Goal: Information Seeking & Learning: Learn about a topic

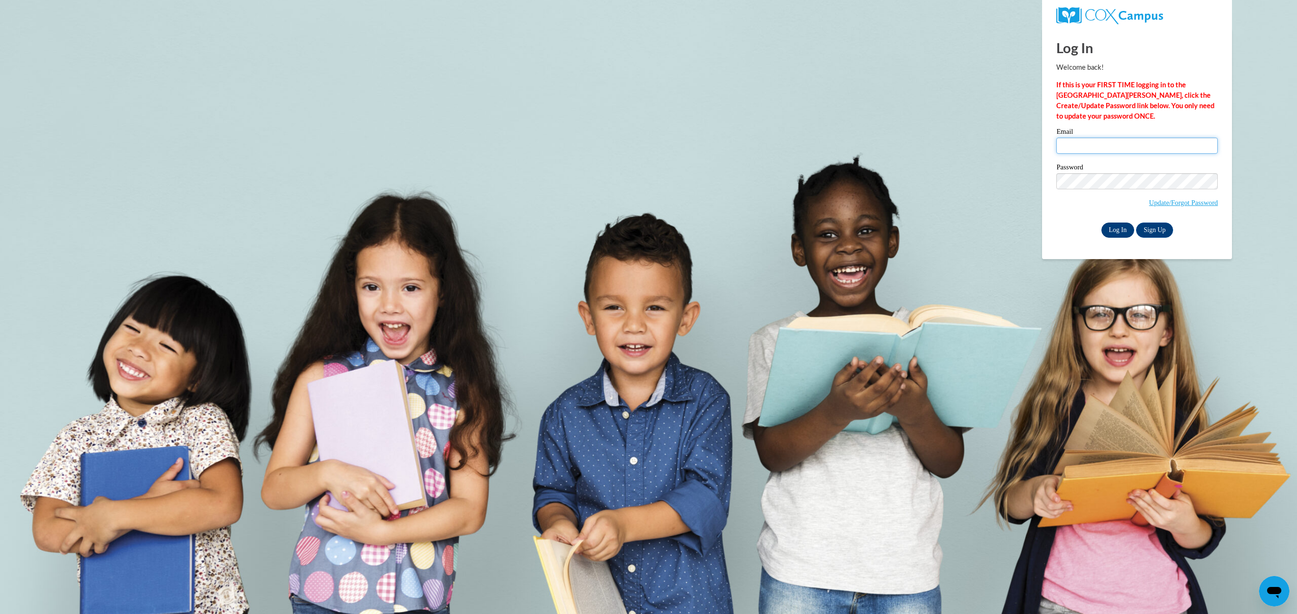
type input "celinasburgos13@gmail.com"
click at [1111, 234] on input "Log In" at bounding box center [1117, 230] width 33 height 15
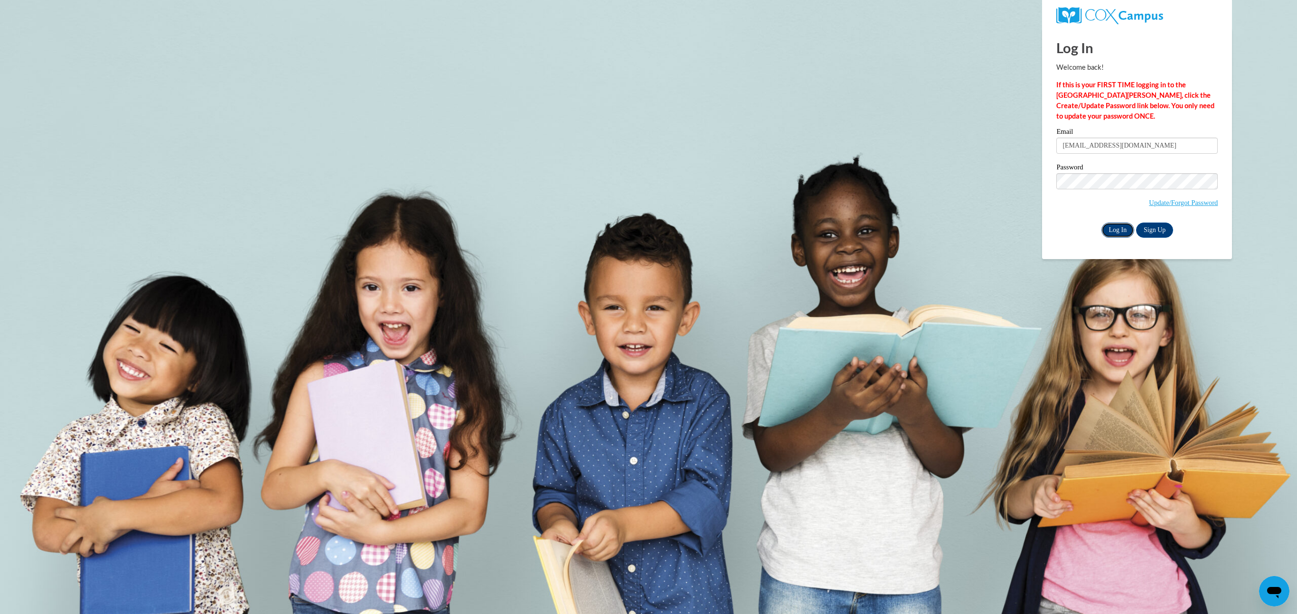
click at [1111, 234] on input "Log In" at bounding box center [1117, 230] width 33 height 15
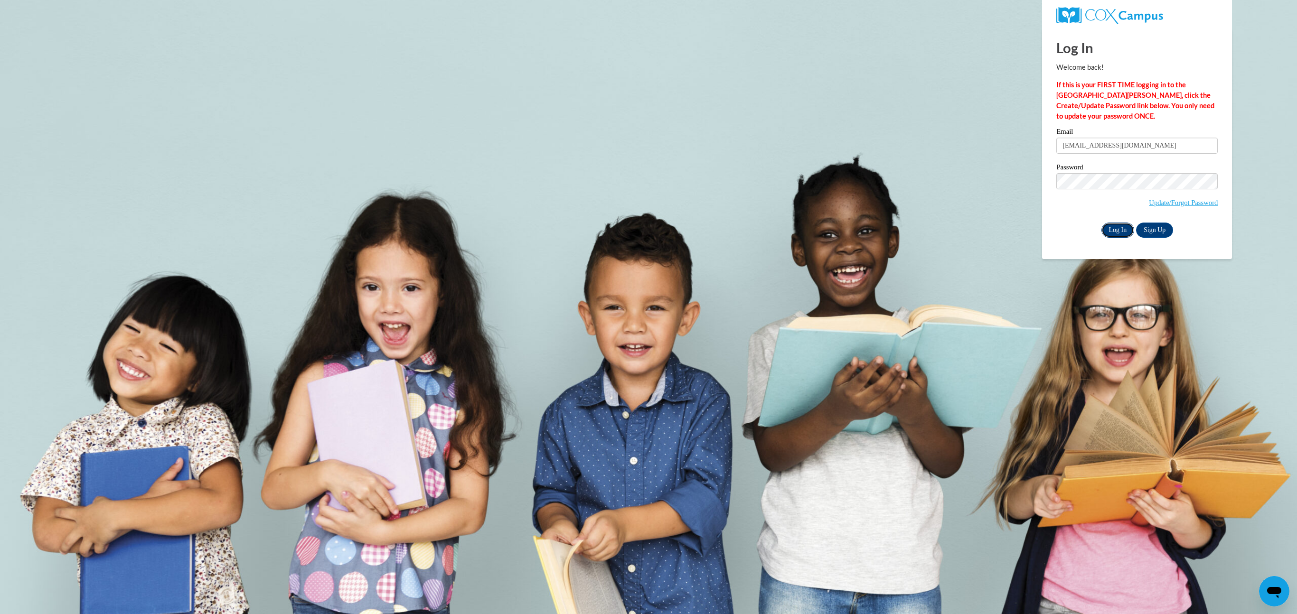
click at [1111, 234] on input "Log In" at bounding box center [1117, 230] width 33 height 15
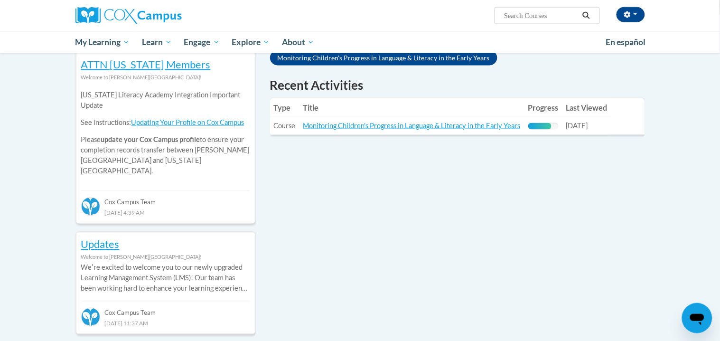
scroll to position [329, 0]
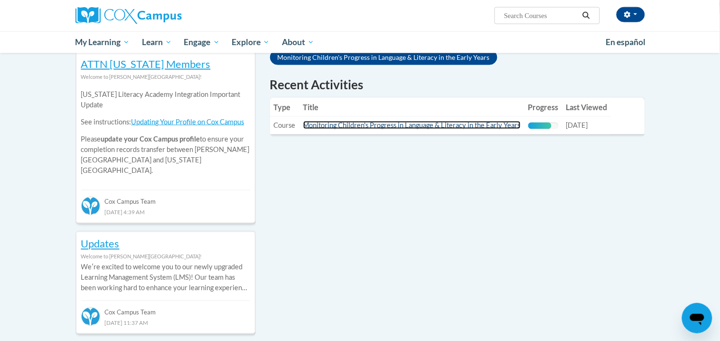
click at [452, 121] on link "Monitoring Children's Progress in Language & Literacy in the Early Years" at bounding box center [411, 125] width 217 height 8
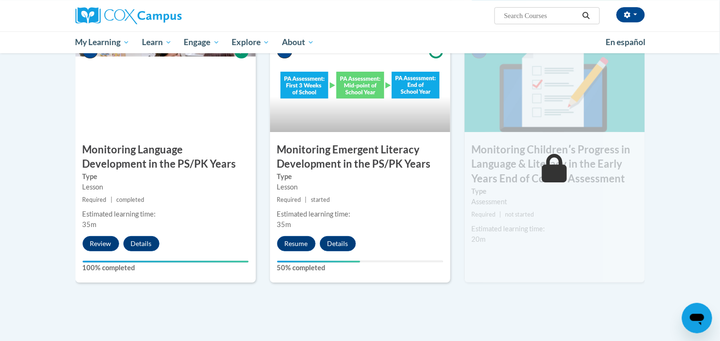
scroll to position [787, 0]
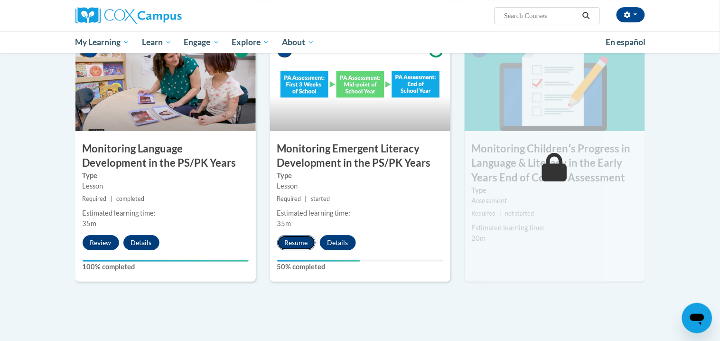
click at [301, 236] on button "Resume" at bounding box center [296, 242] width 38 height 15
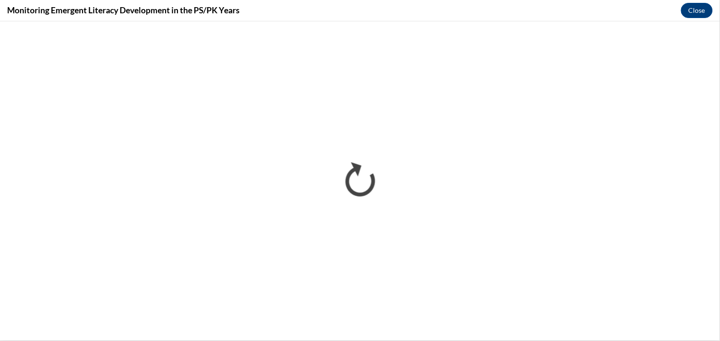
scroll to position [0, 0]
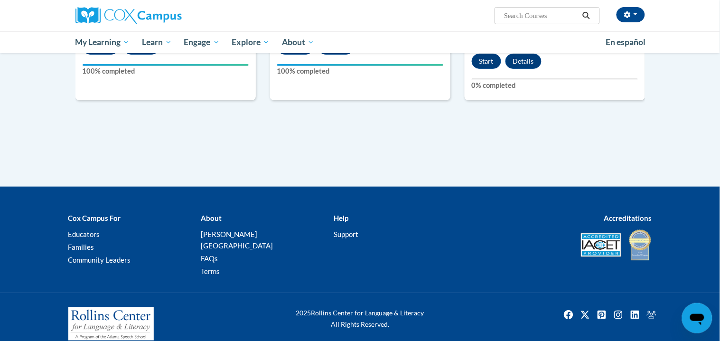
scroll to position [984, 0]
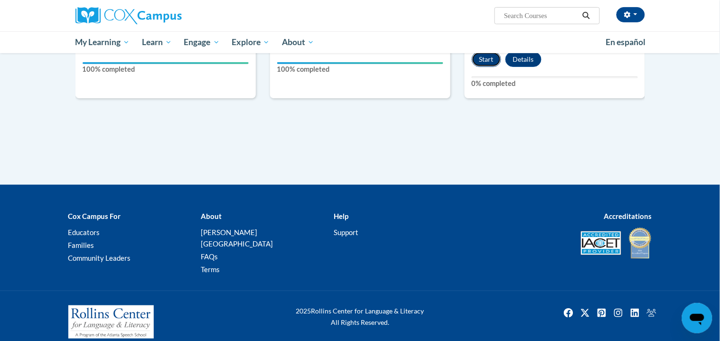
click at [494, 58] on button "Start" at bounding box center [486, 59] width 29 height 15
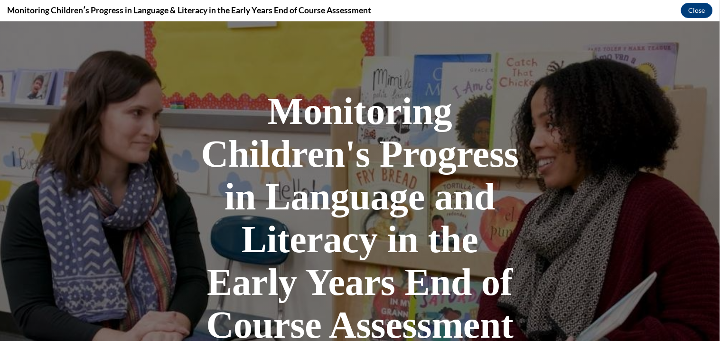
scroll to position [255, 0]
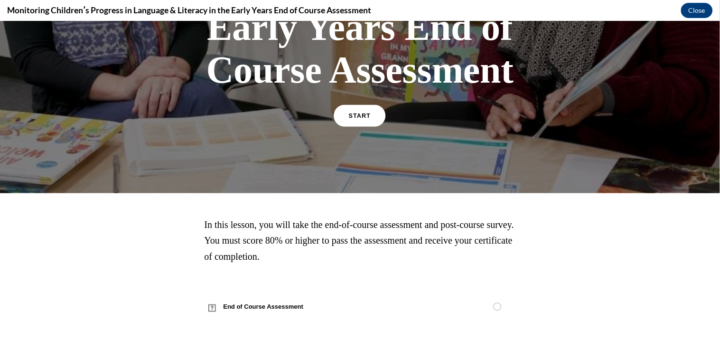
click at [369, 112] on span "START" at bounding box center [360, 115] width 22 height 7
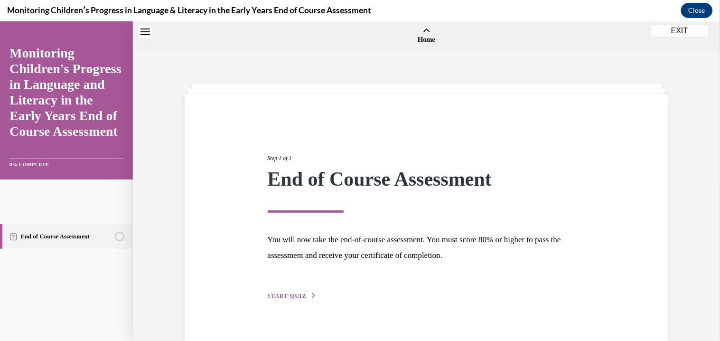
scroll to position [29, 0]
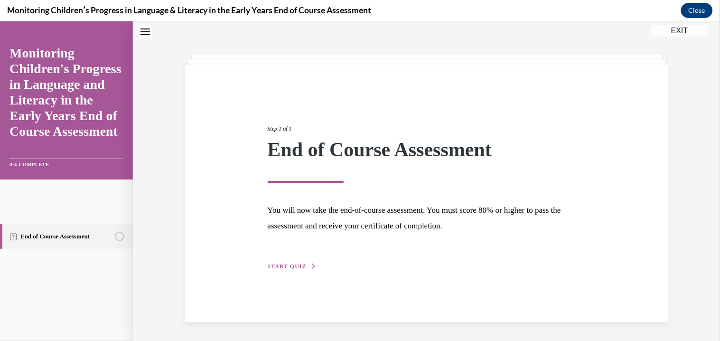
click at [278, 268] on button "START QUIZ" at bounding box center [292, 266] width 49 height 9
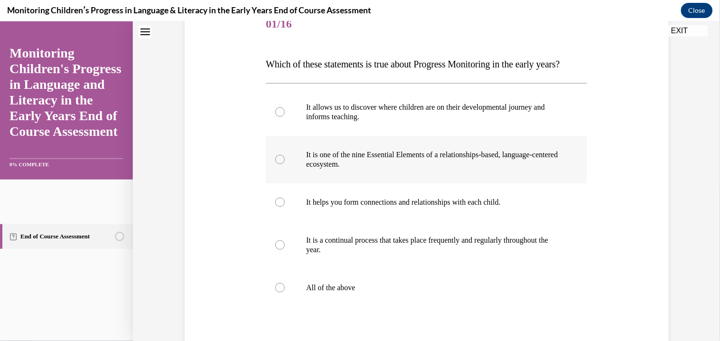
scroll to position [130, 0]
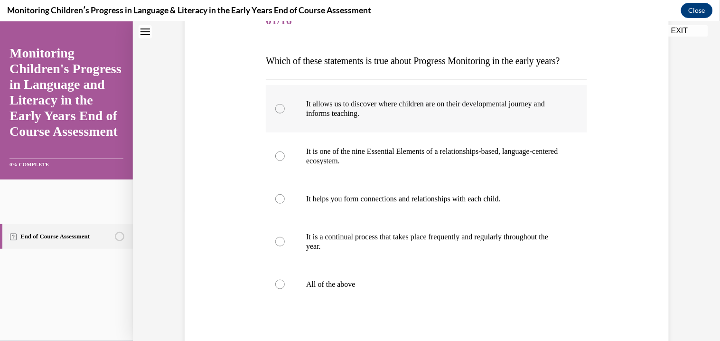
click at [348, 118] on p "It allows us to discover where children are on their developmental journey and …" at bounding box center [434, 108] width 257 height 19
click at [285, 113] on input "It allows us to discover where children are on their developmental journey and …" at bounding box center [279, 107] width 9 height 9
radio input "true"
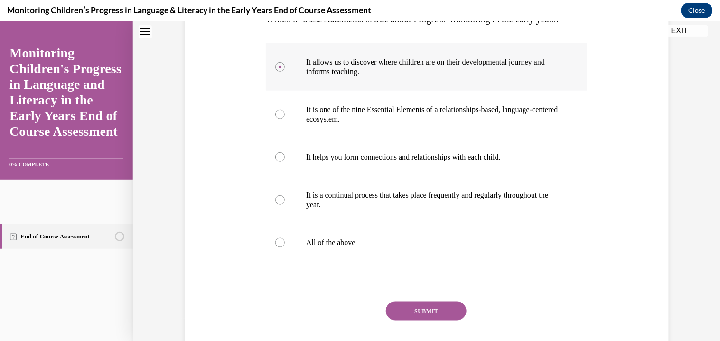
scroll to position [247, 0]
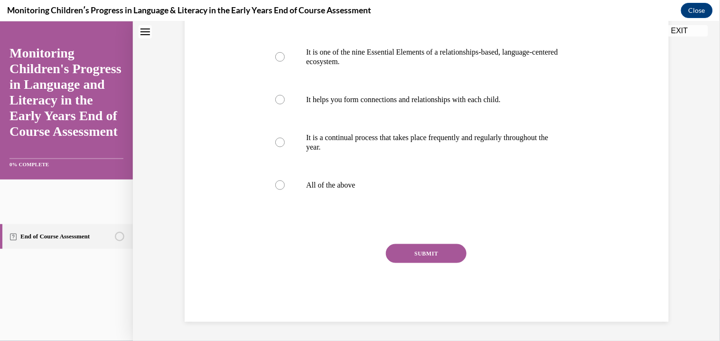
click at [423, 247] on button "SUBMIT" at bounding box center [426, 252] width 81 height 19
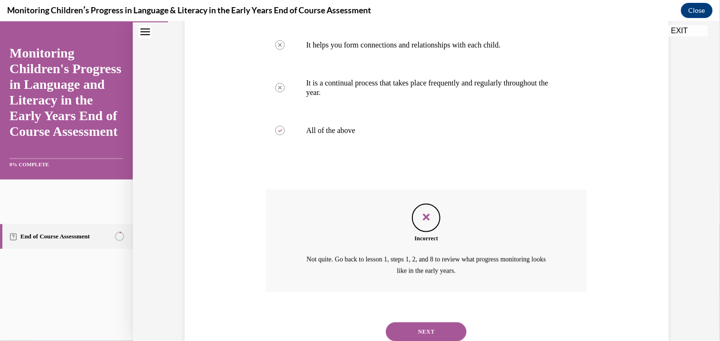
scroll to position [335, 0]
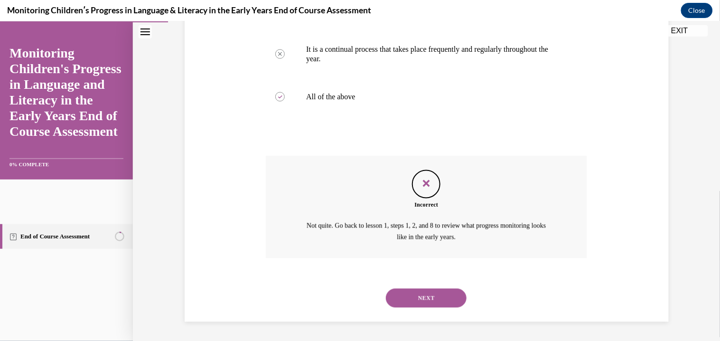
click at [413, 284] on div "NEXT" at bounding box center [426, 298] width 321 height 38
click at [411, 308] on div "NEXT" at bounding box center [426, 298] width 321 height 38
click at [413, 294] on button "NEXT" at bounding box center [426, 297] width 81 height 19
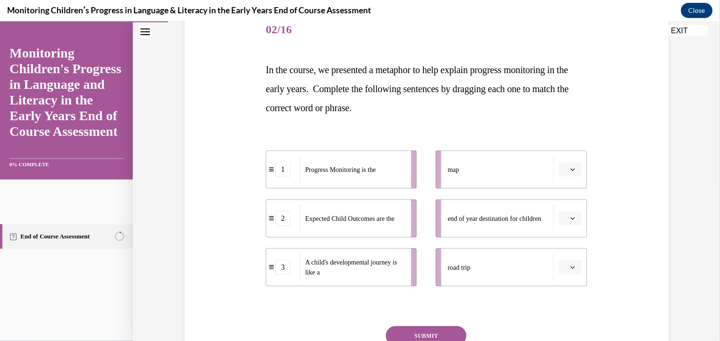
scroll to position [122, 0]
click at [575, 268] on span "button" at bounding box center [573, 265] width 7 height 7
click at [536, 230] on div "end of year destination for children" at bounding box center [501, 217] width 106 height 28
click at [573, 219] on span "button" at bounding box center [573, 217] width 7 height 7
click at [567, 276] on span "2" at bounding box center [566, 276] width 3 height 8
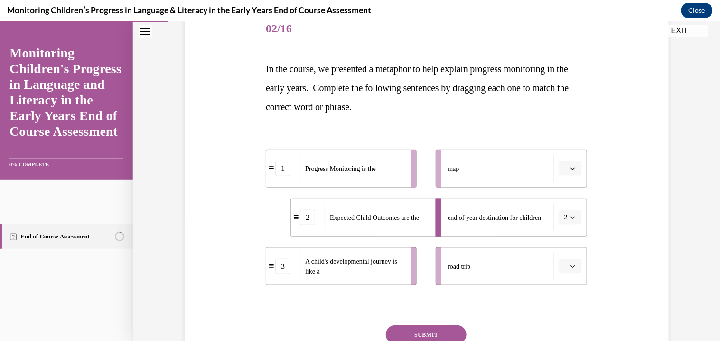
click at [573, 265] on icon "button" at bounding box center [573, 265] width 5 height 5
click at [570, 240] on div "3" at bounding box center [569, 243] width 24 height 19
click at [580, 169] on button "button" at bounding box center [570, 168] width 23 height 14
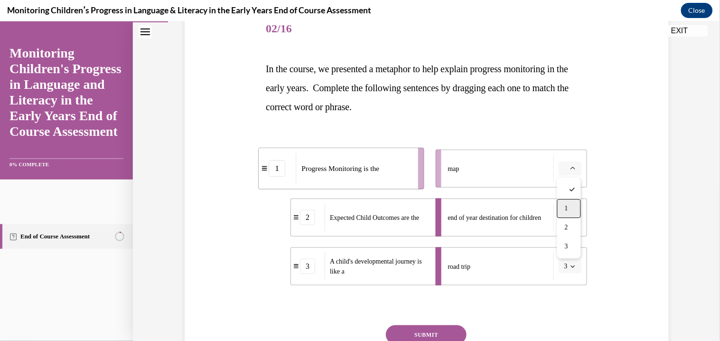
click at [570, 200] on div "1" at bounding box center [569, 207] width 24 height 19
click at [434, 336] on button "SUBMIT" at bounding box center [426, 334] width 81 height 19
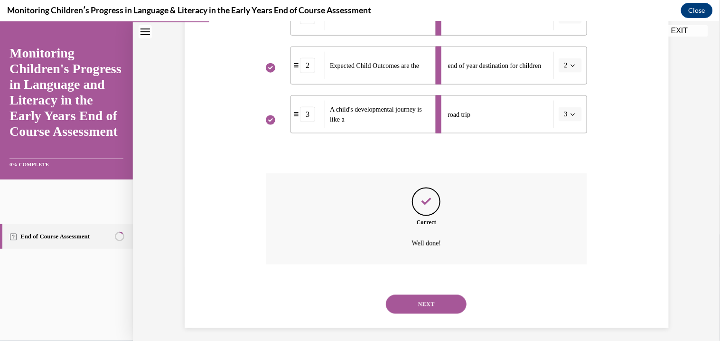
scroll to position [279, 0]
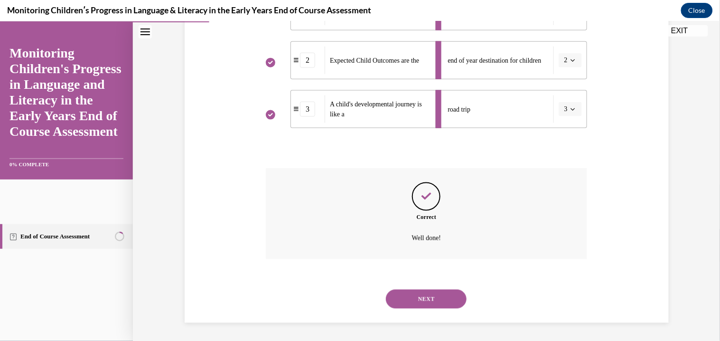
click at [426, 297] on button "NEXT" at bounding box center [426, 298] width 81 height 19
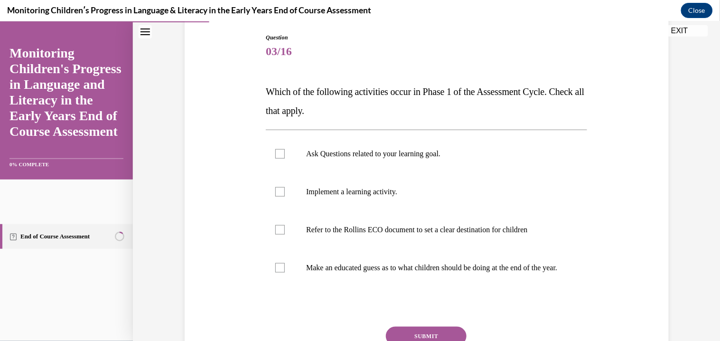
scroll to position [104, 0]
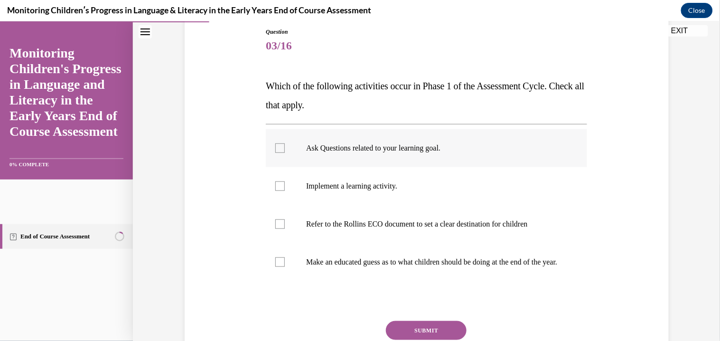
click at [346, 155] on label "Ask Questions related to your learning goal." at bounding box center [426, 148] width 321 height 38
click at [285, 152] on input "Ask Questions related to your learning goal." at bounding box center [279, 147] width 9 height 9
checkbox input "true"
click at [353, 178] on label "Implement a learning activity." at bounding box center [426, 186] width 321 height 38
click at [285, 181] on input "Implement a learning activity." at bounding box center [279, 185] width 9 height 9
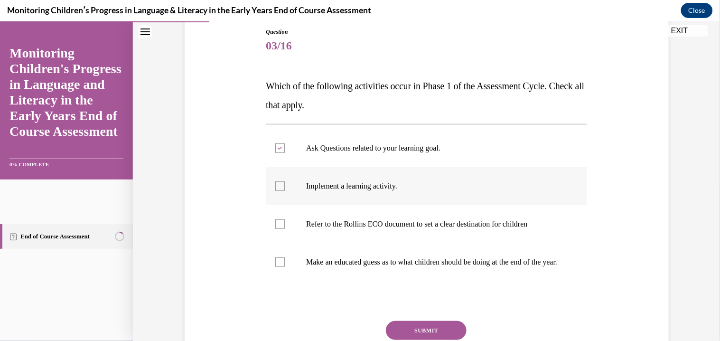
checkbox input "true"
click at [339, 266] on p "Make an educated guess as to what children should be doing at the end of the ye…" at bounding box center [434, 261] width 257 height 9
click at [285, 266] on input "Make an educated guess as to what children should be doing at the end of the ye…" at bounding box center [279, 261] width 9 height 9
checkbox input "true"
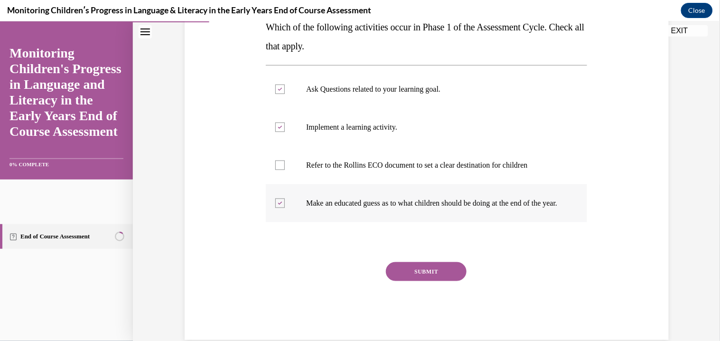
scroll to position [180, 0]
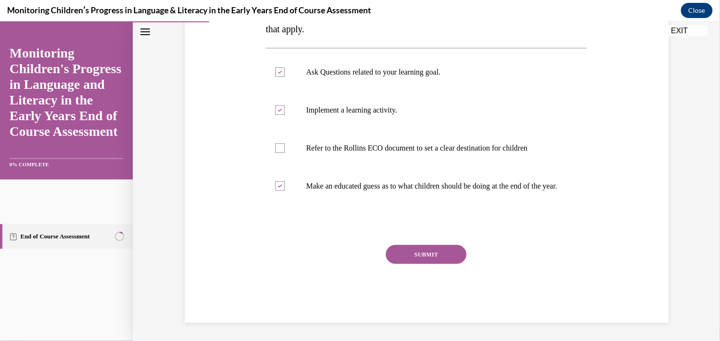
click at [419, 260] on button "SUBMIT" at bounding box center [426, 253] width 81 height 19
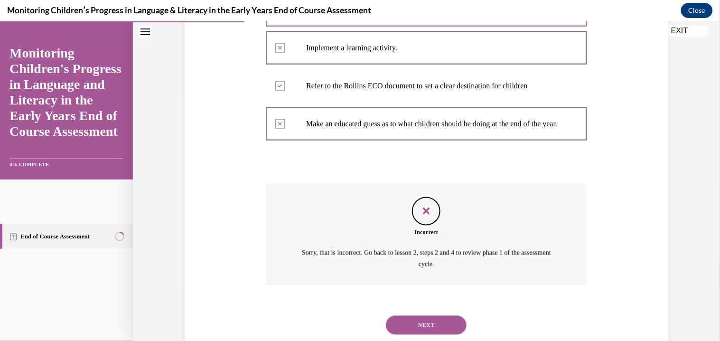
scroll to position [278, 0]
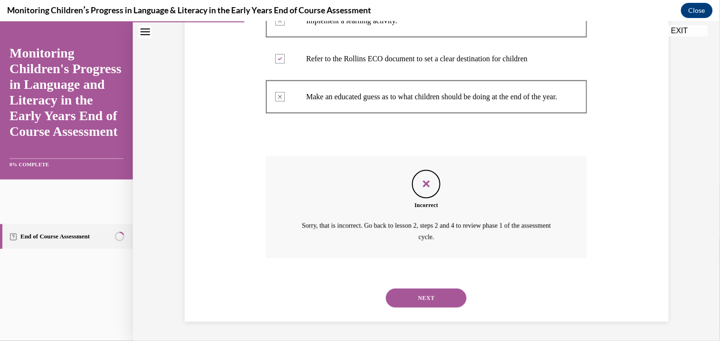
click at [421, 290] on button "NEXT" at bounding box center [426, 297] width 81 height 19
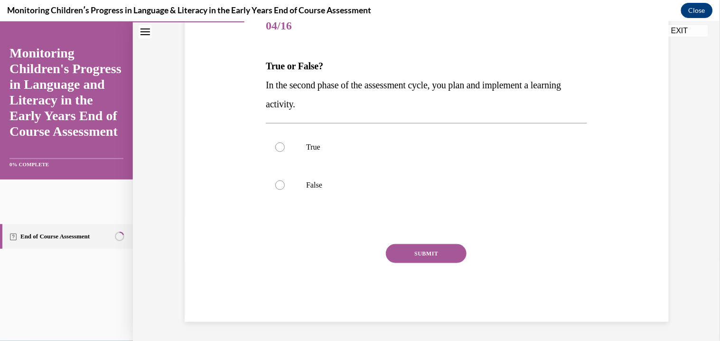
scroll to position [105, 0]
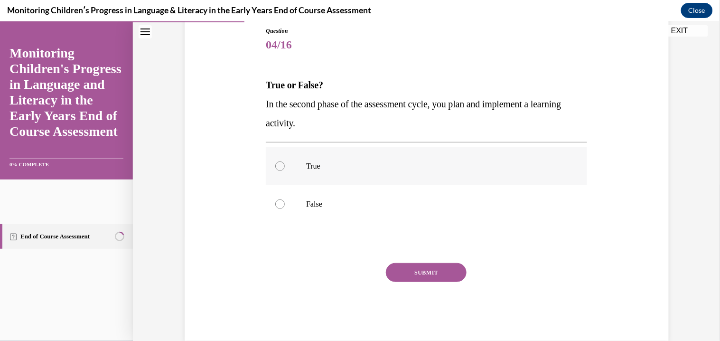
click at [303, 155] on label "True" at bounding box center [426, 166] width 321 height 38
click at [285, 161] on input "True" at bounding box center [279, 165] width 9 height 9
radio input "true"
click at [398, 272] on button "SUBMIT" at bounding box center [426, 271] width 81 height 19
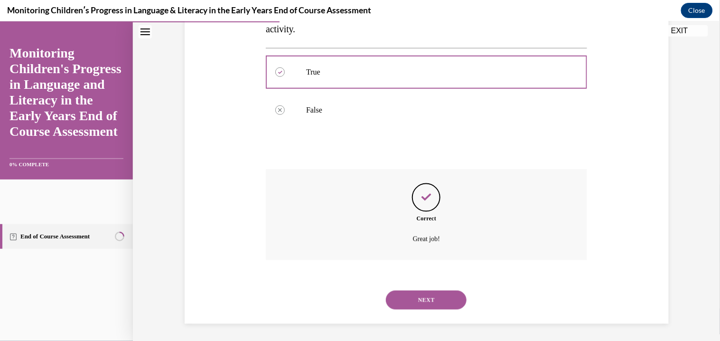
scroll to position [200, 0]
click at [437, 291] on button "NEXT" at bounding box center [426, 298] width 81 height 19
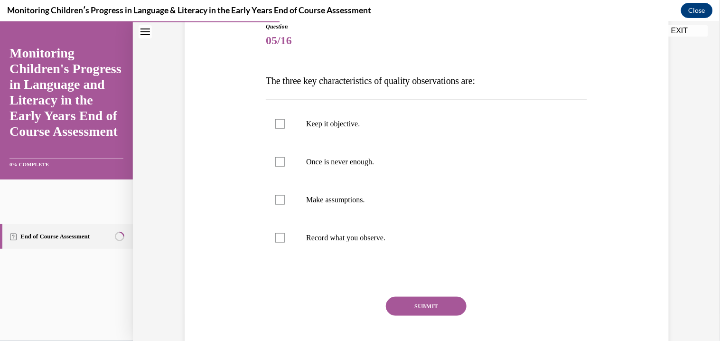
scroll to position [111, 0]
click at [338, 169] on label "Once is never enough." at bounding box center [426, 160] width 321 height 38
click at [285, 165] on input "Once is never enough." at bounding box center [279, 160] width 9 height 9
checkbox input "true"
click at [346, 232] on p "Record what you observe." at bounding box center [434, 236] width 257 height 9
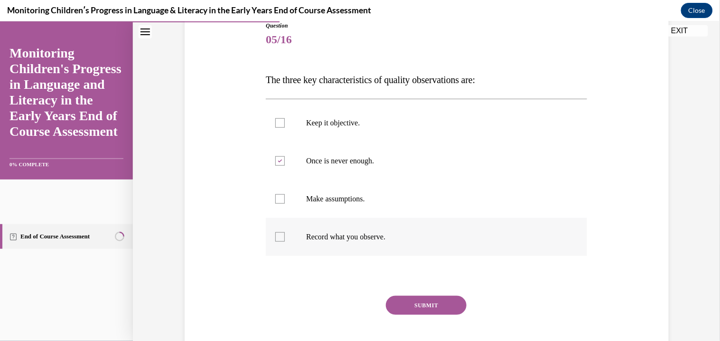
click at [285, 232] on input "Record what you observe." at bounding box center [279, 236] width 9 height 9
checkbox input "true"
click at [373, 111] on label "Keep it objective." at bounding box center [426, 122] width 321 height 38
click at [285, 118] on input "Keep it objective." at bounding box center [279, 122] width 9 height 9
checkbox input "true"
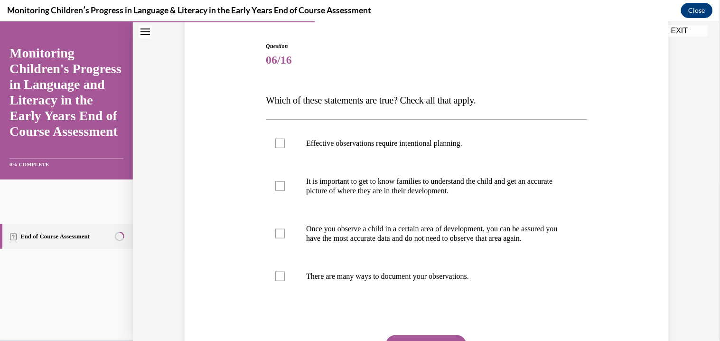
scroll to position [92, 0]
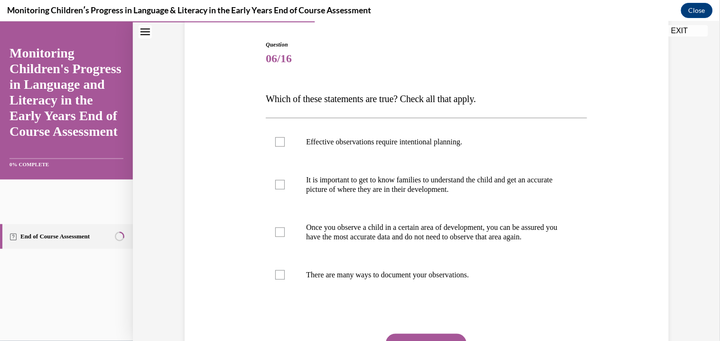
click at [370, 94] on span "Which of these statements are true? Check all that apply." at bounding box center [371, 98] width 210 height 10
click at [374, 142] on p "Effective observations require intentional planning." at bounding box center [434, 141] width 257 height 9
click at [285, 142] on input "Effective observations require intentional planning." at bounding box center [279, 141] width 9 height 9
checkbox input "true"
click at [379, 184] on p "It is important to get to know families to understand the child and get an accu…" at bounding box center [434, 184] width 257 height 19
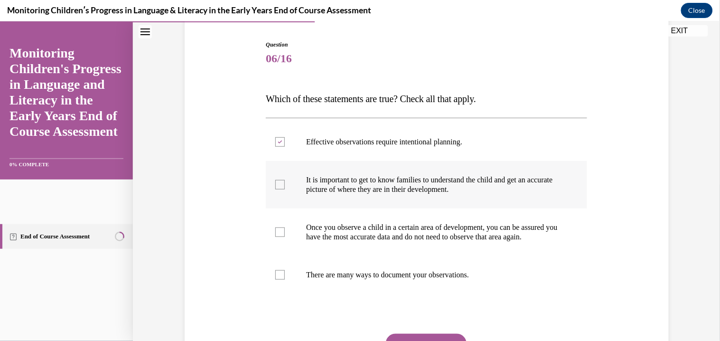
click at [285, 184] on input "It is important to get to know families to understand the child and get an accu…" at bounding box center [279, 183] width 9 height 9
checkbox input "true"
click at [379, 235] on p "Once you observe a child in a certain area of development, you can be assured y…" at bounding box center [434, 231] width 257 height 19
click at [285, 235] on input "Once you observe a child in a certain area of development, you can be assured y…" at bounding box center [279, 231] width 9 height 9
checkbox input "true"
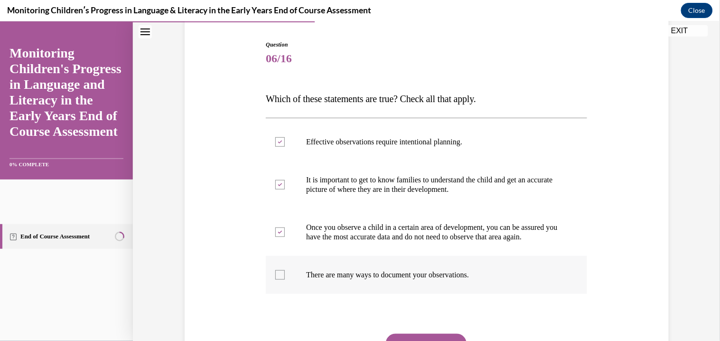
click at [375, 279] on p "There are many ways to document your observations." at bounding box center [434, 274] width 257 height 9
click at [285, 279] on input "There are many ways to document your observations." at bounding box center [279, 274] width 9 height 9
checkbox input "true"
click at [371, 133] on label "Effective observations require intentional planning." at bounding box center [426, 141] width 321 height 38
click at [285, 137] on input "Effective observations require intentional planning." at bounding box center [279, 141] width 9 height 9
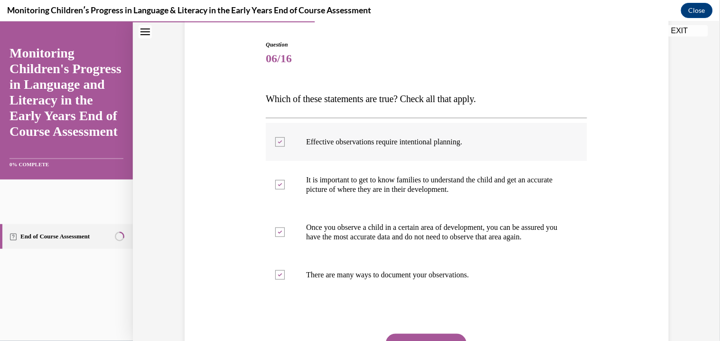
checkbox input "false"
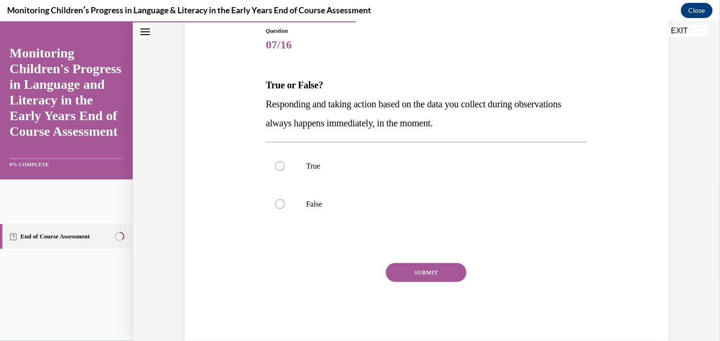
scroll to position [124, 0]
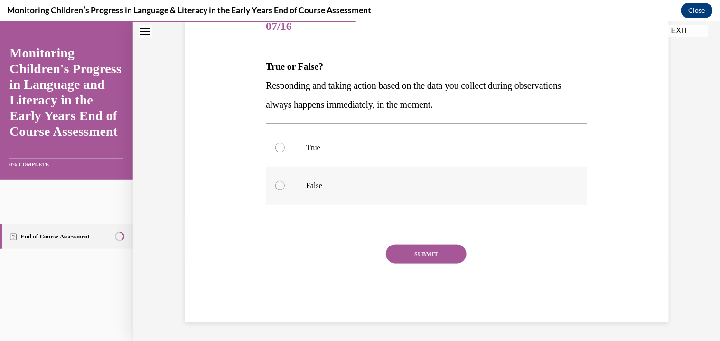
click at [365, 191] on label "False" at bounding box center [426, 185] width 321 height 38
click at [285, 190] on input "False" at bounding box center [279, 184] width 9 height 9
radio input "true"
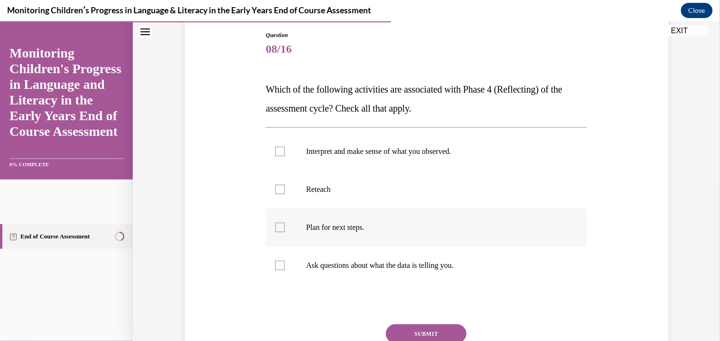
scroll to position [101, 0]
click at [379, 148] on p "Interpret and make sense of what you observed." at bounding box center [434, 151] width 257 height 9
click at [285, 148] on input "Interpret and make sense of what you observed." at bounding box center [279, 151] width 9 height 9
checkbox input "true"
click at [305, 224] on label "Plan for next steps." at bounding box center [426, 227] width 321 height 38
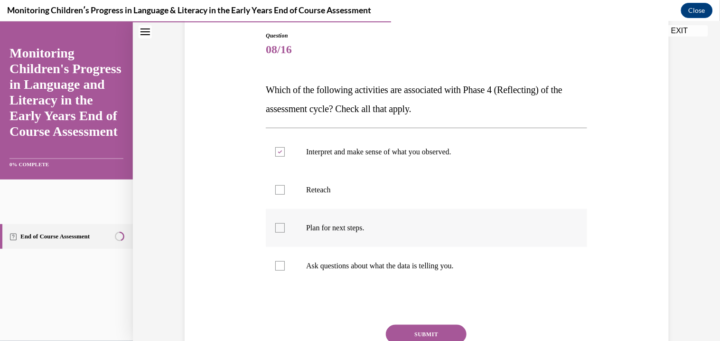
click at [285, 224] on input "Plan for next steps." at bounding box center [279, 227] width 9 height 9
checkbox input "true"
click at [339, 284] on div "Interpret and make sense of what you observed. Reteach Plan for next steps. Ask…" at bounding box center [426, 208] width 321 height 162
click at [343, 272] on label "Ask questions about what the data is telling you." at bounding box center [426, 265] width 321 height 38
click at [285, 270] on input "Ask questions about what the data is telling you." at bounding box center [279, 265] width 9 height 9
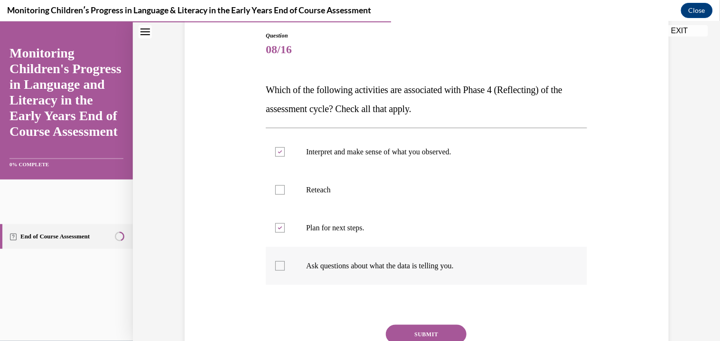
checkbox input "true"
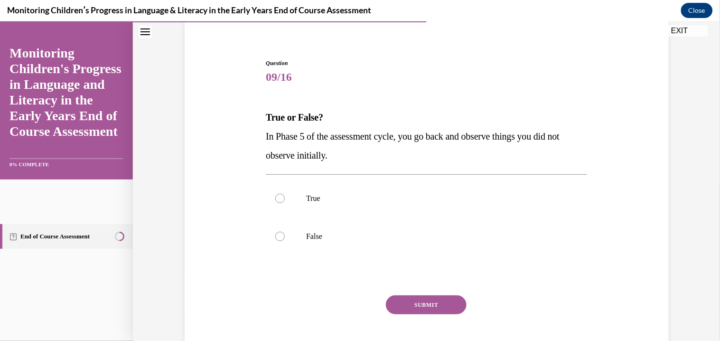
scroll to position [73, 0]
click at [313, 199] on p "True" at bounding box center [434, 198] width 257 height 9
click at [285, 199] on input "True" at bounding box center [279, 198] width 9 height 9
radio input "true"
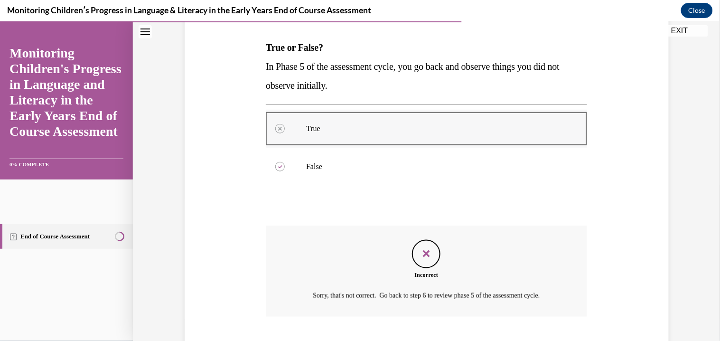
scroll to position [200, 0]
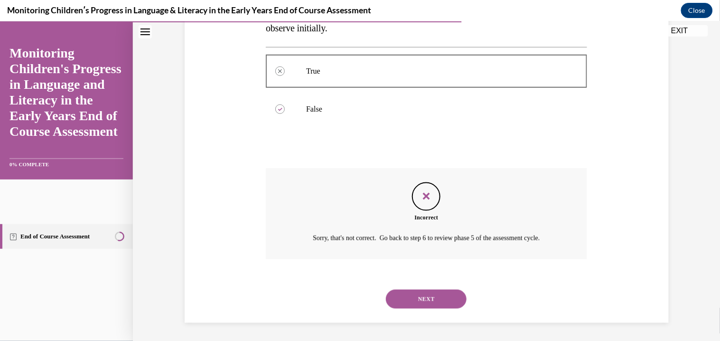
click at [408, 303] on button "NEXT" at bounding box center [426, 298] width 81 height 19
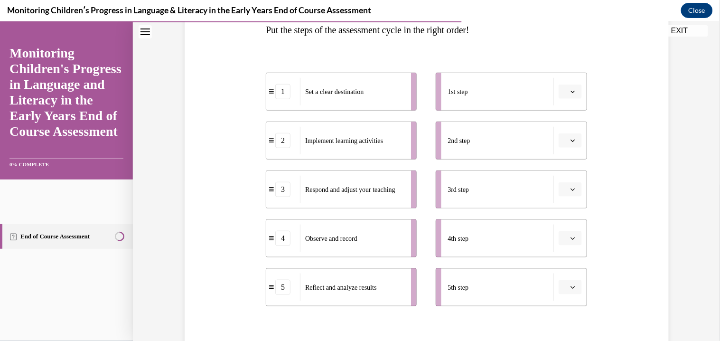
scroll to position [165, 0]
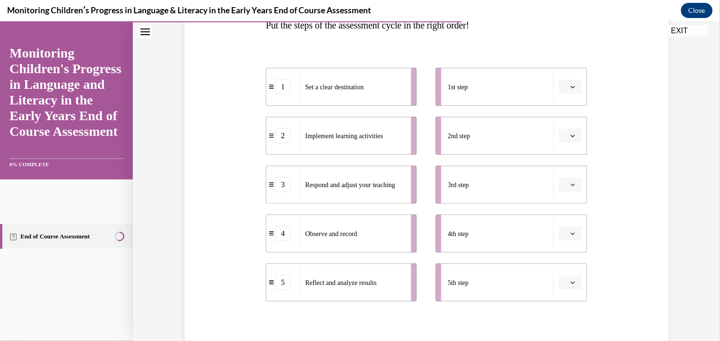
click at [567, 86] on span "Please select an option" at bounding box center [565, 86] width 3 height 9
click at [562, 127] on div "1" at bounding box center [569, 126] width 24 height 19
click at [569, 285] on button "button" at bounding box center [570, 282] width 23 height 14
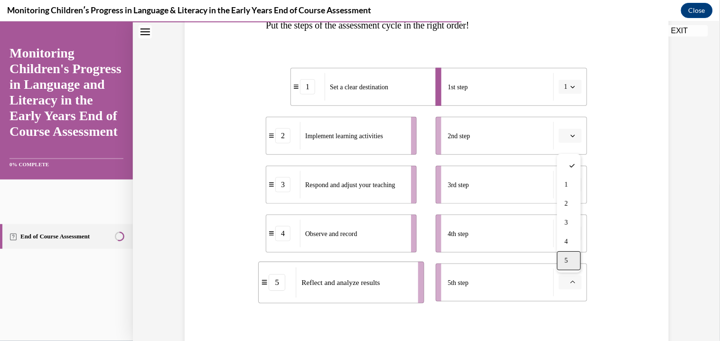
click at [563, 262] on div "5" at bounding box center [569, 260] width 24 height 19
click at [573, 287] on button "5" at bounding box center [570, 282] width 23 height 14
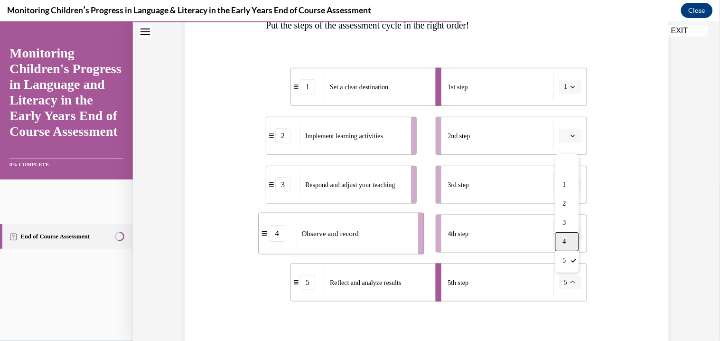
click at [570, 242] on div "4" at bounding box center [567, 241] width 24 height 19
click at [573, 172] on li "3rd step" at bounding box center [511, 184] width 151 height 38
click at [574, 181] on span "button" at bounding box center [573, 184] width 7 height 7
click at [570, 299] on div "5" at bounding box center [569, 299] width 24 height 19
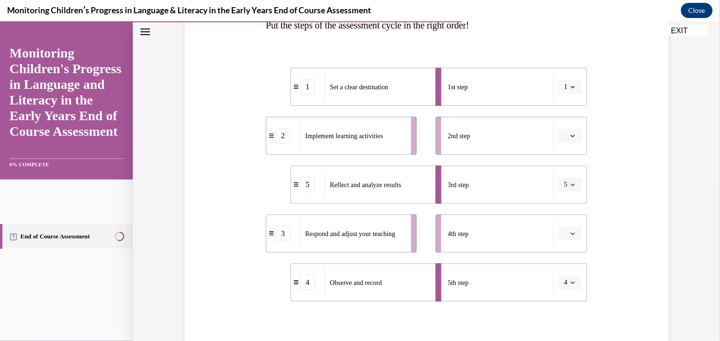
click at [570, 236] on button "button" at bounding box center [570, 233] width 23 height 14
click at [534, 272] on div "5th step" at bounding box center [501, 282] width 106 height 28
click at [566, 281] on span "4" at bounding box center [565, 281] width 3 height 9
click at [560, 214] on div "3" at bounding box center [567, 222] width 24 height 19
click at [573, 139] on button "button" at bounding box center [570, 135] width 23 height 14
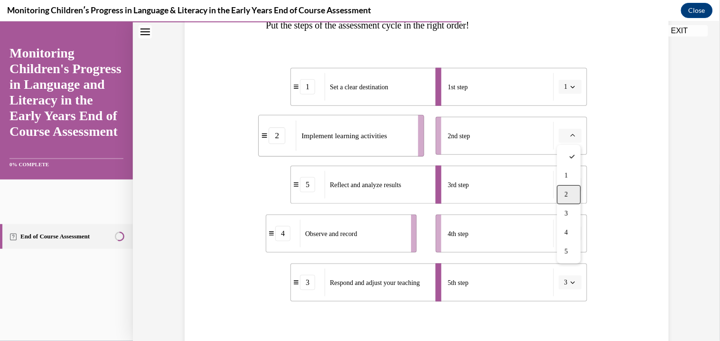
click at [567, 194] on span "2" at bounding box center [566, 194] width 3 height 8
click at [567, 236] on span "Please select an option" at bounding box center [565, 232] width 3 height 9
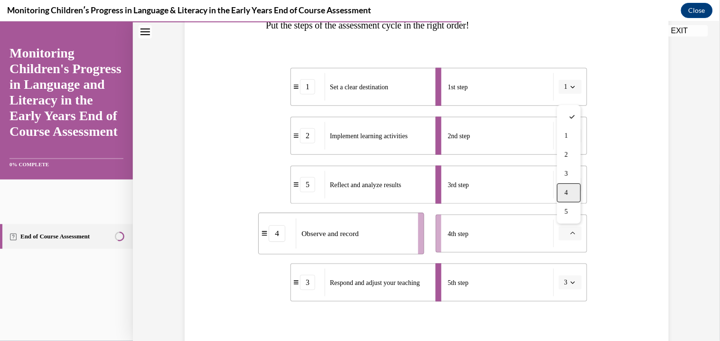
click at [565, 197] on div "4" at bounding box center [569, 192] width 24 height 19
click at [572, 190] on li "3rd step 5" at bounding box center [511, 184] width 151 height 38
click at [571, 186] on icon "button" at bounding box center [573, 184] width 5 height 5
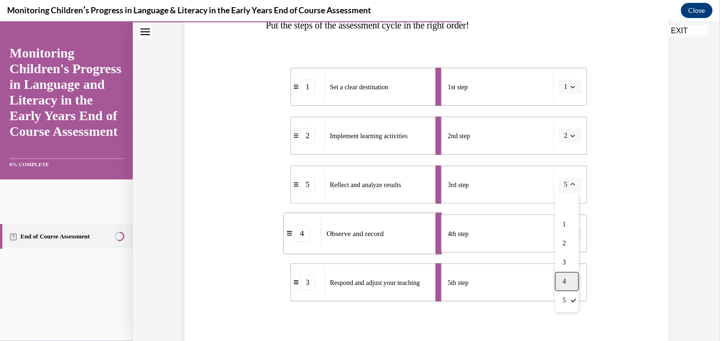
click at [560, 284] on div "4" at bounding box center [567, 281] width 24 height 19
click at [579, 234] on button "button" at bounding box center [570, 233] width 23 height 14
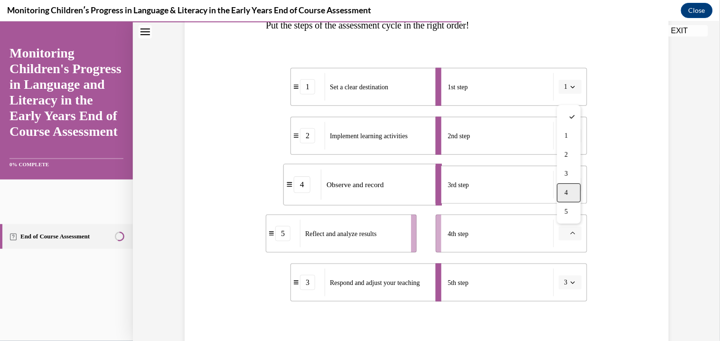
click at [566, 197] on div "4" at bounding box center [569, 192] width 24 height 19
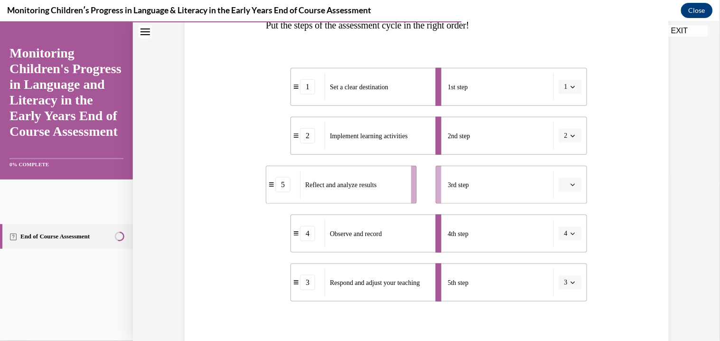
click at [571, 189] on button "button" at bounding box center [570, 184] width 23 height 14
click at [561, 275] on div "4" at bounding box center [569, 281] width 24 height 19
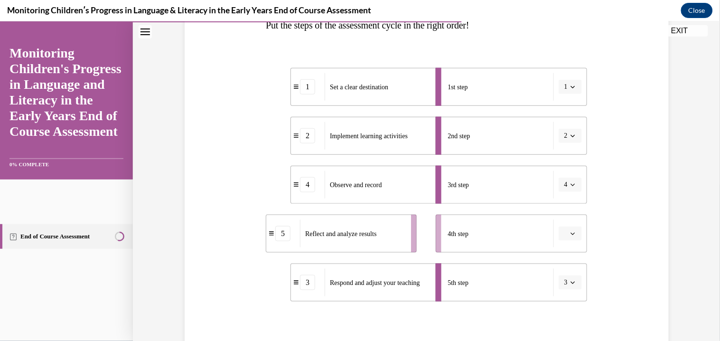
click at [562, 227] on button "button" at bounding box center [570, 233] width 23 height 14
click at [567, 167] on div "3" at bounding box center [569, 173] width 24 height 19
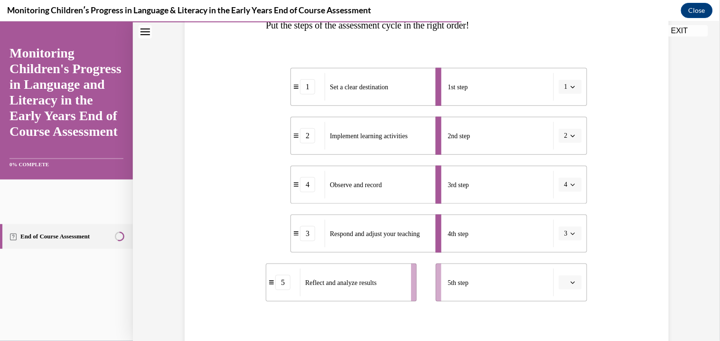
click at [562, 276] on button "button" at bounding box center [570, 282] width 23 height 14
click at [570, 256] on div "5" at bounding box center [569, 260] width 24 height 19
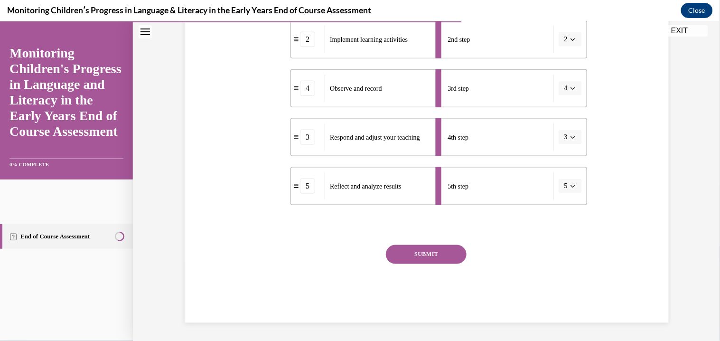
click at [439, 253] on button "SUBMIT" at bounding box center [426, 253] width 81 height 19
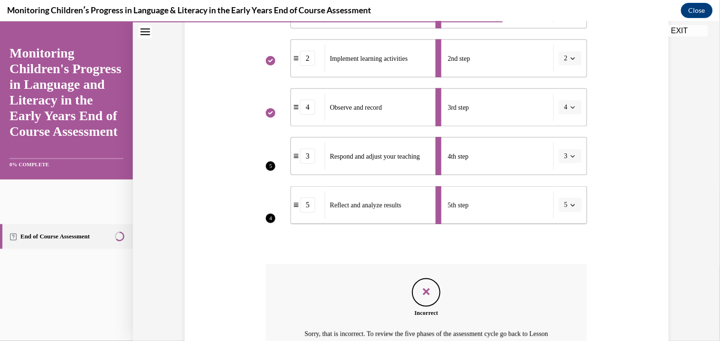
scroll to position [238, 0]
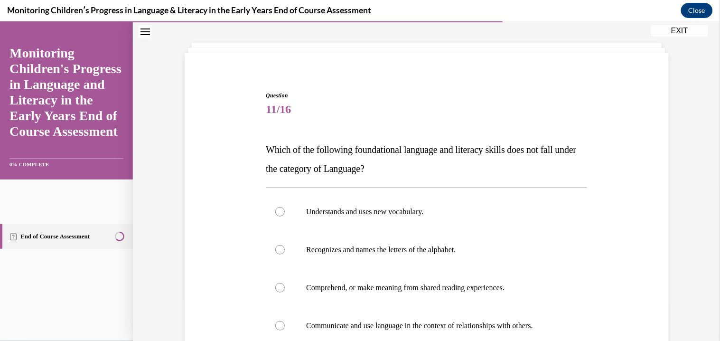
scroll to position [48, 0]
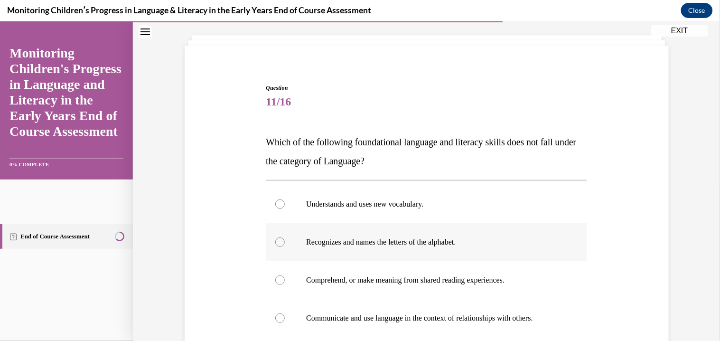
click at [402, 239] on p "Recognizes and names the letters of the alphabet." at bounding box center [434, 241] width 257 height 9
click at [285, 239] on input "Recognizes and names the letters of the alphabet." at bounding box center [279, 241] width 9 height 9
radio input "true"
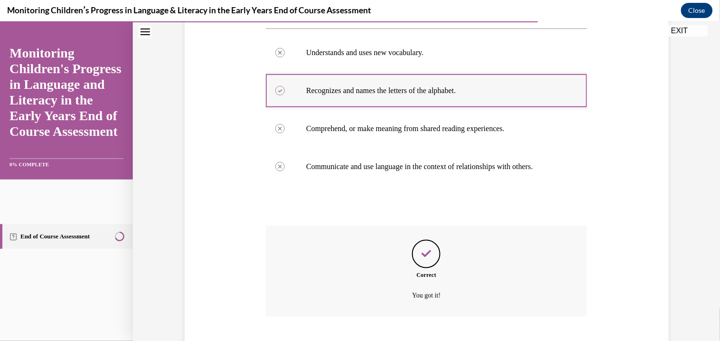
scroll to position [257, 0]
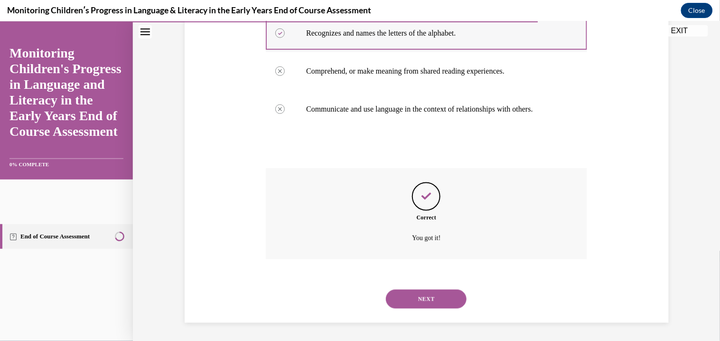
click at [386, 289] on button "NEXT" at bounding box center [426, 298] width 81 height 19
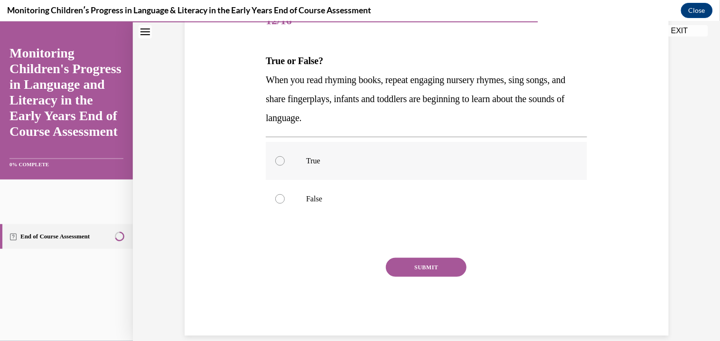
scroll to position [131, 0]
click at [321, 174] on label "True" at bounding box center [426, 159] width 321 height 38
click at [285, 164] on input "True" at bounding box center [279, 159] width 9 height 9
radio input "true"
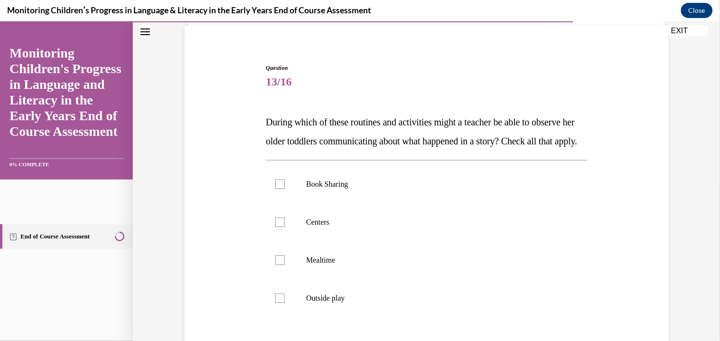
scroll to position [78, 0]
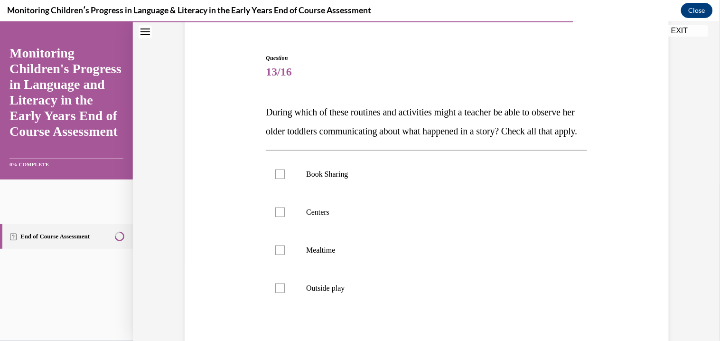
click at [418, 131] on span "During which of these routines and activities might a teacher be able to observ…" at bounding box center [421, 120] width 311 height 29
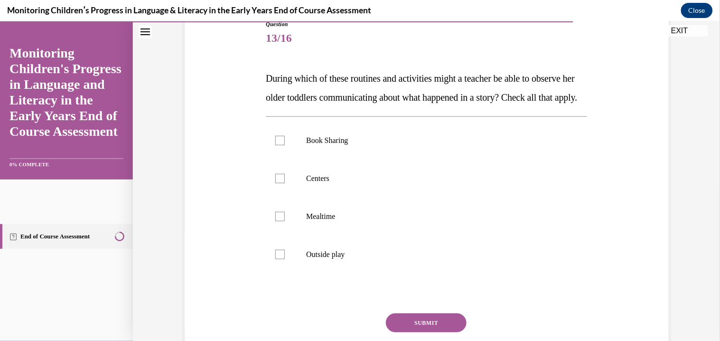
scroll to position [115, 0]
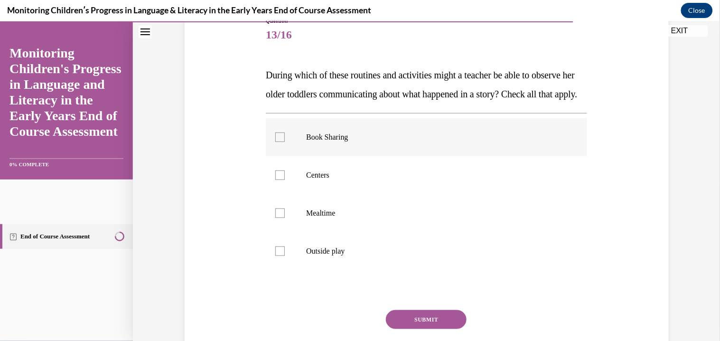
click at [326, 156] on label "Book Sharing" at bounding box center [426, 137] width 321 height 38
click at [285, 141] on input "Book Sharing" at bounding box center [279, 136] width 9 height 9
checkbox input "true"
click at [284, 255] on label "Outside play" at bounding box center [426, 251] width 321 height 38
click at [284, 255] on input "Outside play" at bounding box center [279, 250] width 9 height 9
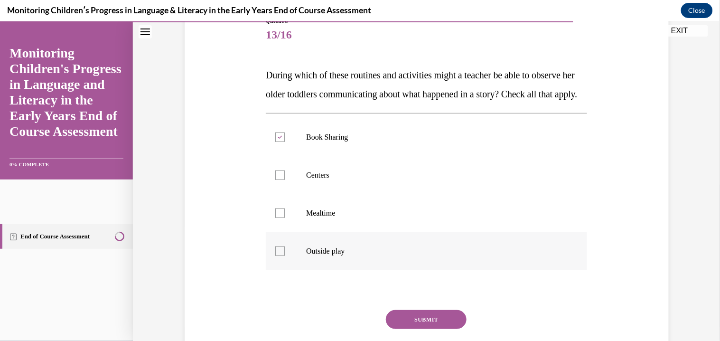
checkbox input "true"
click at [310, 194] on label "Centers" at bounding box center [426, 175] width 321 height 38
click at [285, 179] on input "Centers" at bounding box center [279, 174] width 9 height 9
checkbox input "true"
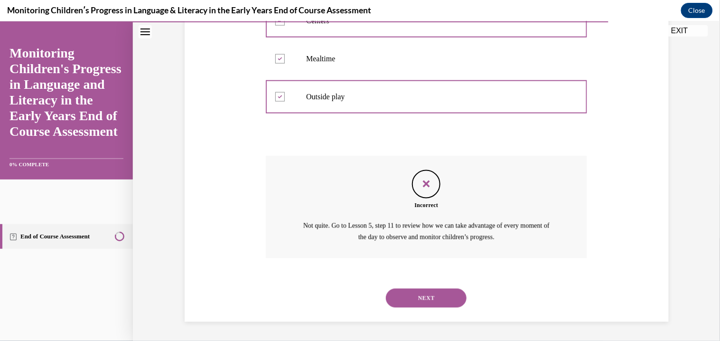
click at [386, 288] on button "NEXT" at bounding box center [426, 297] width 81 height 19
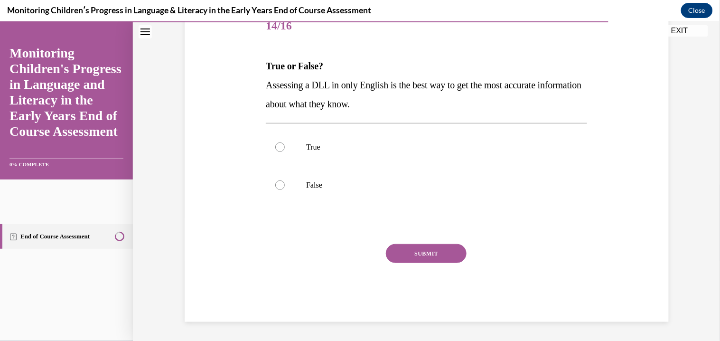
scroll to position [105, 0]
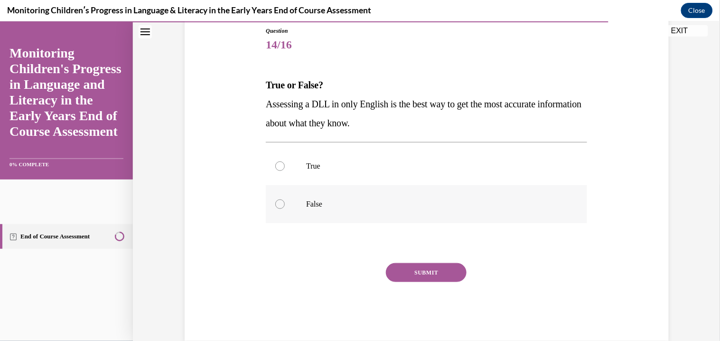
click at [337, 189] on label "False" at bounding box center [426, 204] width 321 height 38
click at [285, 199] on input "False" at bounding box center [279, 203] width 9 height 9
radio input "true"
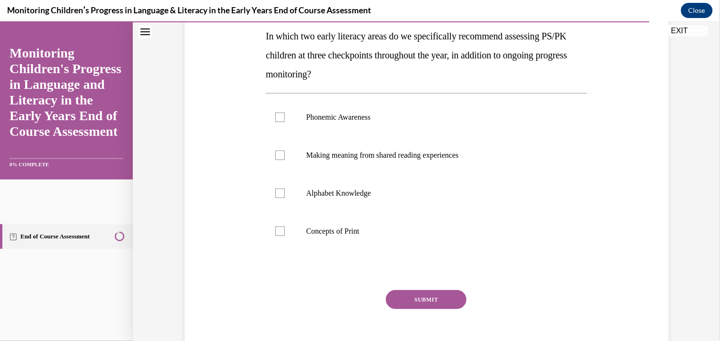
scroll to position [148, 0]
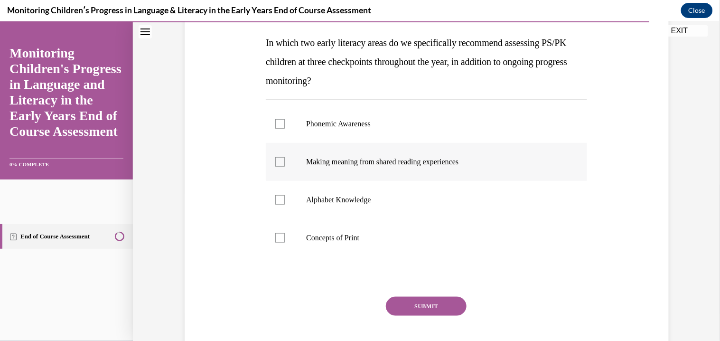
click at [342, 158] on p "Making meaning from shared reading experiences" at bounding box center [434, 161] width 257 height 9
click at [285, 158] on input "Making meaning from shared reading experiences" at bounding box center [279, 161] width 9 height 9
checkbox input "true"
click at [346, 134] on label "Phonemic Awareness" at bounding box center [426, 123] width 321 height 38
click at [285, 128] on input "Phonemic Awareness" at bounding box center [279, 123] width 9 height 9
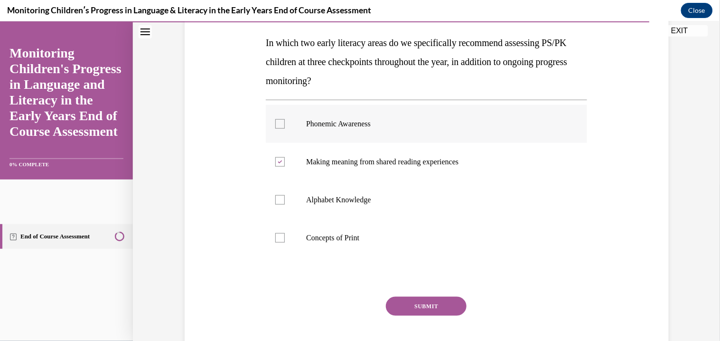
checkbox input "true"
click at [353, 207] on label "Alphabet Knowledge" at bounding box center [426, 199] width 321 height 38
click at [285, 204] on input "Alphabet Knowledge" at bounding box center [279, 199] width 9 height 9
checkbox input "true"
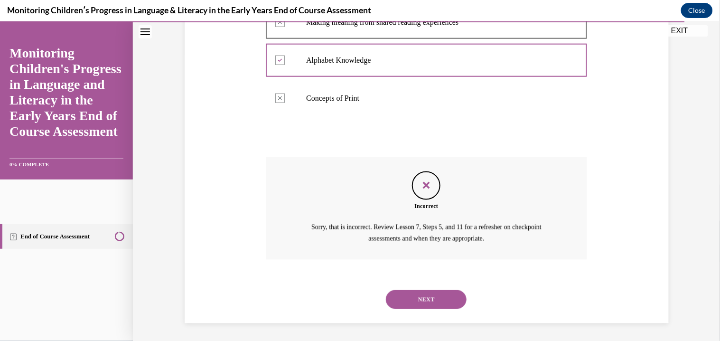
scroll to position [288, 0]
click at [386, 289] on button "NEXT" at bounding box center [426, 298] width 81 height 19
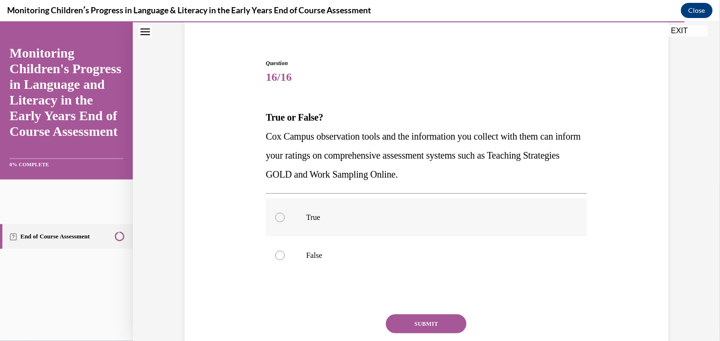
scroll to position [74, 0]
click at [313, 223] on label "True" at bounding box center [426, 216] width 321 height 38
click at [285, 221] on input "True" at bounding box center [279, 215] width 9 height 9
radio input "true"
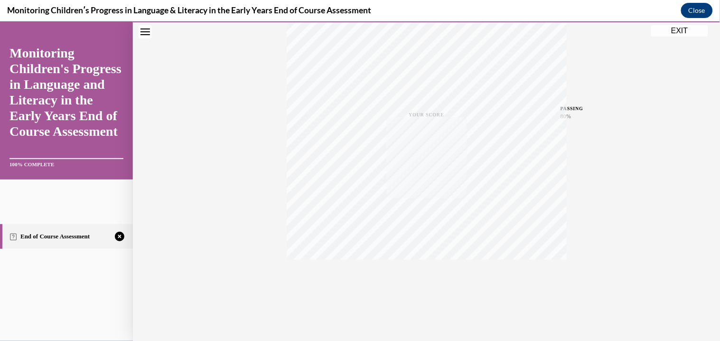
scroll to position [167, 0]
click at [424, 275] on div "TAKE AGAIN" at bounding box center [427, 277] width 34 height 22
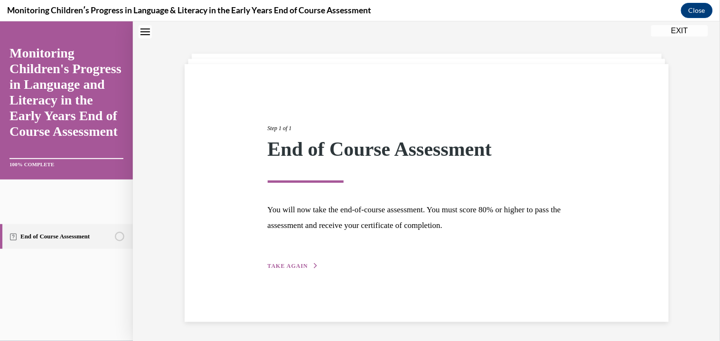
scroll to position [30, 0]
click at [306, 261] on button "TAKE AGAIN" at bounding box center [293, 265] width 51 height 9
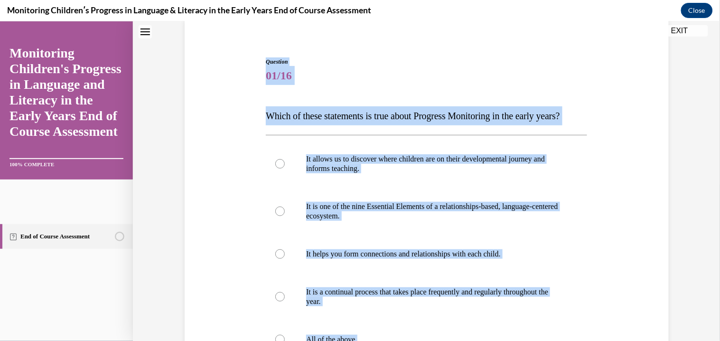
scroll to position [76, 0]
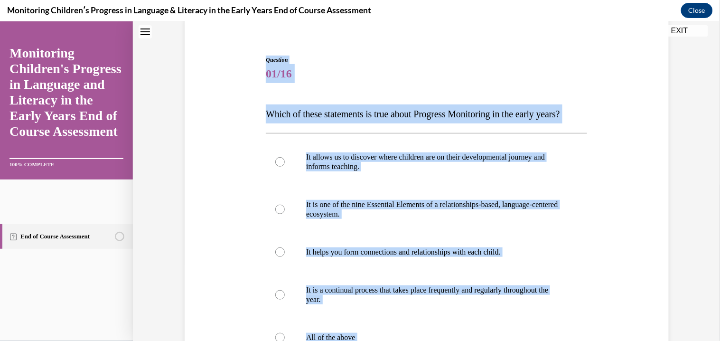
click at [363, 123] on p "Which of these statements is true about Progress Monitoring in the early years?" at bounding box center [426, 113] width 321 height 19
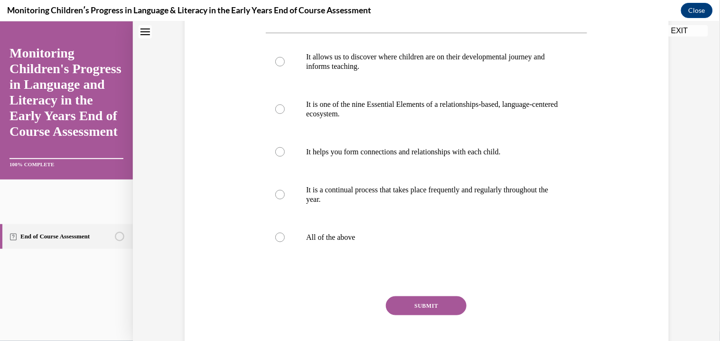
scroll to position [178, 0]
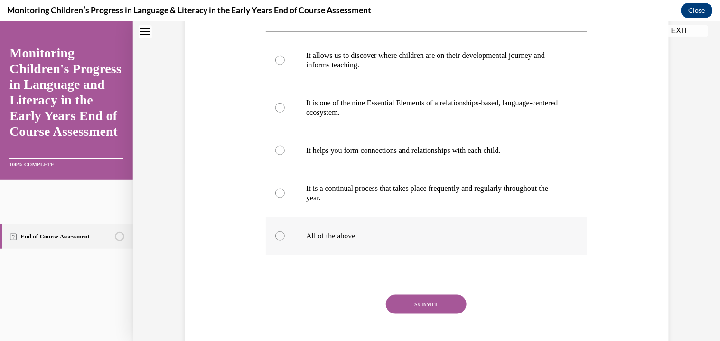
click at [336, 240] on p "All of the above" at bounding box center [434, 235] width 257 height 9
click at [285, 240] on input "All of the above" at bounding box center [279, 235] width 9 height 9
radio input "true"
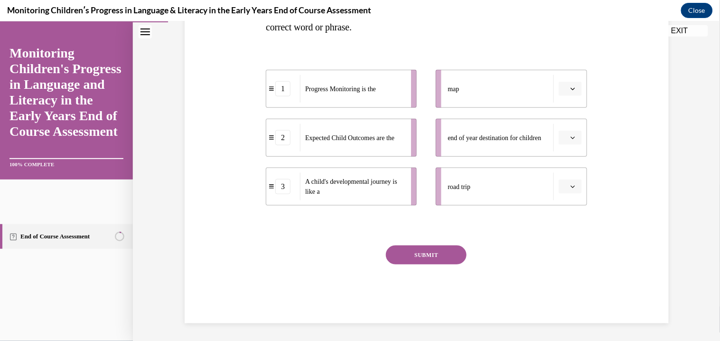
scroll to position [202, 0]
click at [571, 86] on icon "button" at bounding box center [573, 87] width 5 height 5
click at [563, 125] on div "1" at bounding box center [569, 127] width 24 height 19
click at [571, 136] on icon "button" at bounding box center [573, 136] width 5 height 5
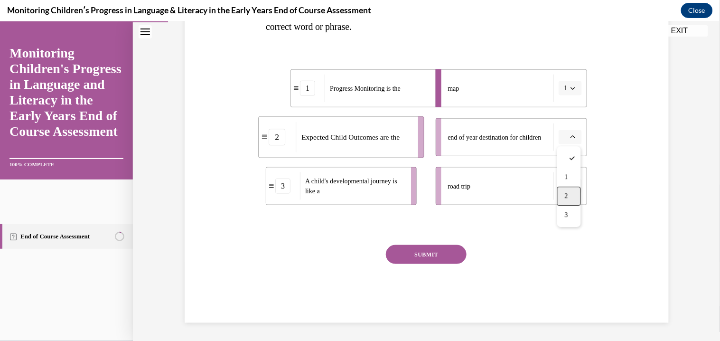
click at [567, 188] on div "2" at bounding box center [569, 195] width 24 height 19
click at [567, 185] on span "Please select an option" at bounding box center [565, 185] width 3 height 9
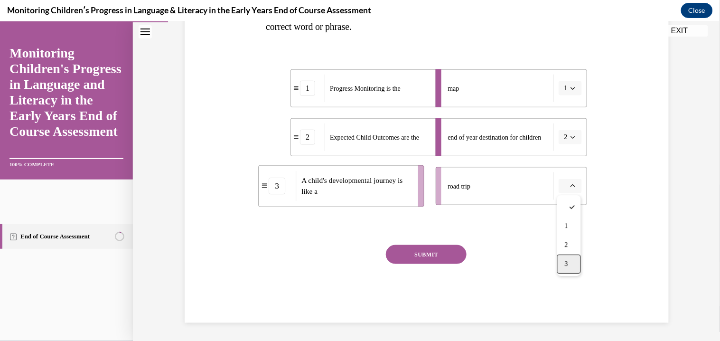
click at [570, 268] on div "3" at bounding box center [569, 263] width 24 height 19
click at [439, 251] on button "SUBMIT" at bounding box center [426, 253] width 81 height 19
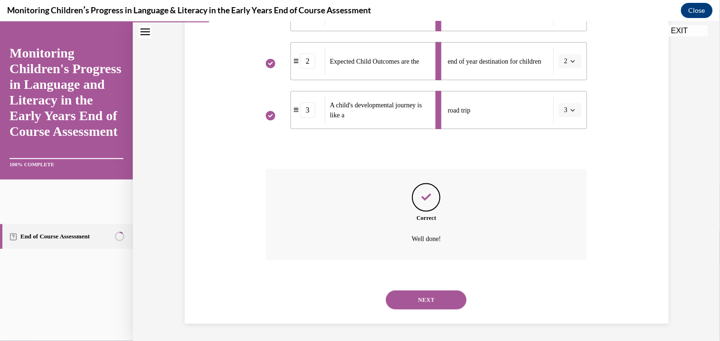
click at [439, 245] on div "Well done!" at bounding box center [426, 239] width 321 height 14
click at [424, 298] on button "NEXT" at bounding box center [426, 298] width 81 height 19
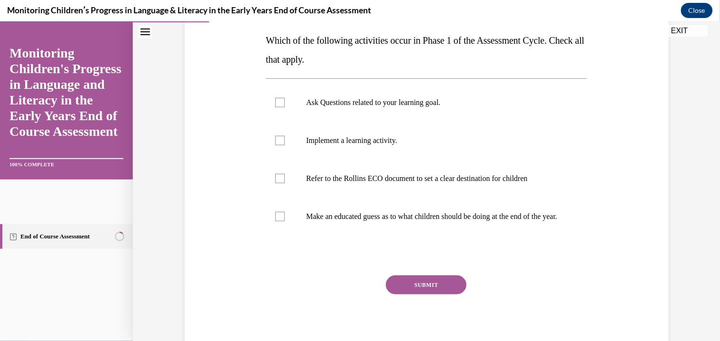
scroll to position [152, 0]
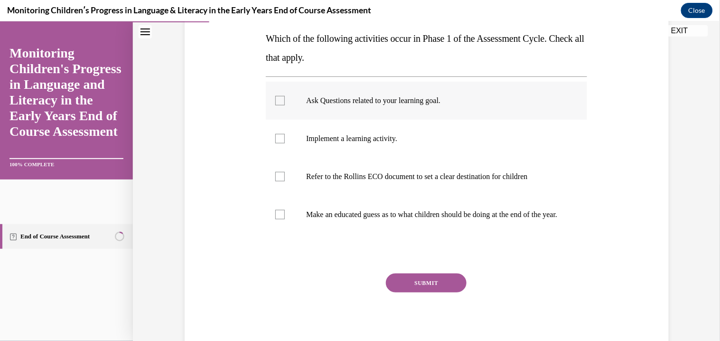
click at [417, 112] on label "Ask Questions related to your learning goal." at bounding box center [426, 100] width 321 height 38
click at [285, 105] on input "Ask Questions related to your learning goal." at bounding box center [279, 99] width 9 height 9
checkbox input "true"
click at [369, 150] on label "Implement a learning activity." at bounding box center [426, 138] width 321 height 38
click at [285, 143] on input "Implement a learning activity." at bounding box center [279, 137] width 9 height 9
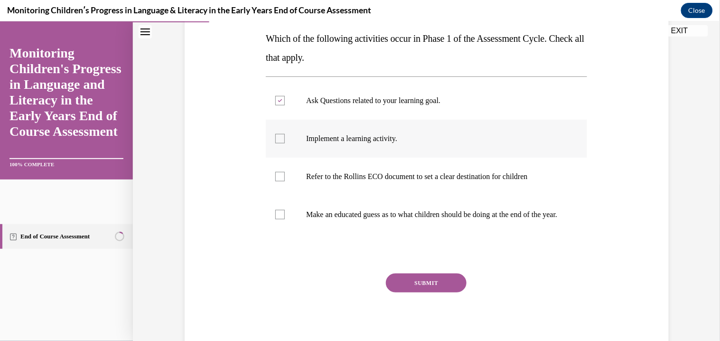
checkbox input "true"
click at [374, 178] on p "Refer to the Rollins ECO document to set a clear destination for children" at bounding box center [434, 175] width 257 height 9
click at [285, 178] on input "Refer to the Rollins ECO document to set a clear destination for children" at bounding box center [279, 175] width 9 height 9
checkbox input "true"
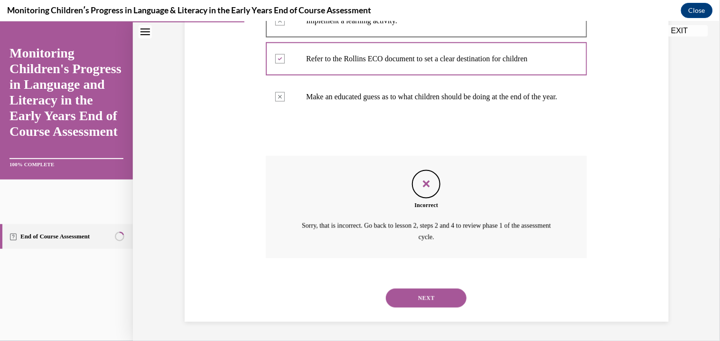
scroll to position [278, 0]
click at [386, 288] on button "NEXT" at bounding box center [426, 297] width 81 height 19
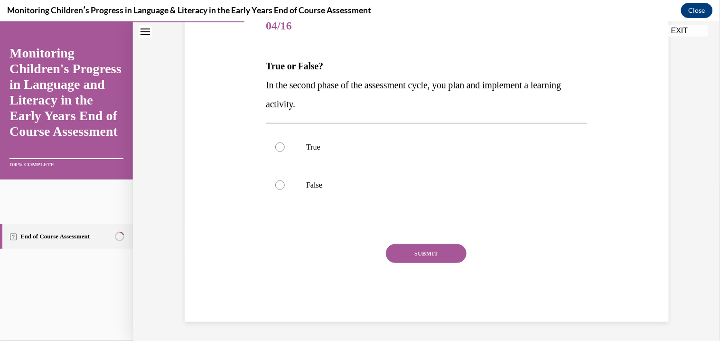
scroll to position [105, 0]
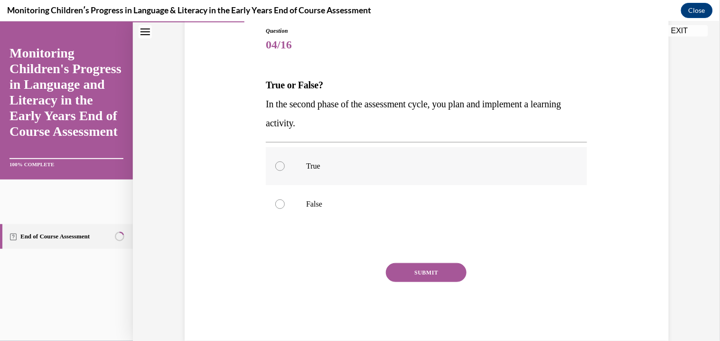
click at [319, 182] on label "True" at bounding box center [426, 166] width 321 height 38
click at [285, 170] on input "True" at bounding box center [279, 165] width 9 height 9
radio input "true"
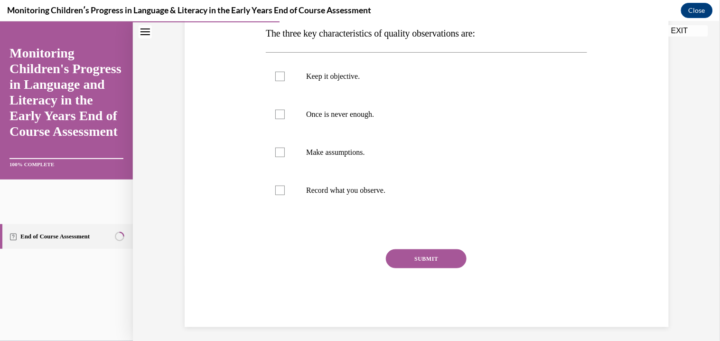
scroll to position [162, 0]
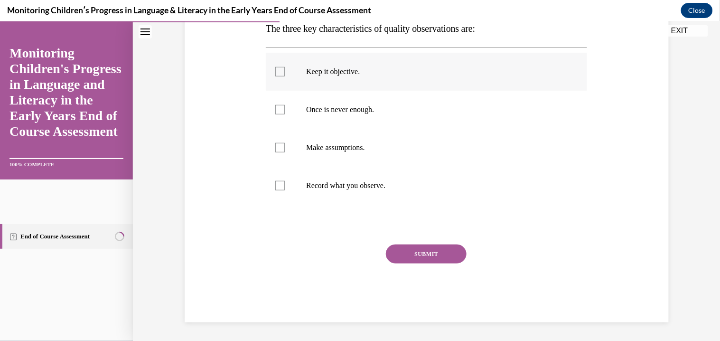
click at [290, 66] on label "Keep it objective." at bounding box center [426, 71] width 321 height 38
click at [285, 66] on input "Keep it objective." at bounding box center [279, 70] width 9 height 9
checkbox input "true"
click at [307, 111] on p "Once is never enough." at bounding box center [434, 108] width 257 height 9
click at [285, 111] on input "Once is never enough." at bounding box center [279, 108] width 9 height 9
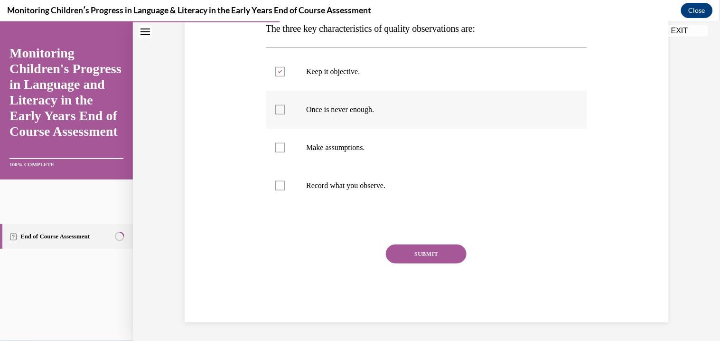
checkbox input "true"
click at [320, 193] on label "Record what you observe." at bounding box center [426, 185] width 321 height 38
click at [285, 190] on input "Record what you observe." at bounding box center [279, 184] width 9 height 9
checkbox input "true"
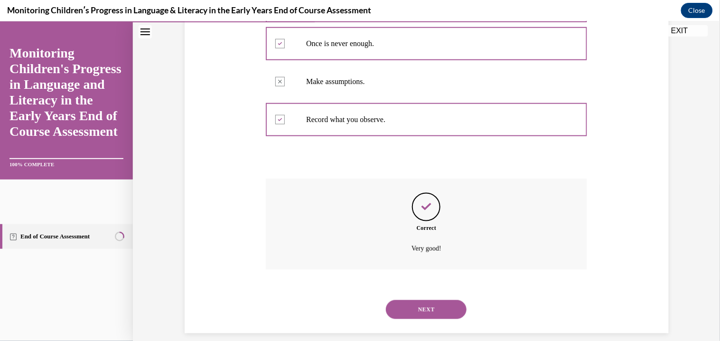
click at [386, 300] on button "NEXT" at bounding box center [426, 309] width 81 height 19
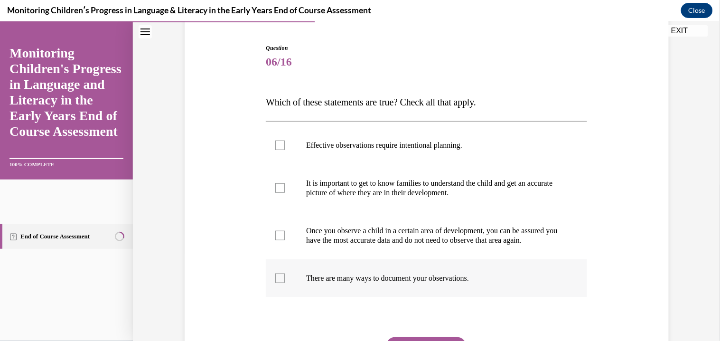
scroll to position [88, 0]
click at [354, 195] on p "It is important to get to know families to understand the child and get an accu…" at bounding box center [434, 187] width 257 height 19
click at [285, 193] on input "It is important to get to know families to understand the child and get an accu…" at bounding box center [279, 187] width 9 height 9
checkbox input "true"
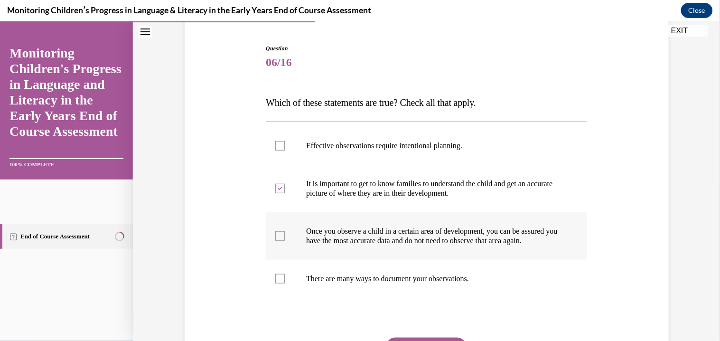
click at [355, 229] on p "Once you observe a child in a certain area of development, you can be assured y…" at bounding box center [434, 235] width 257 height 19
click at [285, 231] on input "Once you observe a child in a certain area of development, you can be assured y…" at bounding box center [279, 235] width 9 height 9
checkbox input "true"
click at [357, 281] on label "There are many ways to document your observations." at bounding box center [426, 278] width 321 height 38
click at [285, 281] on input "There are many ways to document your observations." at bounding box center [279, 277] width 9 height 9
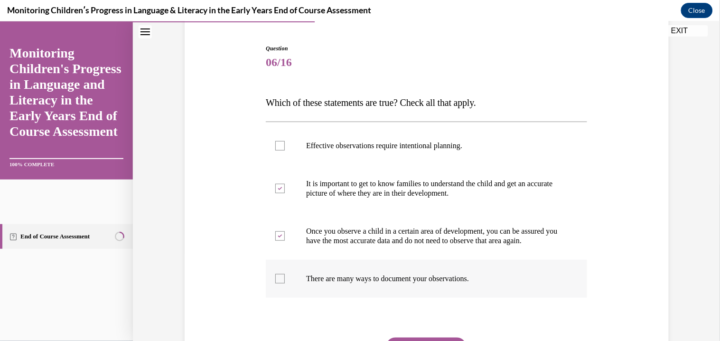
checkbox input "true"
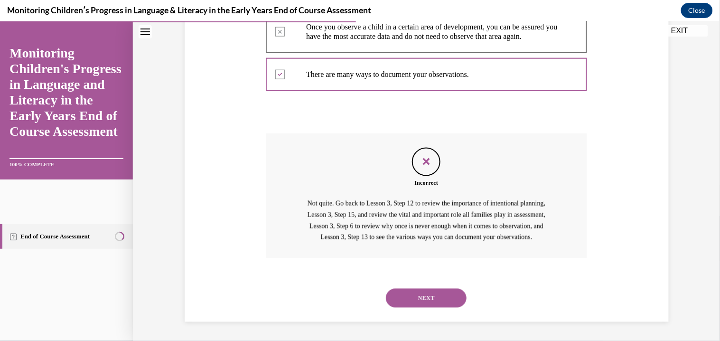
click at [386, 288] on button "NEXT" at bounding box center [426, 297] width 81 height 19
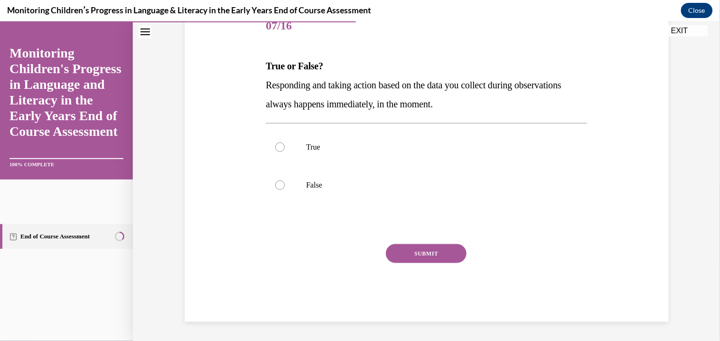
scroll to position [105, 0]
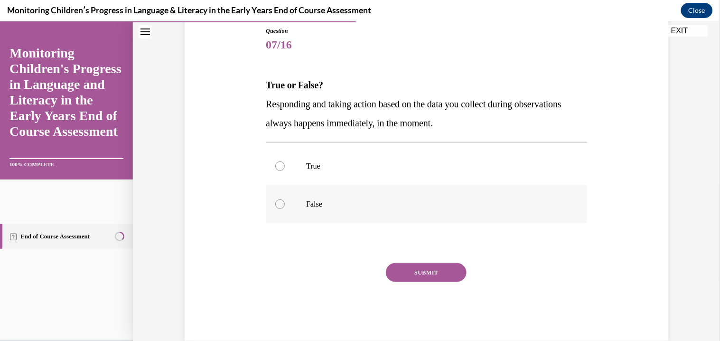
click at [289, 194] on label "False" at bounding box center [426, 204] width 321 height 38
click at [285, 199] on input "False" at bounding box center [279, 203] width 9 height 9
radio input "true"
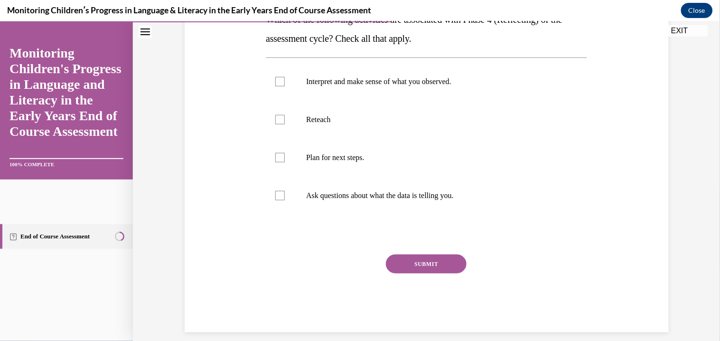
scroll to position [181, 0]
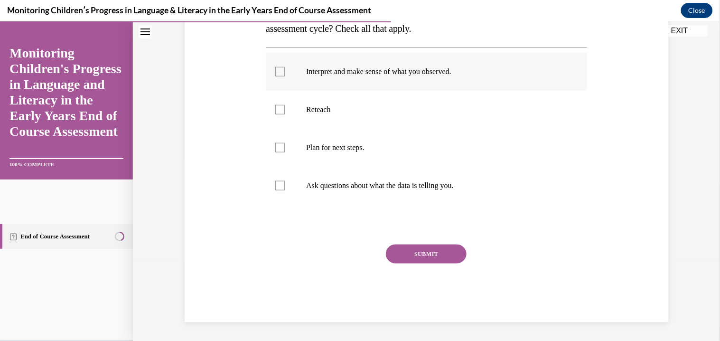
click at [323, 81] on label "Interpret and make sense of what you observed." at bounding box center [426, 71] width 321 height 38
click at [285, 76] on input "Interpret and make sense of what you observed." at bounding box center [279, 70] width 9 height 9
checkbox input "true"
click at [312, 148] on p "Plan for next steps." at bounding box center [434, 146] width 257 height 9
click at [285, 148] on input "Plan for next steps." at bounding box center [279, 146] width 9 height 9
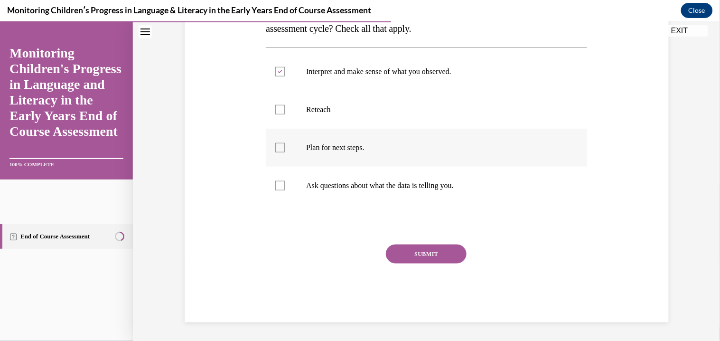
checkbox input "true"
click at [314, 108] on p "Reteach" at bounding box center [434, 108] width 257 height 9
click at [285, 108] on input "Reteach" at bounding box center [279, 108] width 9 height 9
checkbox input "true"
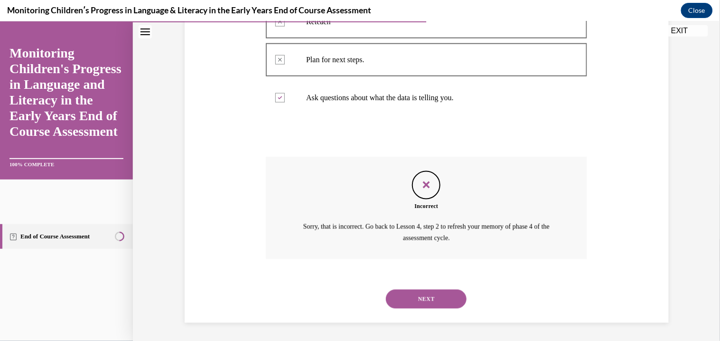
click at [386, 289] on button "NEXT" at bounding box center [426, 298] width 81 height 19
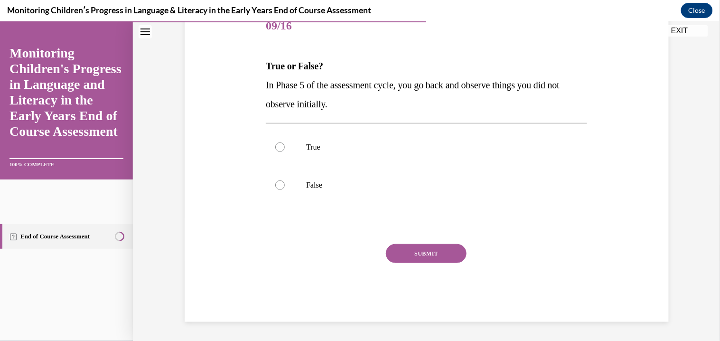
scroll to position [105, 0]
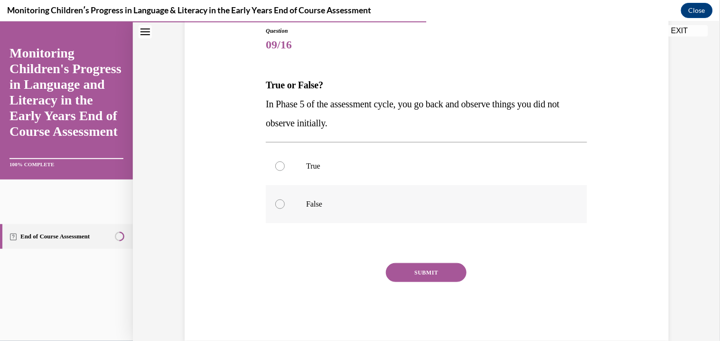
click at [308, 205] on p "False" at bounding box center [434, 203] width 257 height 9
click at [285, 205] on input "False" at bounding box center [279, 203] width 9 height 9
radio input "true"
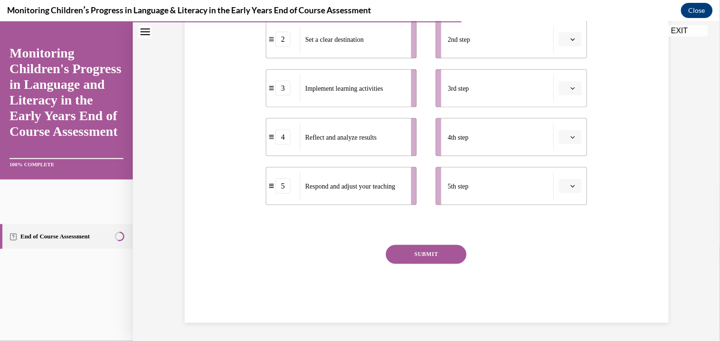
scroll to position [257, 0]
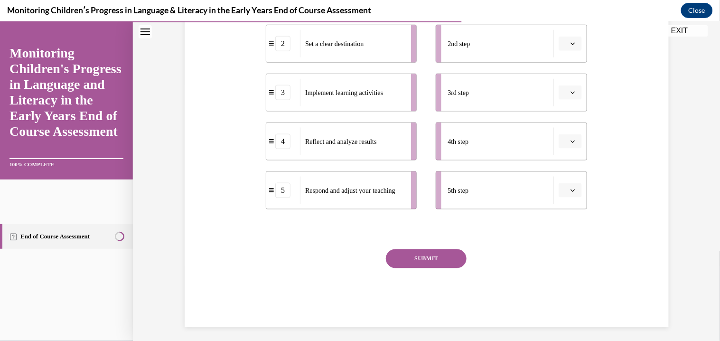
click at [566, 187] on span "Please select an option" at bounding box center [565, 189] width 3 height 9
click at [570, 290] on div "4" at bounding box center [569, 287] width 24 height 19
click at [564, 139] on span "Please select an option" at bounding box center [565, 140] width 3 height 9
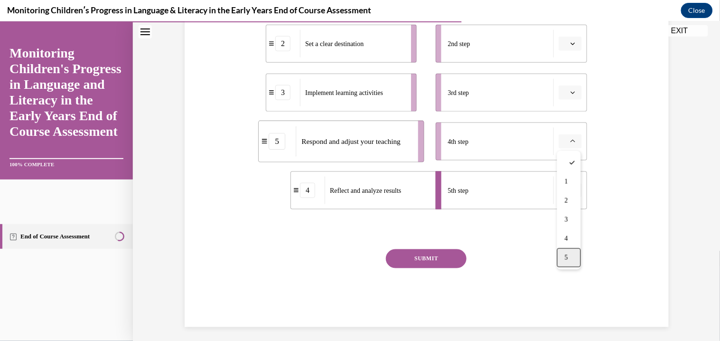
click at [558, 257] on div "5" at bounding box center [569, 257] width 24 height 19
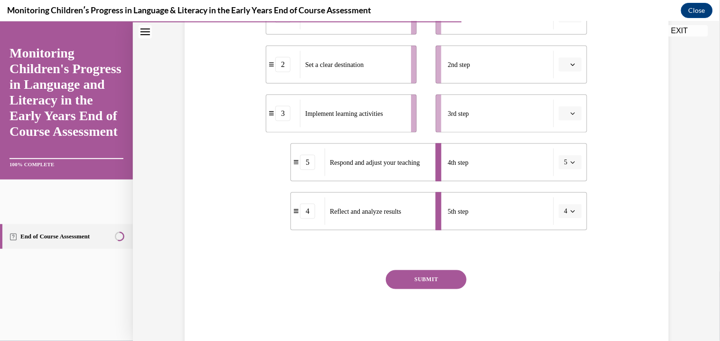
scroll to position [233, 0]
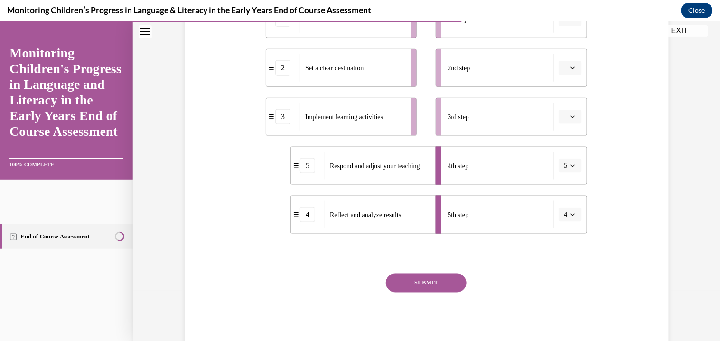
click at [573, 121] on button "button" at bounding box center [570, 116] width 23 height 14
click at [569, 168] on div "2" at bounding box center [569, 175] width 24 height 19
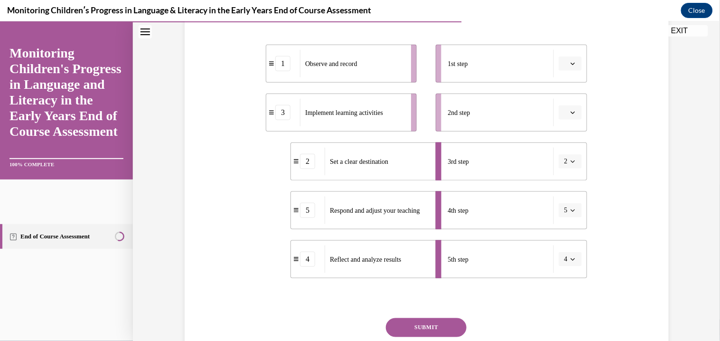
scroll to position [188, 0]
click at [567, 55] on li "1st step" at bounding box center [511, 64] width 151 height 38
click at [568, 61] on button "button" at bounding box center [570, 63] width 23 height 14
click at [564, 122] on div "2" at bounding box center [569, 122] width 24 height 19
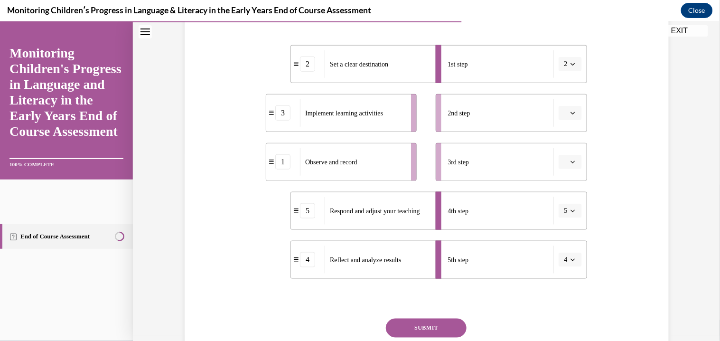
click at [570, 159] on span "button" at bounding box center [573, 161] width 7 height 7
click at [566, 202] on span "1" at bounding box center [566, 201] width 3 height 8
click at [571, 105] on button "button" at bounding box center [570, 112] width 23 height 14
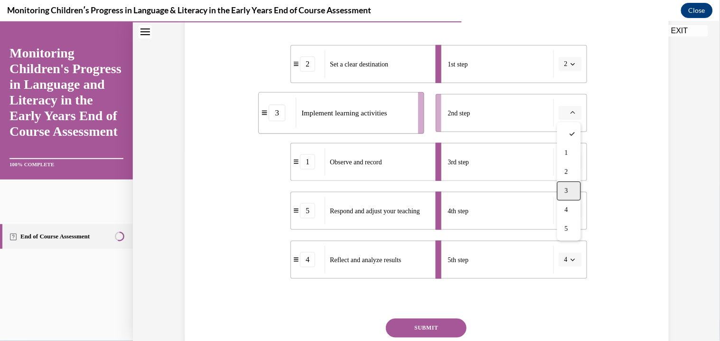
click at [577, 187] on div "3" at bounding box center [569, 190] width 24 height 19
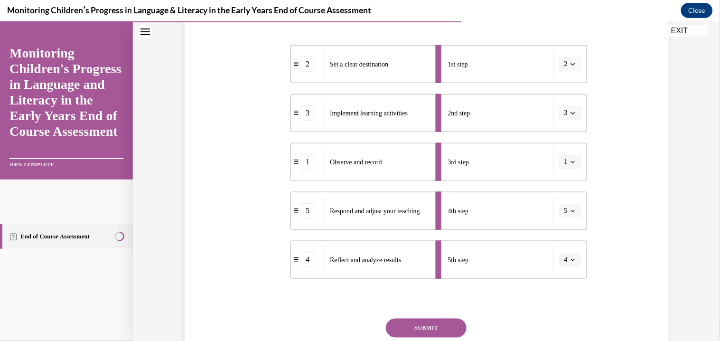
click at [445, 318] on button "SUBMIT" at bounding box center [426, 327] width 81 height 19
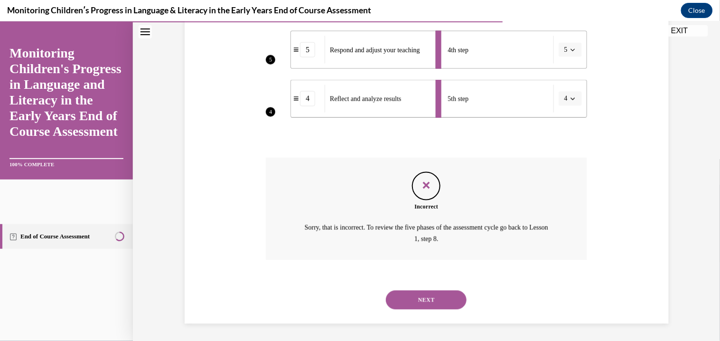
scroll to position [349, 0]
click at [421, 298] on button "NEXT" at bounding box center [426, 299] width 81 height 19
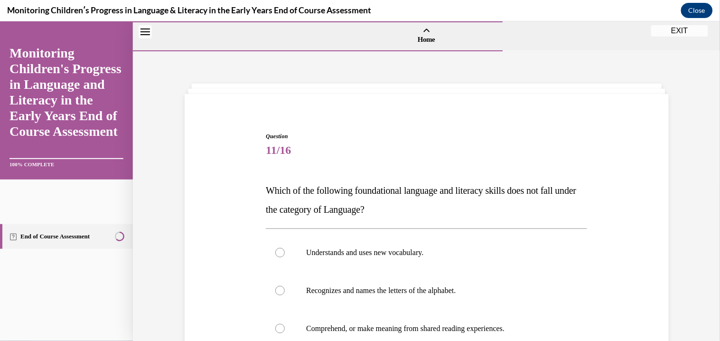
scroll to position [181, 0]
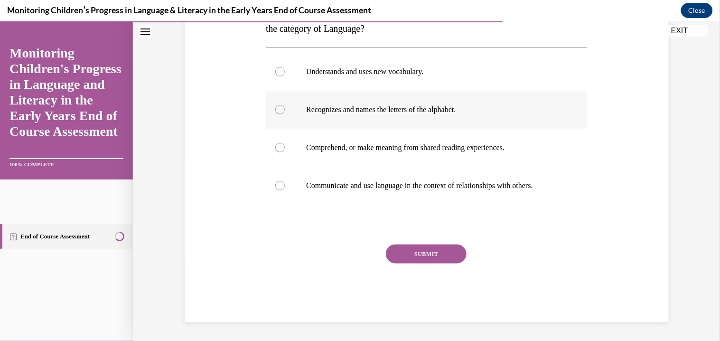
click at [355, 102] on label "Recognizes and names the letters of the alphabet." at bounding box center [426, 109] width 321 height 38
click at [285, 104] on input "Recognizes and names the letters of the alphabet." at bounding box center [279, 108] width 9 height 9
radio input "true"
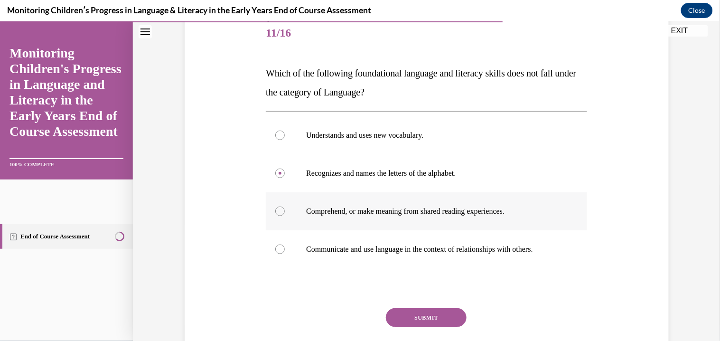
scroll to position [117, 0]
click at [355, 142] on label "Understands and uses new vocabulary." at bounding box center [426, 135] width 321 height 38
click at [285, 140] on input "Understands and uses new vocabulary." at bounding box center [279, 135] width 9 height 9
radio input "true"
click at [364, 181] on label "Recognizes and names the letters of the alphabet." at bounding box center [426, 173] width 321 height 38
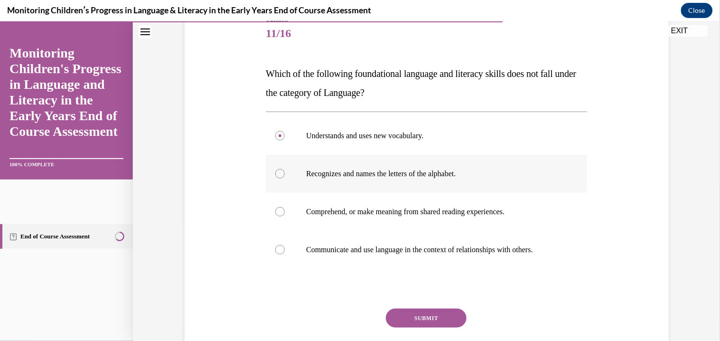
click at [285, 178] on input "Recognizes and names the letters of the alphabet." at bounding box center [279, 173] width 9 height 9
radio input "true"
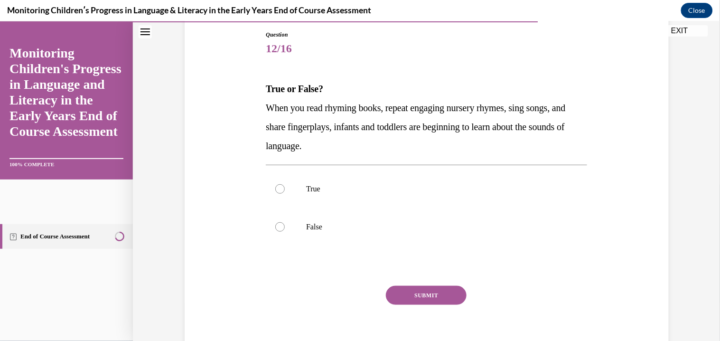
scroll to position [110, 0]
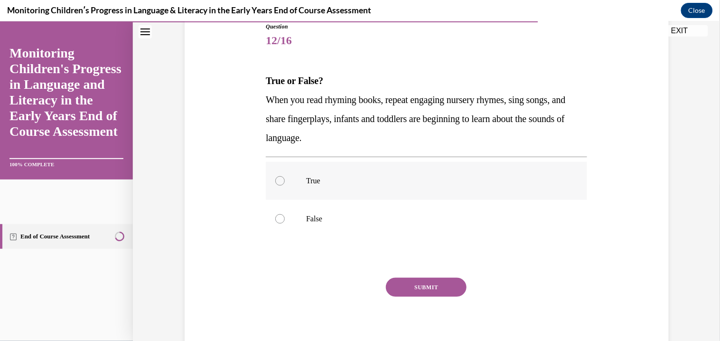
click at [315, 176] on p "True" at bounding box center [434, 180] width 257 height 9
click at [285, 176] on input "True" at bounding box center [279, 180] width 9 height 9
radio input "true"
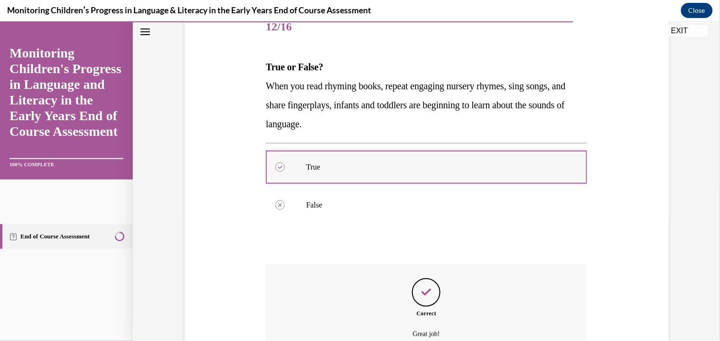
scroll to position [114, 0]
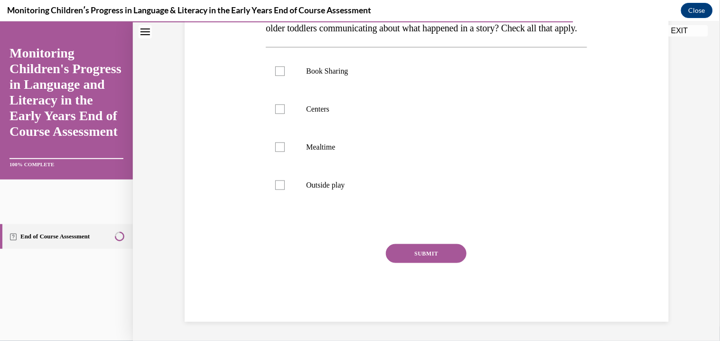
scroll to position [200, 0]
click at [290, 83] on label "Book Sharing" at bounding box center [426, 71] width 321 height 38
click at [285, 75] on input "Book Sharing" at bounding box center [279, 70] width 9 height 9
checkbox input "true"
click at [290, 111] on label "Centers" at bounding box center [426, 109] width 321 height 38
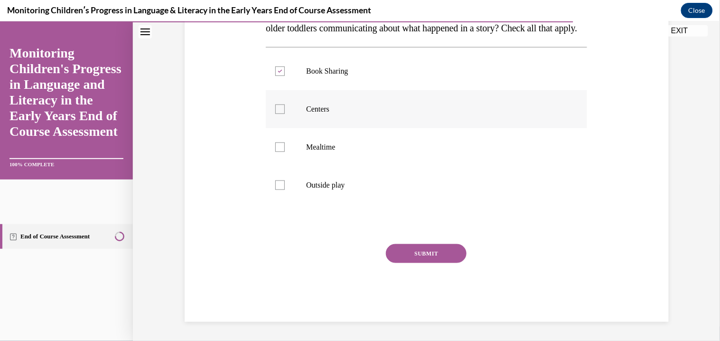
click at [285, 111] on input "Centers" at bounding box center [279, 108] width 9 height 9
checkbox input "true"
click at [294, 129] on label "Mealtime" at bounding box center [426, 147] width 321 height 38
click at [285, 142] on input "Mealtime" at bounding box center [279, 146] width 9 height 9
checkbox input "true"
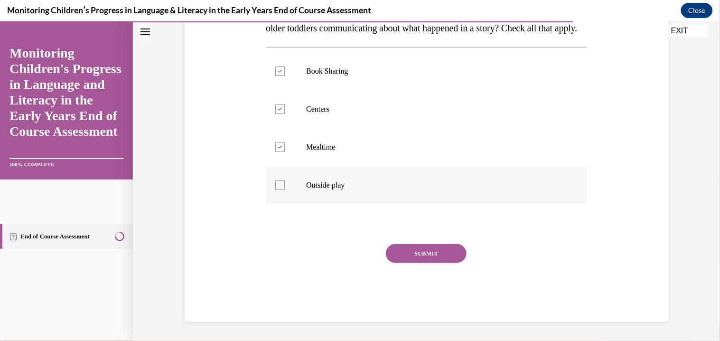
click at [306, 185] on p "Outside play" at bounding box center [434, 184] width 257 height 9
click at [285, 185] on input "Outside play" at bounding box center [279, 184] width 9 height 9
checkbox input "true"
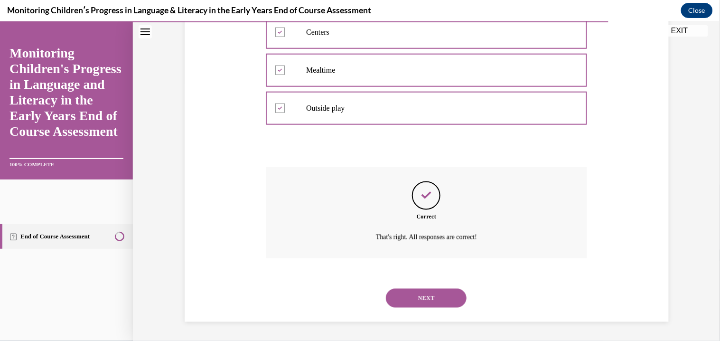
click at [386, 288] on button "NEXT" at bounding box center [426, 297] width 81 height 19
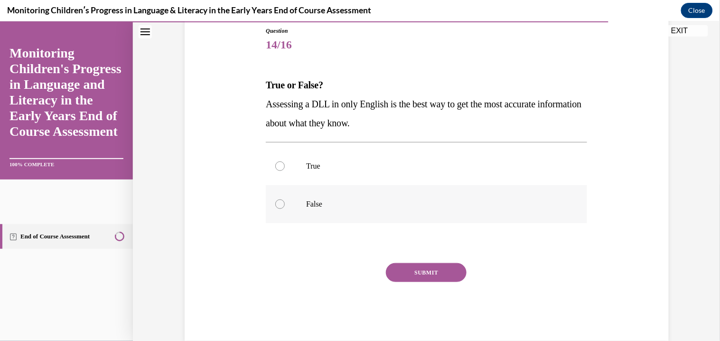
click at [289, 195] on label "False" at bounding box center [426, 204] width 321 height 38
click at [285, 199] on input "False" at bounding box center [279, 203] width 9 height 9
radio input "true"
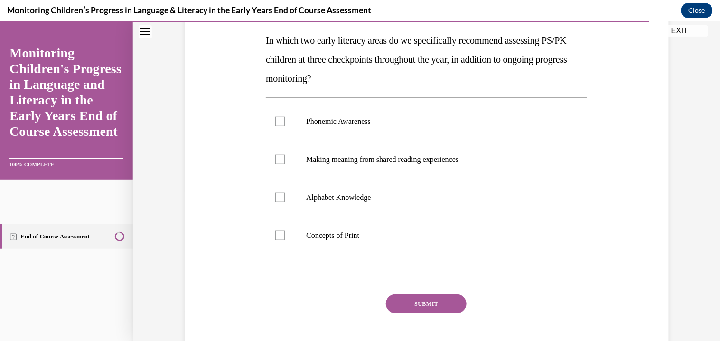
scroll to position [157, 0]
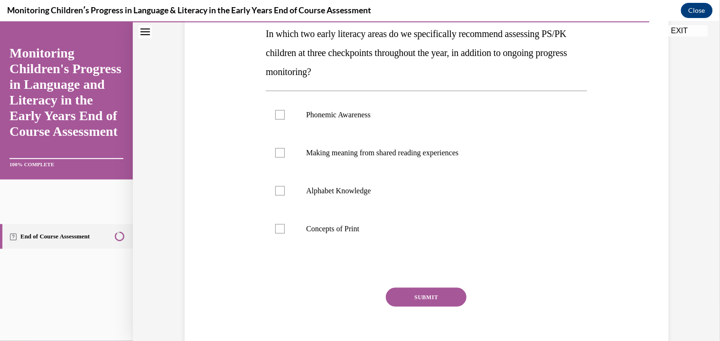
click at [319, 118] on p "Phonemic Awareness" at bounding box center [434, 114] width 257 height 9
click at [285, 118] on input "Phonemic Awareness" at bounding box center [279, 114] width 9 height 9
checkbox input "true"
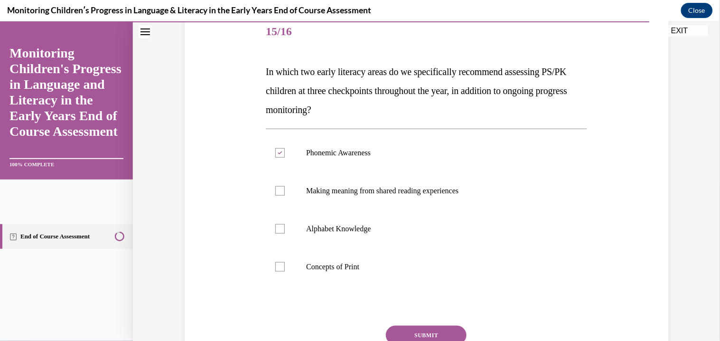
scroll to position [118, 0]
click at [332, 231] on p "Alphabet Knowledge" at bounding box center [434, 229] width 257 height 9
click at [285, 231] on input "Alphabet Knowledge" at bounding box center [279, 229] width 9 height 9
checkbox input "true"
click at [323, 157] on p "Phonemic Awareness" at bounding box center [434, 153] width 257 height 9
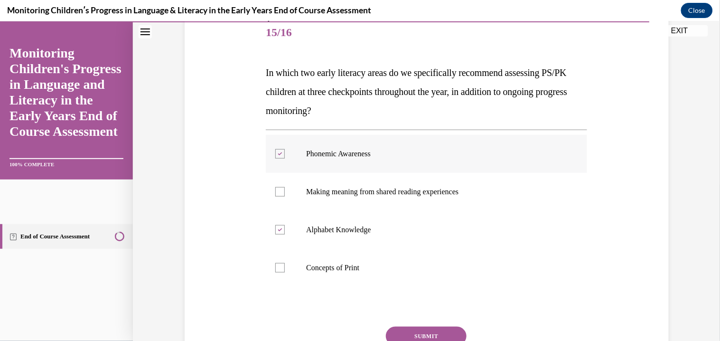
click at [285, 157] on input "Phonemic Awareness" at bounding box center [279, 153] width 9 height 9
checkbox input "false"
click at [327, 189] on p "Making meaning from shared reading experiences" at bounding box center [434, 191] width 257 height 9
click at [285, 189] on input "Making meaning from shared reading experiences" at bounding box center [279, 191] width 9 height 9
checkbox input "true"
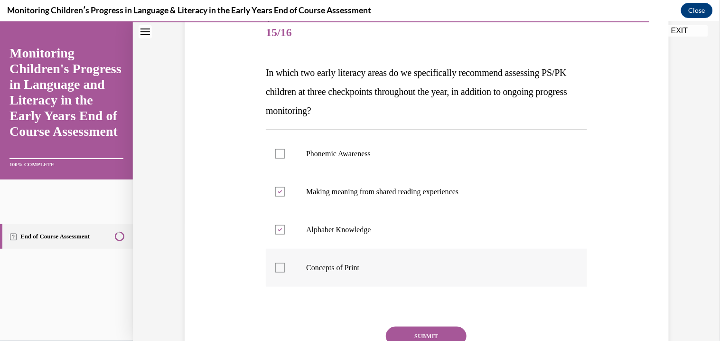
click at [305, 261] on label "Concepts of Print" at bounding box center [426, 267] width 321 height 38
click at [285, 262] on input "Concepts of Print" at bounding box center [279, 266] width 9 height 9
checkbox input "true"
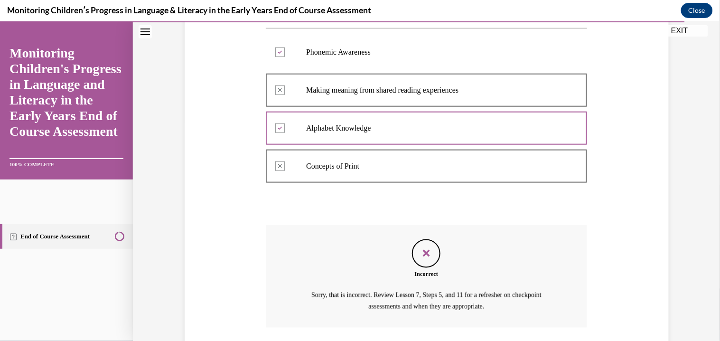
scroll to position [217, 0]
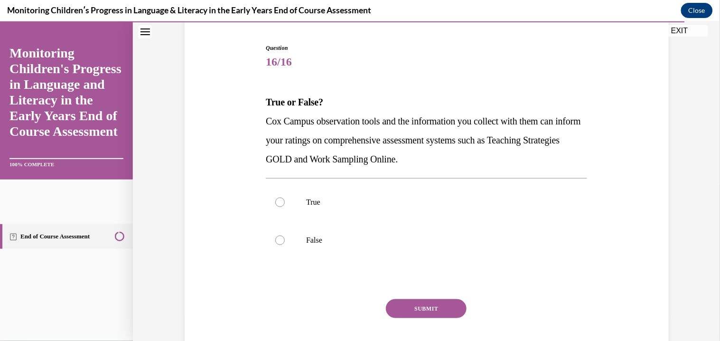
scroll to position [92, 0]
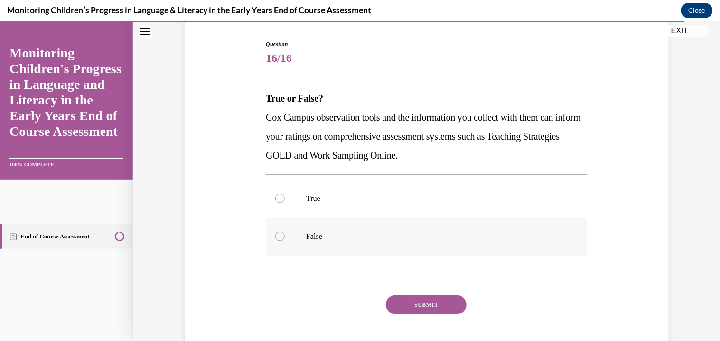
click at [289, 237] on label "False" at bounding box center [426, 236] width 321 height 38
click at [285, 237] on input "False" at bounding box center [279, 235] width 9 height 9
radio input "true"
click at [290, 203] on label "True" at bounding box center [426, 198] width 321 height 38
click at [285, 203] on input "True" at bounding box center [279, 197] width 9 height 9
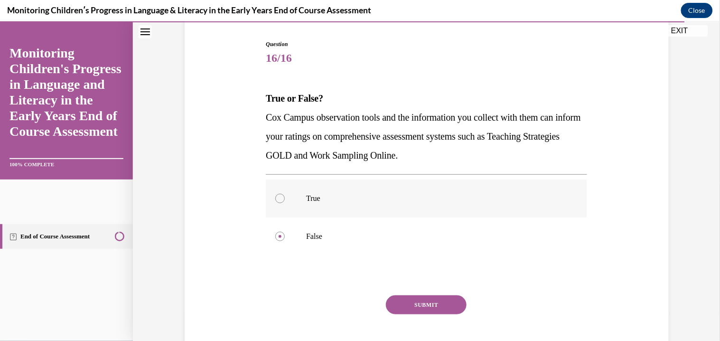
radio input "true"
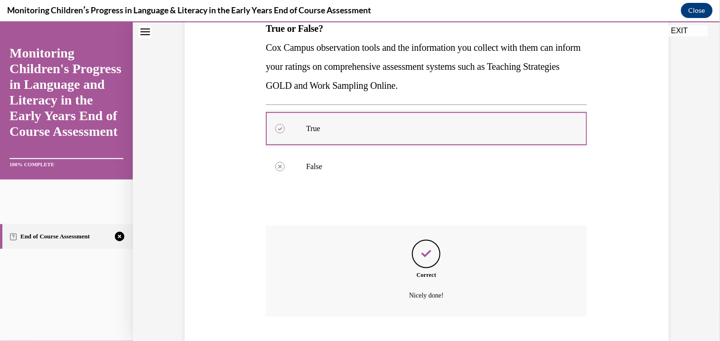
scroll to position [219, 0]
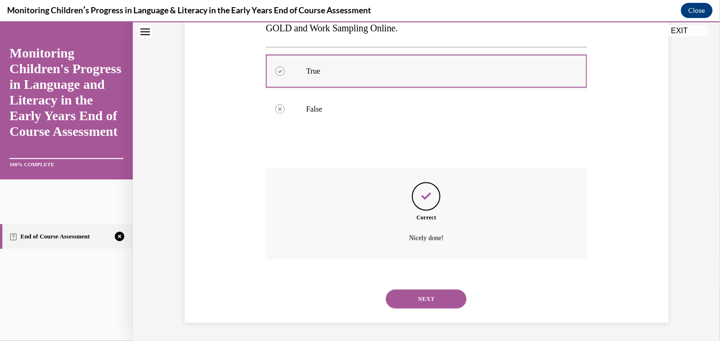
click at [386, 289] on button "NEXT" at bounding box center [426, 298] width 81 height 19
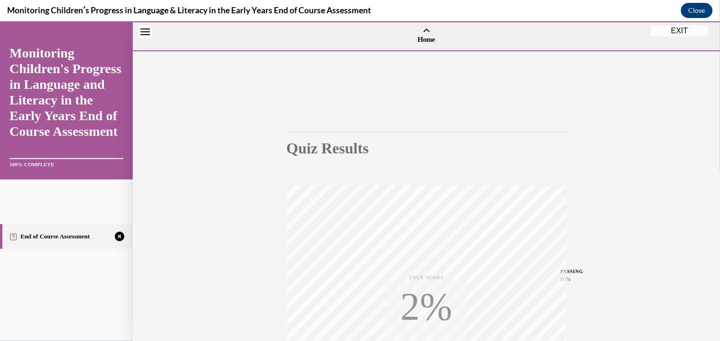
scroll to position [167, 0]
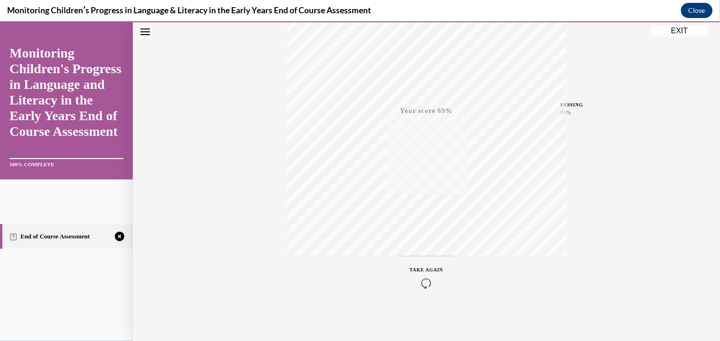
click at [425, 271] on span "TAKE AGAIN" at bounding box center [427, 269] width 34 height 5
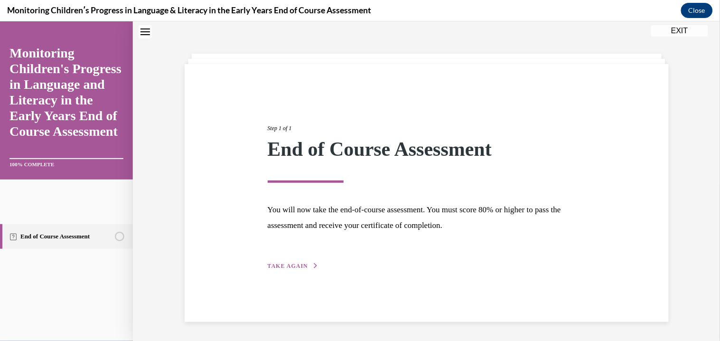
scroll to position [30, 0]
click at [300, 270] on div "Step 1 of 1 End of Course Assessment You will now take the end-of-course assess…" at bounding box center [427, 186] width 332 height 169
click at [298, 258] on div "Step 1 of 1 End of Course Assessment You will now take the end-of-course assess…" at bounding box center [427, 186] width 332 height 169
click at [299, 266] on span "TAKE AGAIN" at bounding box center [288, 265] width 40 height 7
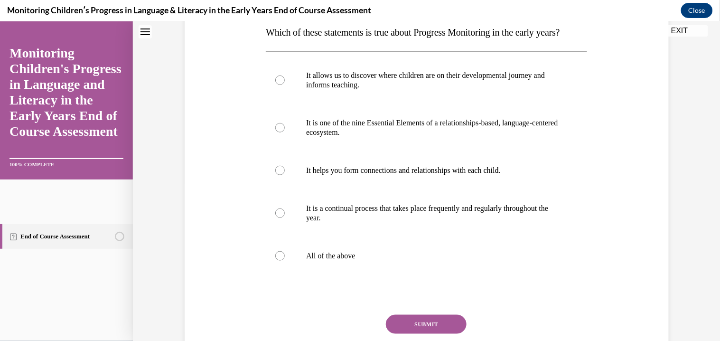
scroll to position [159, 0]
click at [330, 259] on p "All of the above" at bounding box center [434, 254] width 257 height 9
click at [285, 259] on input "All of the above" at bounding box center [279, 254] width 9 height 9
radio input "true"
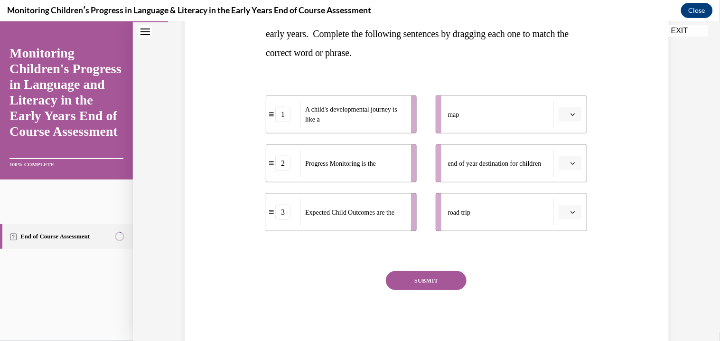
scroll to position [202, 0]
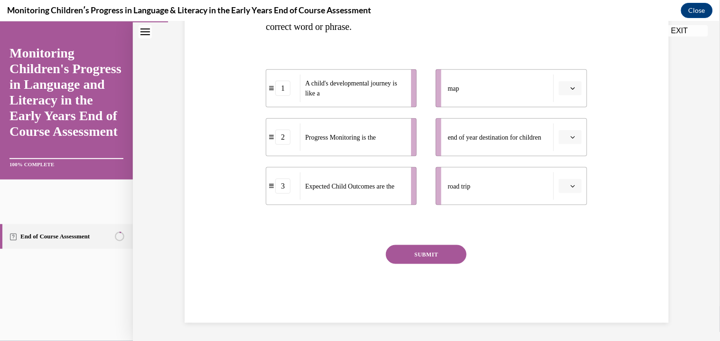
click at [570, 90] on span "button" at bounding box center [573, 87] width 7 height 7
click at [568, 149] on span "2" at bounding box center [566, 147] width 3 height 8
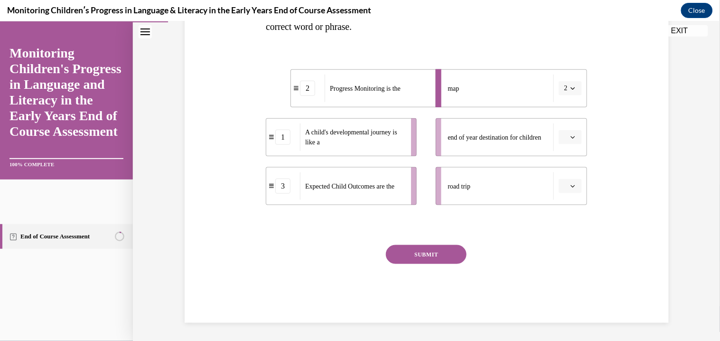
click at [575, 136] on span "button" at bounding box center [573, 136] width 7 height 7
click at [565, 216] on span "3" at bounding box center [566, 215] width 3 height 8
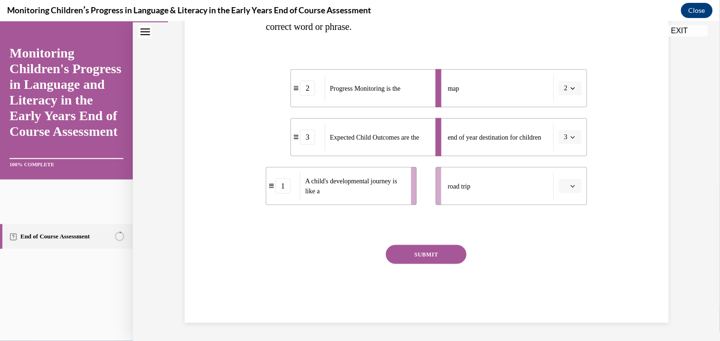
click at [576, 187] on span "button" at bounding box center [573, 185] width 7 height 7
click at [565, 228] on span "1" at bounding box center [566, 226] width 3 height 8
click at [414, 251] on button "SUBMIT" at bounding box center [426, 253] width 81 height 19
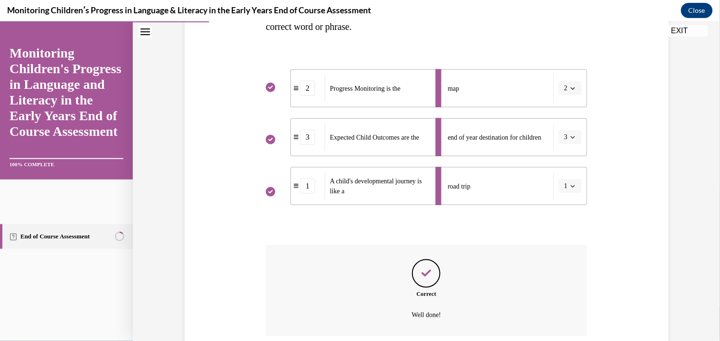
click at [414, 230] on div at bounding box center [426, 224] width 321 height 11
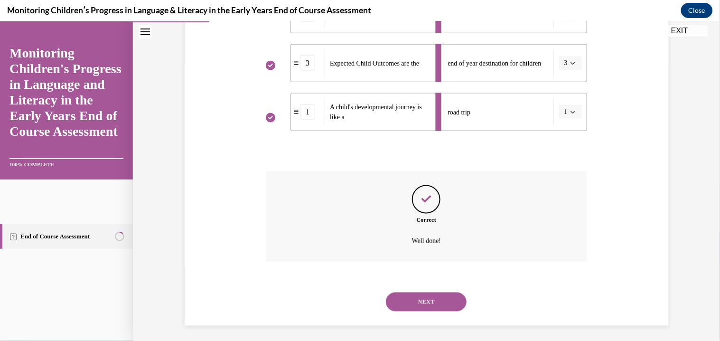
scroll to position [279, 0]
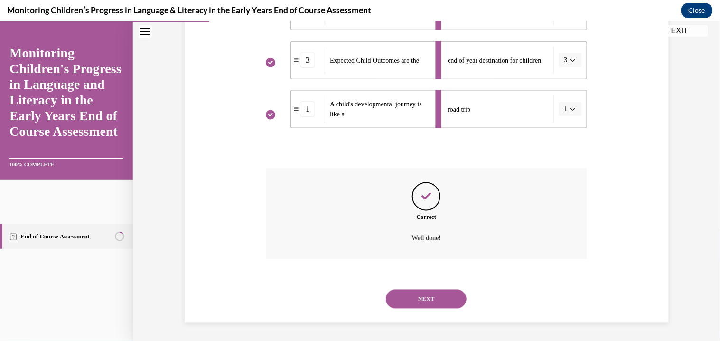
click at [427, 301] on button "NEXT" at bounding box center [426, 298] width 81 height 19
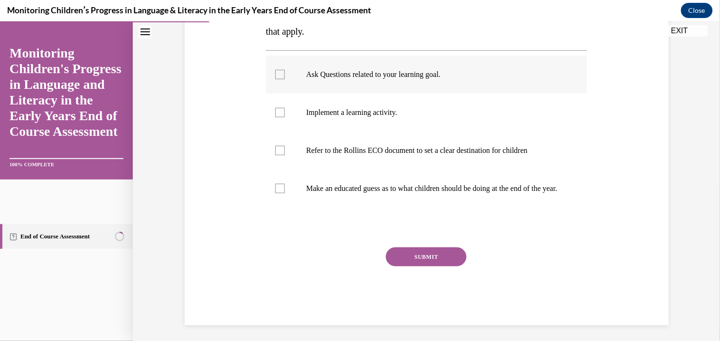
scroll to position [190, 0]
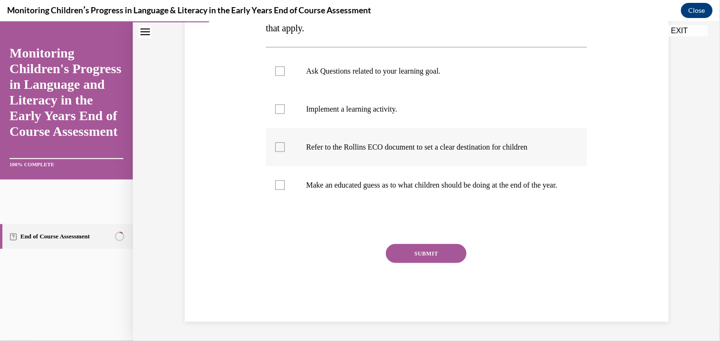
click at [369, 142] on p "Refer to the Rollins ECO document to set a clear destination for children" at bounding box center [434, 146] width 257 height 9
click at [285, 142] on input "Refer to the Rollins ECO document to set a clear destination for children" at bounding box center [279, 146] width 9 height 9
checkbox input "true"
click at [347, 104] on p "Implement a learning activity." at bounding box center [434, 108] width 257 height 9
click at [285, 104] on input "Implement a learning activity." at bounding box center [279, 108] width 9 height 9
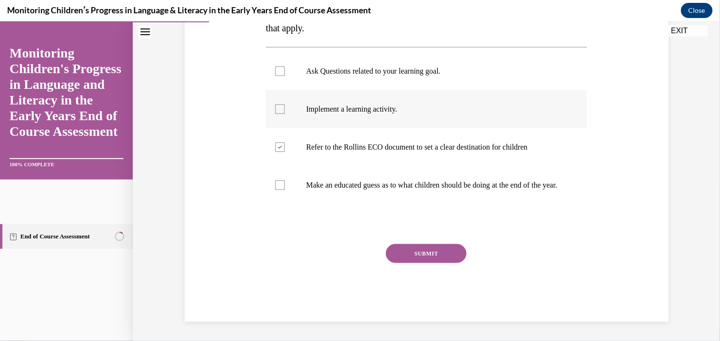
checkbox input "true"
click at [349, 66] on p "Ask Questions related to your learning goal." at bounding box center [434, 70] width 257 height 9
click at [285, 66] on input "Ask Questions related to your learning goal." at bounding box center [279, 70] width 9 height 9
checkbox input "true"
click at [426, 321] on button "NEXT" at bounding box center [449, 321] width 47 height 0
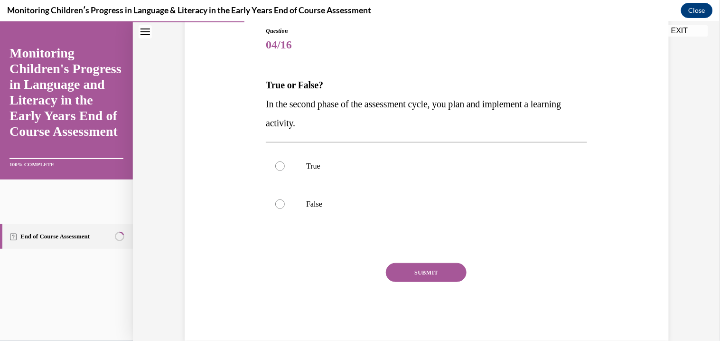
scroll to position [124, 0]
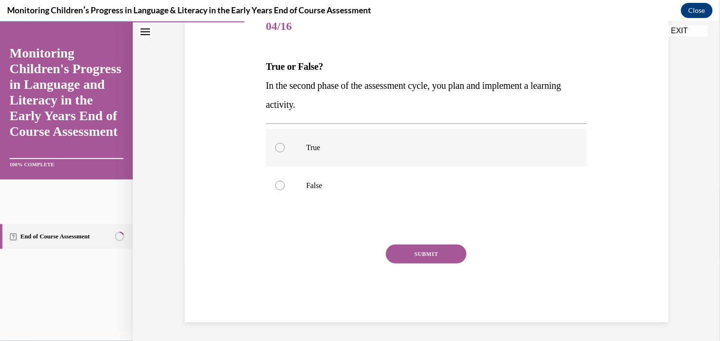
click at [315, 142] on p "True" at bounding box center [434, 146] width 257 height 9
click at [285, 142] on input "True" at bounding box center [279, 146] width 9 height 9
radio input "true"
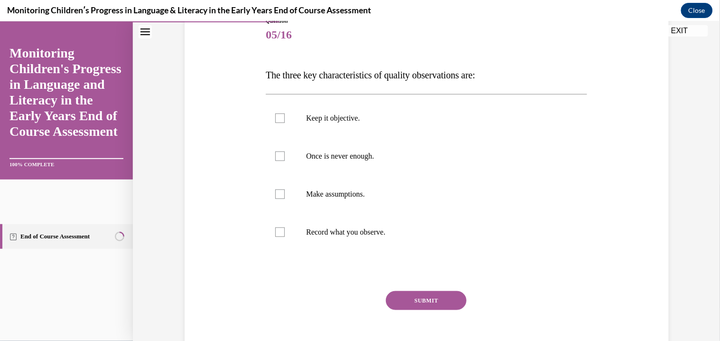
scroll to position [162, 0]
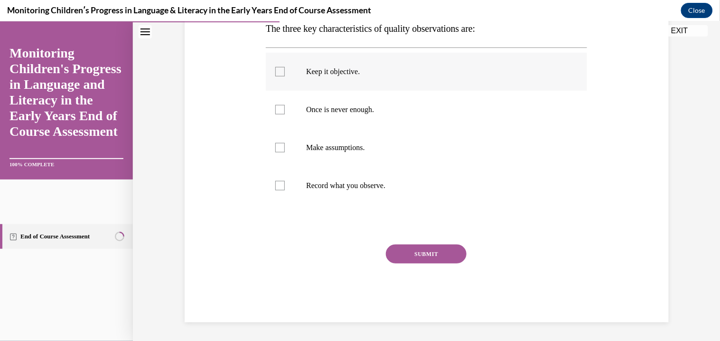
click at [327, 66] on p "Keep it objective." at bounding box center [434, 70] width 257 height 9
click at [285, 66] on input "Keep it objective." at bounding box center [279, 70] width 9 height 9
checkbox input "true"
click at [324, 107] on p "Once is never enough." at bounding box center [434, 108] width 257 height 9
click at [285, 107] on input "Once is never enough." at bounding box center [279, 108] width 9 height 9
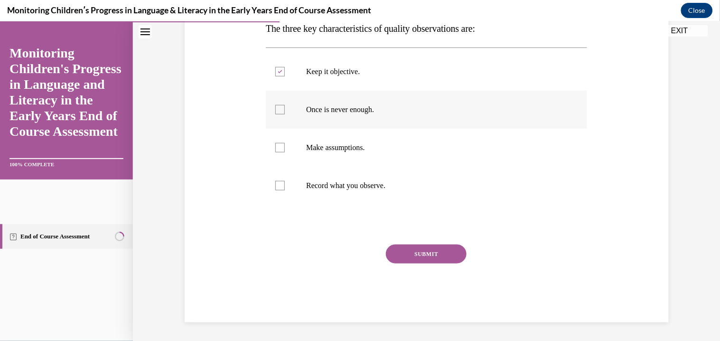
checkbox input "true"
click at [320, 192] on label "Record what you observe." at bounding box center [426, 185] width 321 height 38
click at [285, 190] on input "Record what you observe." at bounding box center [279, 184] width 9 height 9
checkbox input "true"
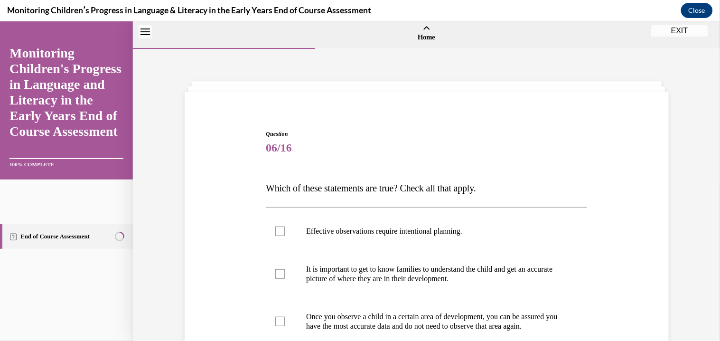
click at [296, 140] on span "06/16" at bounding box center [426, 147] width 321 height 19
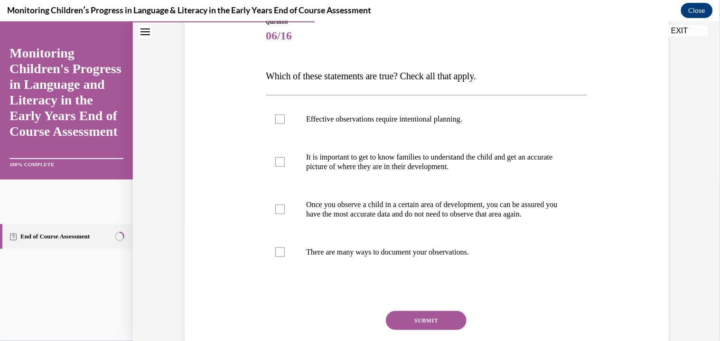
scroll to position [119, 0]
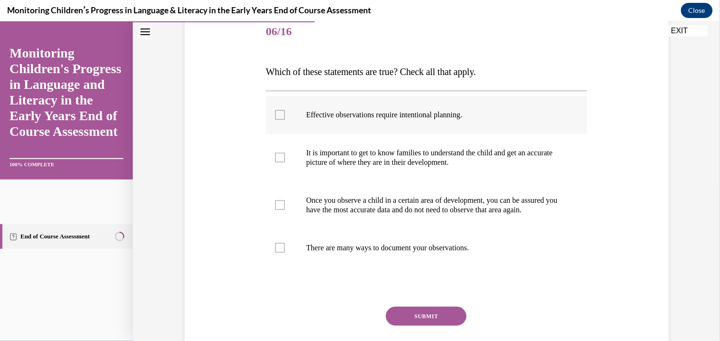
click at [346, 125] on label "Effective observations require intentional planning." at bounding box center [426, 114] width 321 height 38
click at [285, 119] on input "Effective observations require intentional planning." at bounding box center [279, 114] width 9 height 9
click at [357, 117] on p "Effective observations require intentional planning." at bounding box center [434, 114] width 257 height 9
click at [285, 117] on input "Effective observations require intentional planning." at bounding box center [279, 114] width 9 height 9
checkbox input "false"
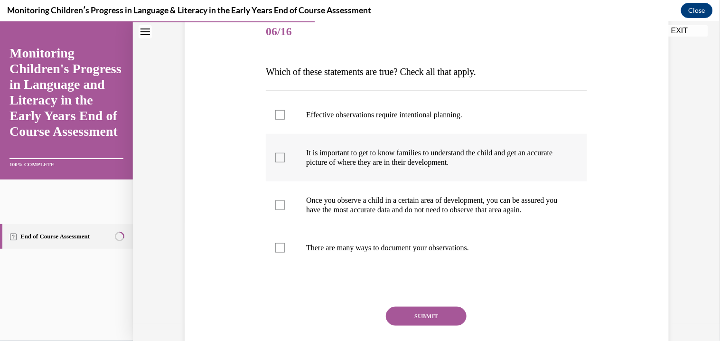
click at [358, 154] on p "It is important to get to know families to understand the child and get an accu…" at bounding box center [434, 157] width 257 height 19
click at [285, 154] on input "It is important to get to know families to understand the child and get an accu…" at bounding box center [279, 156] width 9 height 9
checkbox input "true"
click at [356, 210] on p "Once you observe a child in a certain area of development, you can be assured y…" at bounding box center [434, 204] width 257 height 19
click at [285, 209] on input "Once you observe a child in a certain area of development, you can be assured y…" at bounding box center [279, 204] width 9 height 9
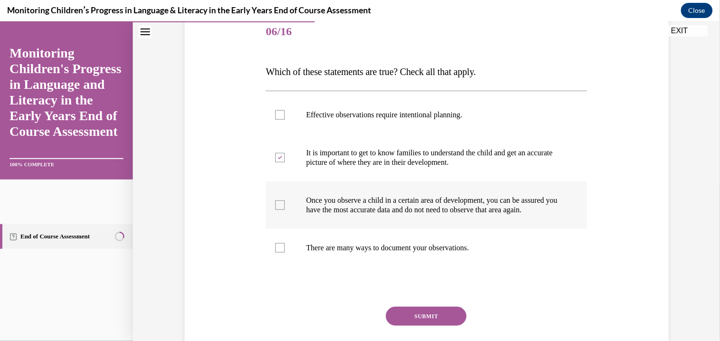
checkbox input "true"
click at [356, 252] on p "There are many ways to document your observations." at bounding box center [434, 247] width 257 height 9
click at [285, 252] on input "There are many ways to document your observations." at bounding box center [279, 247] width 9 height 9
checkbox input "true"
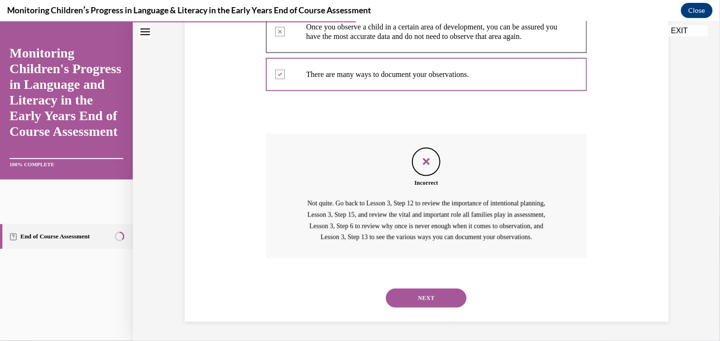
scroll to position [312, 0]
click at [386, 288] on button "NEXT" at bounding box center [426, 297] width 81 height 19
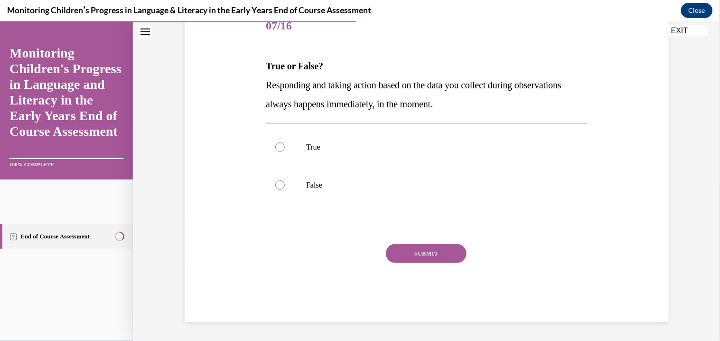
scroll to position [105, 0]
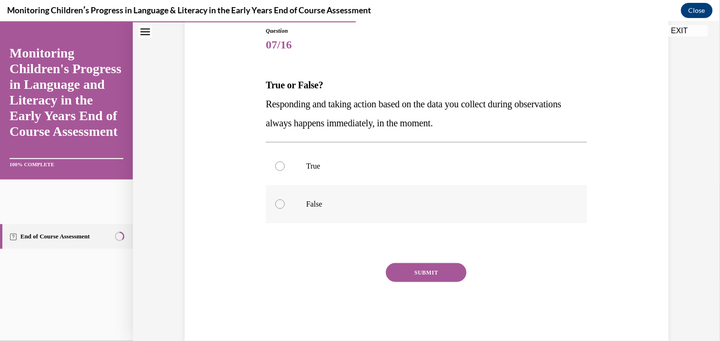
click at [296, 221] on label "False" at bounding box center [426, 204] width 321 height 38
click at [285, 208] on input "False" at bounding box center [279, 203] width 9 height 9
radio input "true"
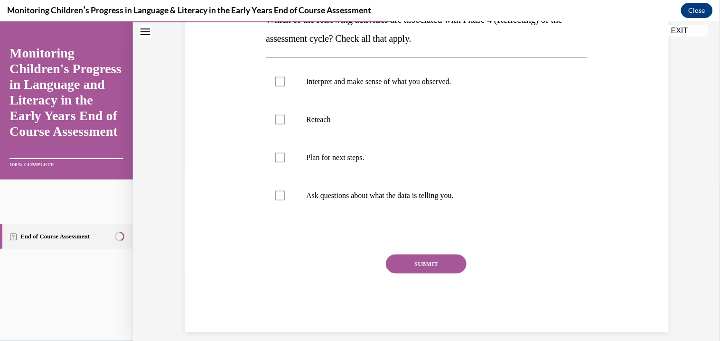
scroll to position [181, 0]
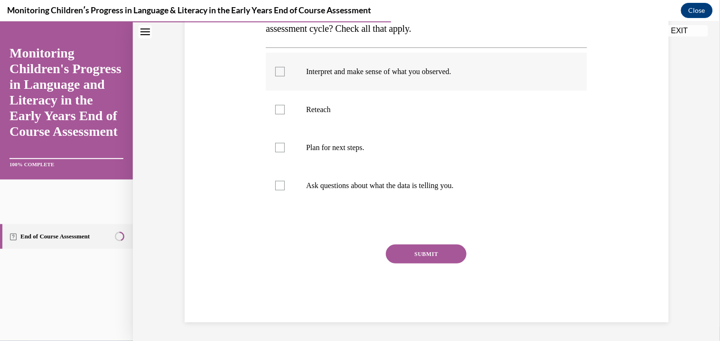
click at [300, 70] on label "Interpret and make sense of what you observed." at bounding box center [426, 71] width 321 height 38
click at [285, 70] on input "Interpret and make sense of what you observed." at bounding box center [279, 70] width 9 height 9
checkbox input "true"
click at [298, 140] on label "Plan for next steps." at bounding box center [426, 147] width 321 height 38
click at [285, 142] on input "Plan for next steps." at bounding box center [279, 146] width 9 height 9
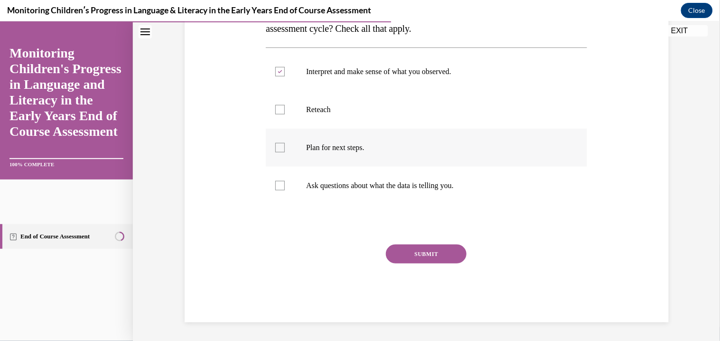
checkbox input "true"
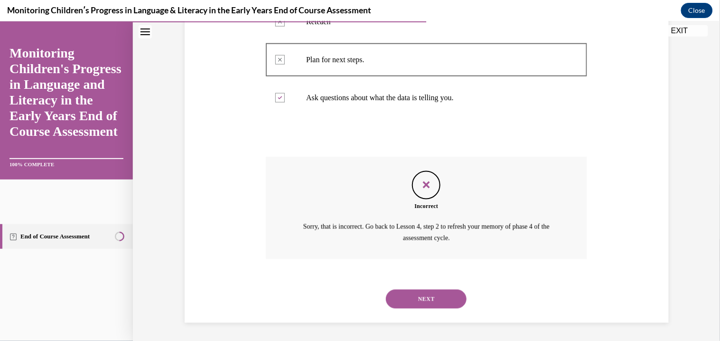
click at [386, 289] on button "NEXT" at bounding box center [426, 298] width 81 height 19
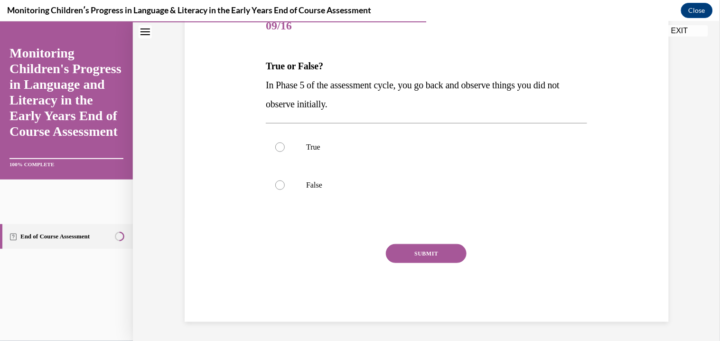
scroll to position [105, 0]
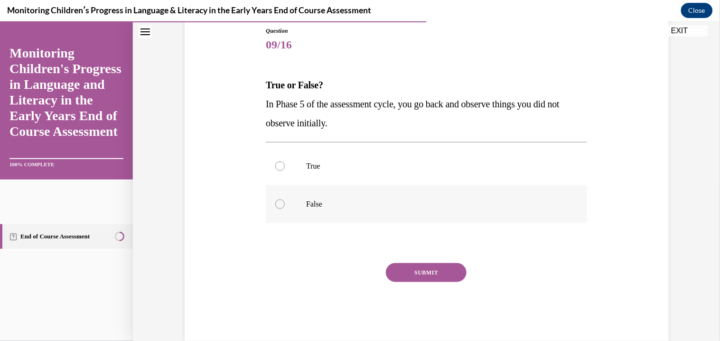
click at [317, 186] on label "False" at bounding box center [426, 204] width 321 height 38
click at [285, 199] on input "False" at bounding box center [279, 203] width 9 height 9
radio input "true"
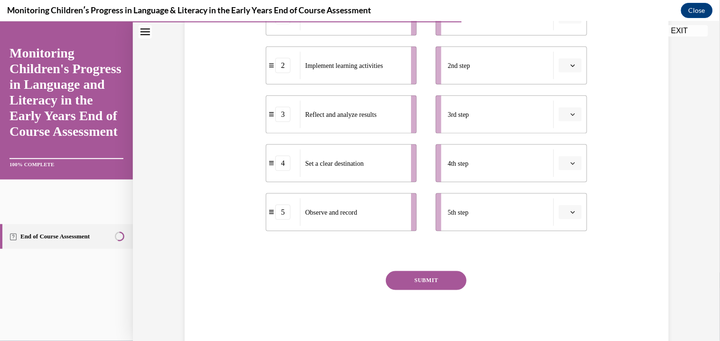
scroll to position [262, 0]
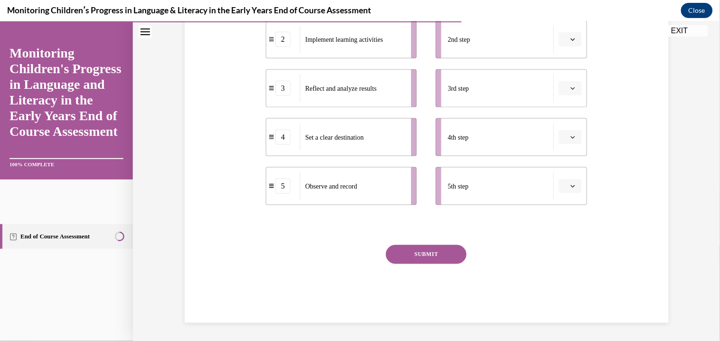
click at [570, 186] on span "button" at bounding box center [573, 185] width 7 height 7
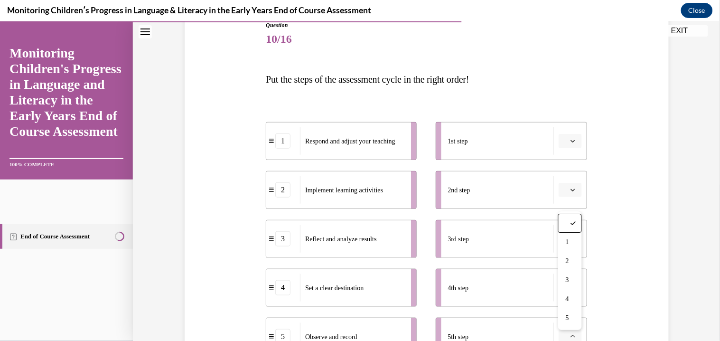
scroll to position [108, 0]
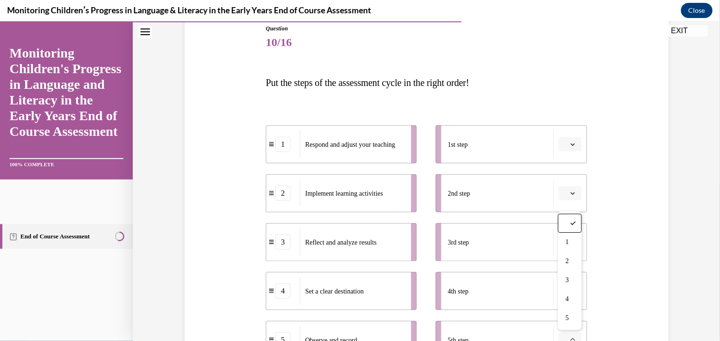
click at [574, 144] on icon "button" at bounding box center [573, 143] width 5 height 5
click at [561, 239] on div "4" at bounding box center [569, 240] width 24 height 19
click at [578, 186] on button "button" at bounding box center [570, 193] width 23 height 14
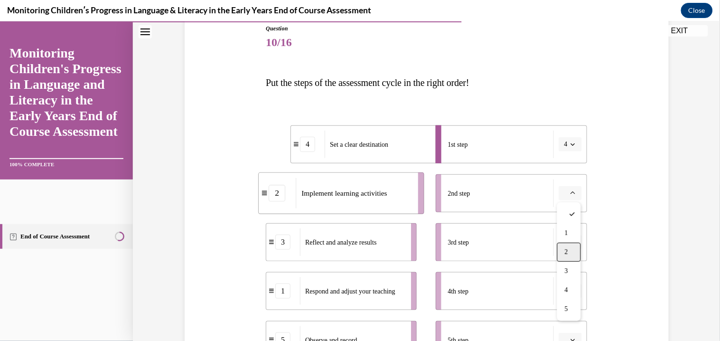
click at [565, 254] on span "2" at bounding box center [566, 252] width 3 height 8
click at [568, 244] on button "button" at bounding box center [570, 241] width 23 height 14
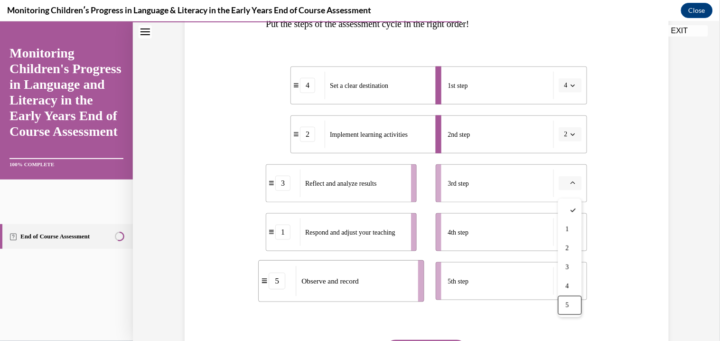
scroll to position [169, 0]
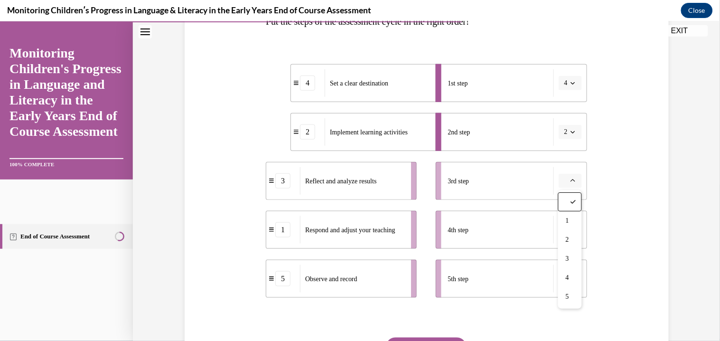
click at [568, 182] on button "button" at bounding box center [570, 180] width 23 height 14
click at [566, 225] on span "Please select an option" at bounding box center [565, 229] width 3 height 9
click at [573, 180] on icon "button" at bounding box center [573, 180] width 4 height 2
click at [561, 251] on div "3" at bounding box center [569, 258] width 24 height 19
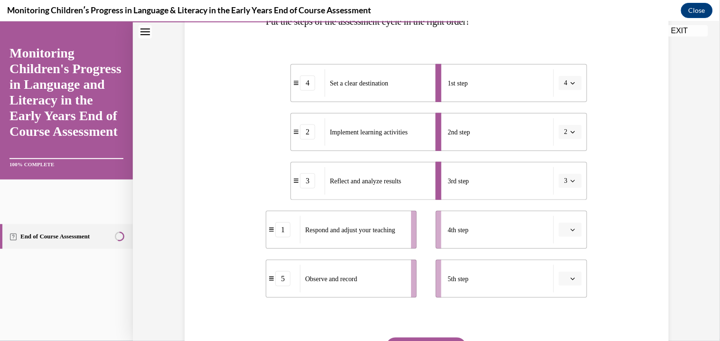
click at [573, 276] on icon "button" at bounding box center [573, 278] width 5 height 5
click at [539, 191] on div "3rd step" at bounding box center [501, 181] width 106 height 28
click at [569, 183] on button "3" at bounding box center [570, 180] width 23 height 14
click at [567, 293] on div "5" at bounding box center [567, 296] width 24 height 19
click at [571, 231] on span "button" at bounding box center [573, 229] width 7 height 7
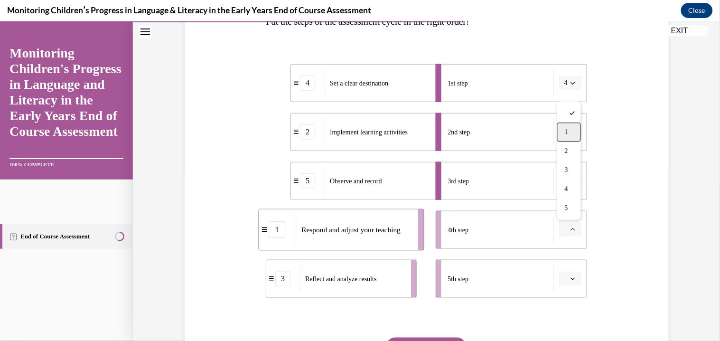
click at [560, 125] on div "1" at bounding box center [569, 131] width 24 height 19
click at [573, 280] on span "button" at bounding box center [573, 278] width 7 height 7
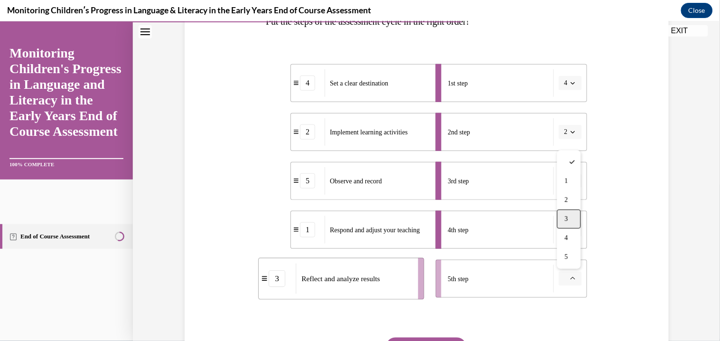
click at [576, 210] on div "3" at bounding box center [569, 218] width 24 height 19
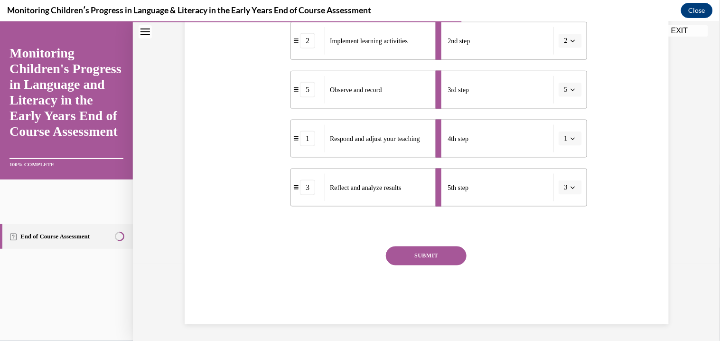
scroll to position [262, 0]
click at [449, 253] on button "SUBMIT" at bounding box center [426, 253] width 81 height 19
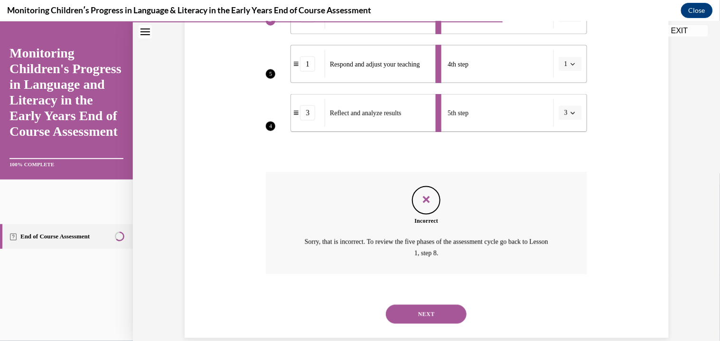
scroll to position [349, 0]
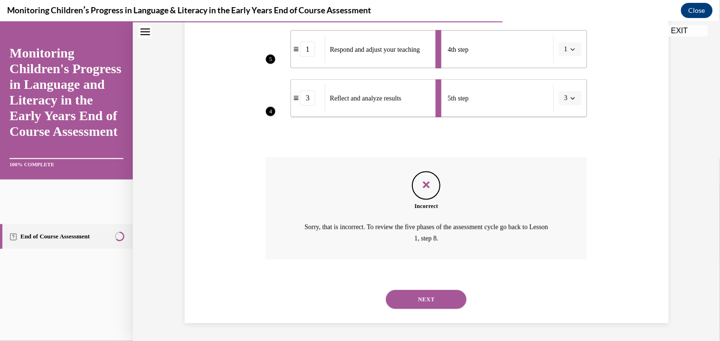
click at [386, 290] on button "NEXT" at bounding box center [426, 299] width 81 height 19
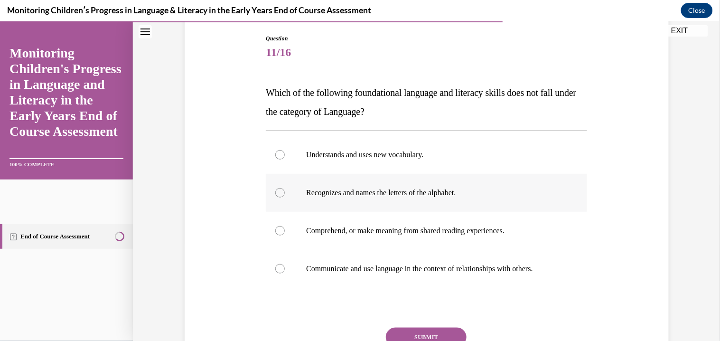
scroll to position [100, 0]
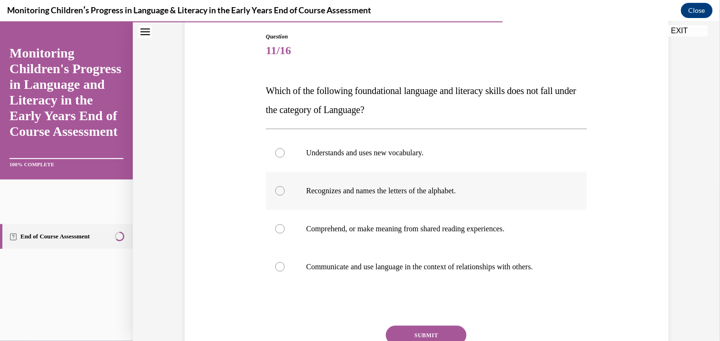
click at [377, 188] on p "Recognizes and names the letters of the alphabet." at bounding box center [434, 190] width 257 height 9
click at [285, 188] on input "Recognizes and names the letters of the alphabet." at bounding box center [279, 190] width 9 height 9
radio input "true"
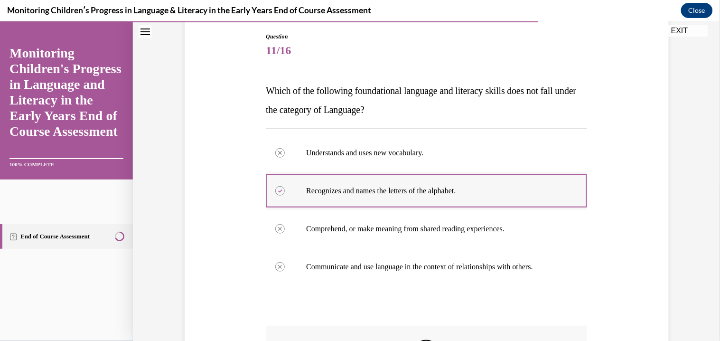
scroll to position [159, 0]
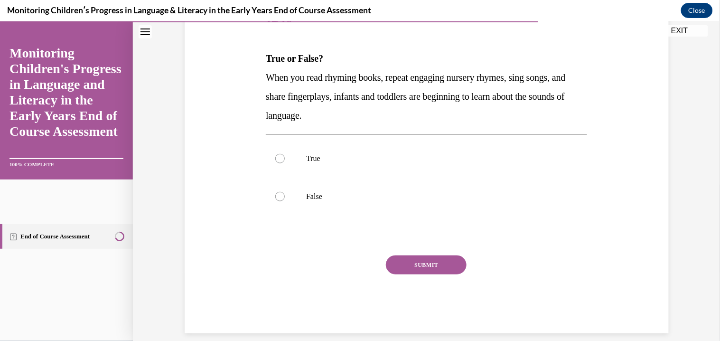
scroll to position [143, 0]
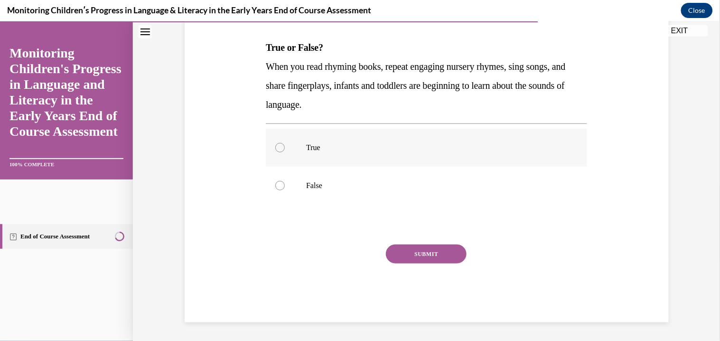
click at [300, 149] on label "True" at bounding box center [426, 147] width 321 height 38
click at [285, 149] on input "True" at bounding box center [279, 146] width 9 height 9
radio input "true"
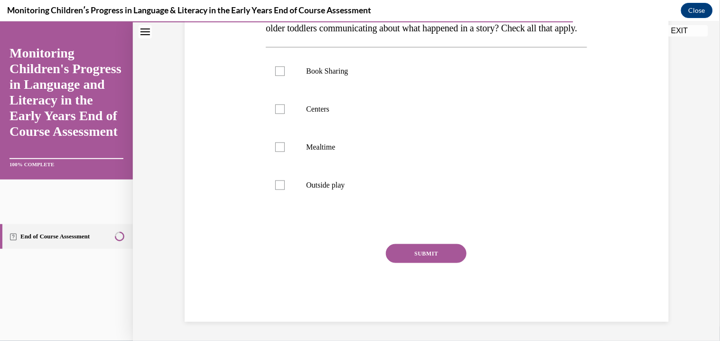
scroll to position [200, 0]
click at [283, 56] on label "Book Sharing" at bounding box center [426, 71] width 321 height 38
click at [283, 66] on input "Book Sharing" at bounding box center [279, 70] width 9 height 9
checkbox input "true"
click at [290, 109] on label "Centers" at bounding box center [426, 109] width 321 height 38
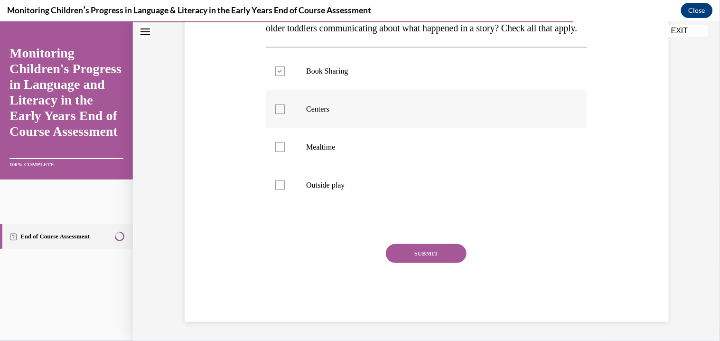
click at [285, 109] on input "Centers" at bounding box center [279, 108] width 9 height 9
checkbox input "true"
click at [291, 141] on label "Mealtime" at bounding box center [426, 147] width 321 height 38
click at [285, 142] on input "Mealtime" at bounding box center [279, 146] width 9 height 9
checkbox input "true"
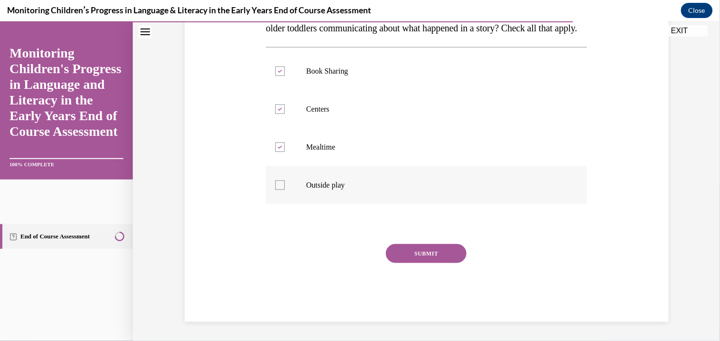
click at [297, 186] on label "Outside play" at bounding box center [426, 185] width 321 height 38
click at [285, 186] on input "Outside play" at bounding box center [279, 184] width 9 height 9
checkbox input "true"
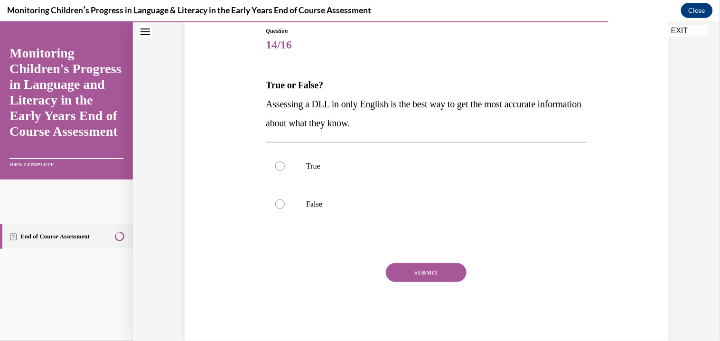
scroll to position [124, 0]
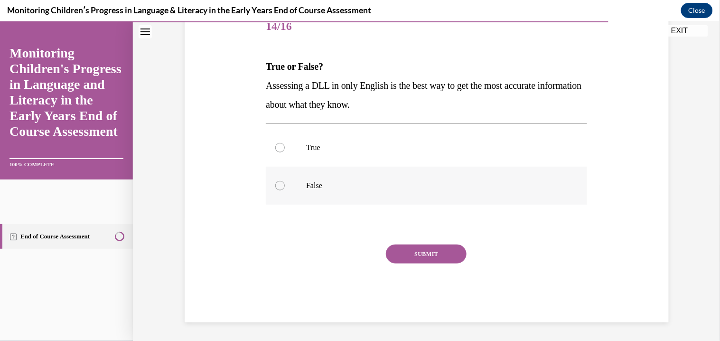
click at [328, 186] on p "False" at bounding box center [434, 184] width 257 height 9
click at [285, 186] on input "False" at bounding box center [279, 184] width 9 height 9
radio input "true"
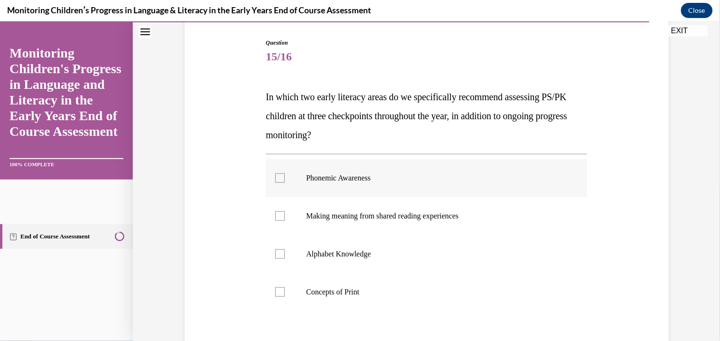
scroll to position [93, 0]
click at [309, 189] on label "Phonemic Awareness" at bounding box center [426, 178] width 321 height 38
click at [285, 183] on input "Phonemic Awareness" at bounding box center [279, 178] width 9 height 9
checkbox input "true"
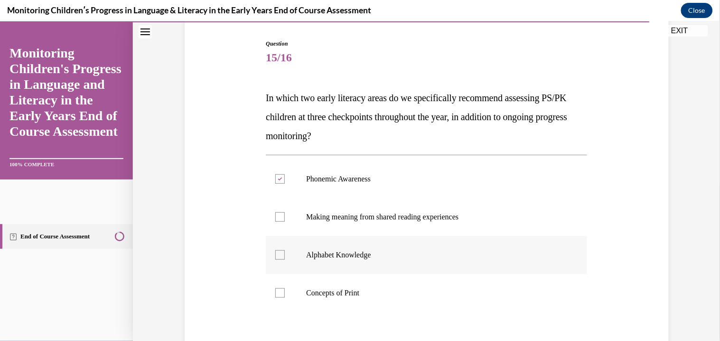
click at [315, 268] on label "Alphabet Knowledge" at bounding box center [426, 254] width 321 height 38
click at [285, 259] on input "Alphabet Knowledge" at bounding box center [279, 254] width 9 height 9
checkbox input "true"
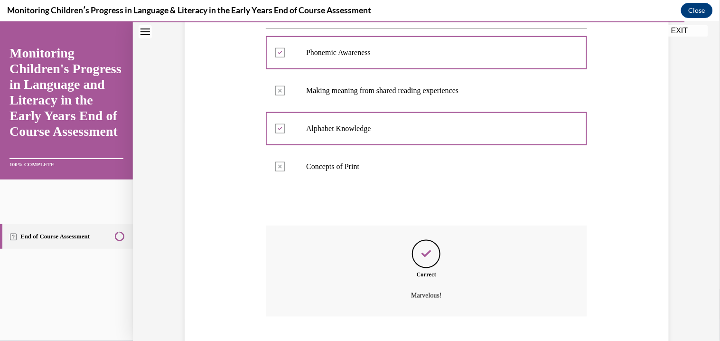
scroll to position [276, 0]
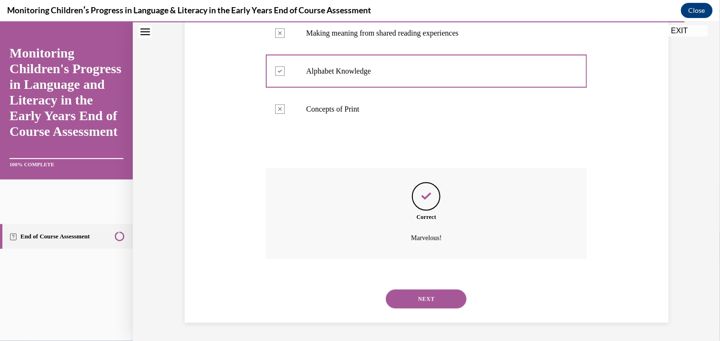
click at [386, 289] on button "NEXT" at bounding box center [426, 298] width 81 height 19
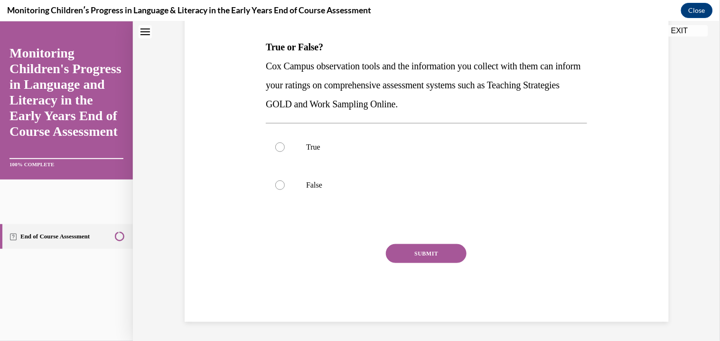
scroll to position [0, 0]
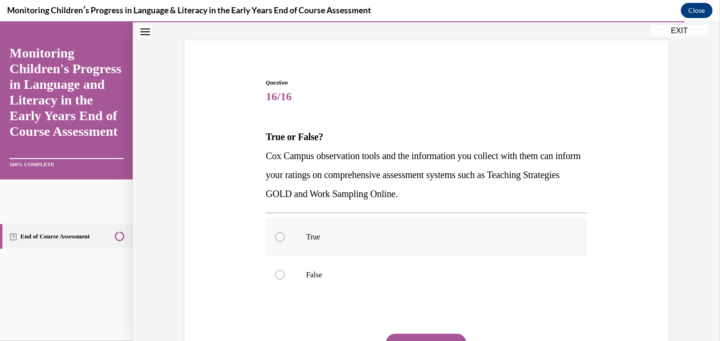
click at [313, 237] on p "True" at bounding box center [434, 236] width 257 height 9
click at [285, 237] on input "True" at bounding box center [279, 236] width 9 height 9
radio input "true"
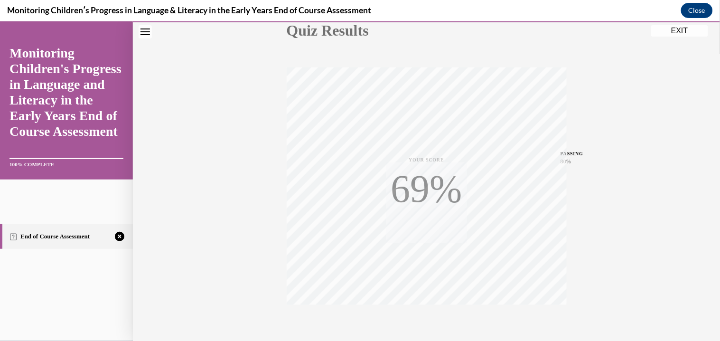
scroll to position [167, 0]
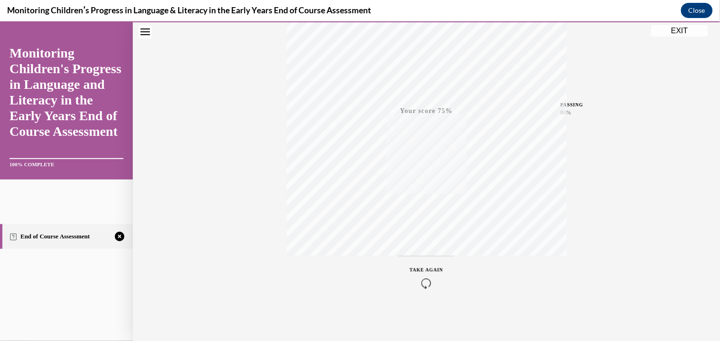
click at [412, 294] on button "TAKE AGAIN" at bounding box center [426, 276] width 56 height 43
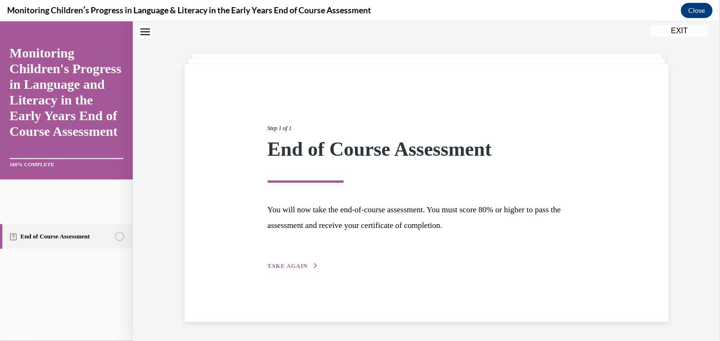
scroll to position [30, 0]
click at [293, 253] on div "Step 1 of 1 End of Course Assessment You will now take the end-of-course assess…" at bounding box center [427, 186] width 332 height 169
click at [294, 265] on span "TAKE AGAIN" at bounding box center [288, 265] width 40 height 7
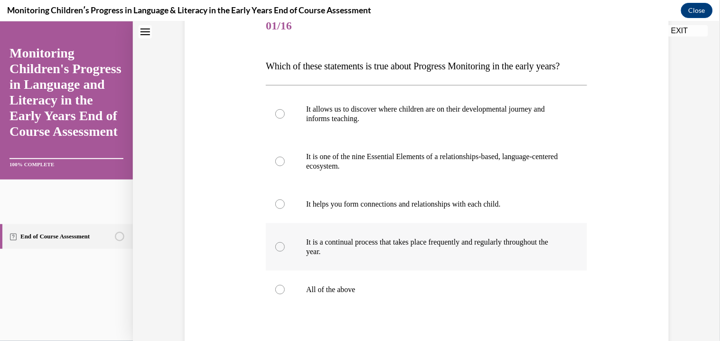
scroll to position [127, 0]
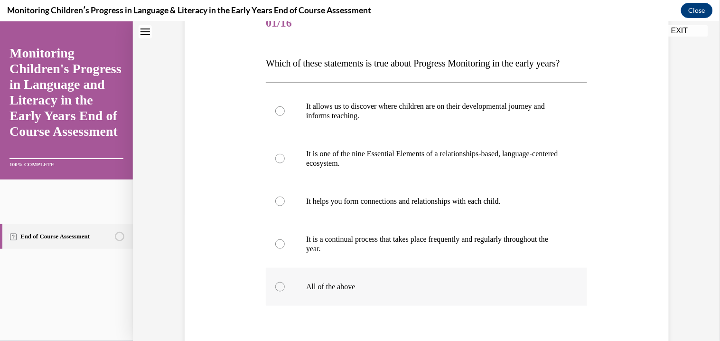
click at [345, 295] on label "All of the above" at bounding box center [426, 286] width 321 height 38
click at [285, 291] on input "All of the above" at bounding box center [279, 285] width 9 height 9
radio input "true"
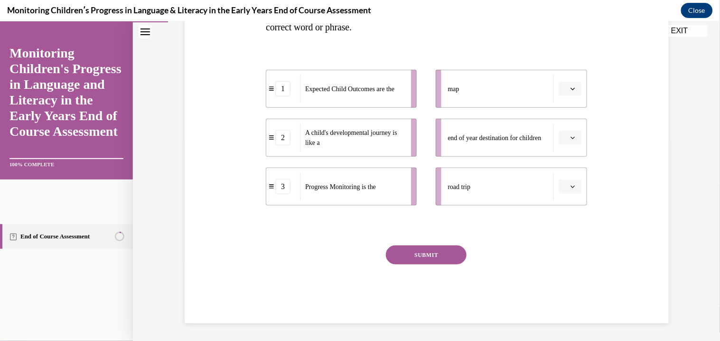
scroll to position [202, 0]
click at [570, 88] on span "button" at bounding box center [573, 87] width 7 height 7
click at [565, 167] on span "3" at bounding box center [566, 166] width 3 height 8
click at [570, 137] on span "button" at bounding box center [573, 136] width 7 height 7
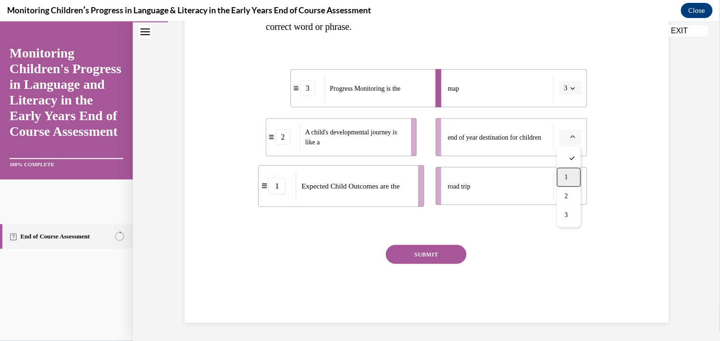
click at [563, 179] on div "1" at bounding box center [569, 176] width 24 height 19
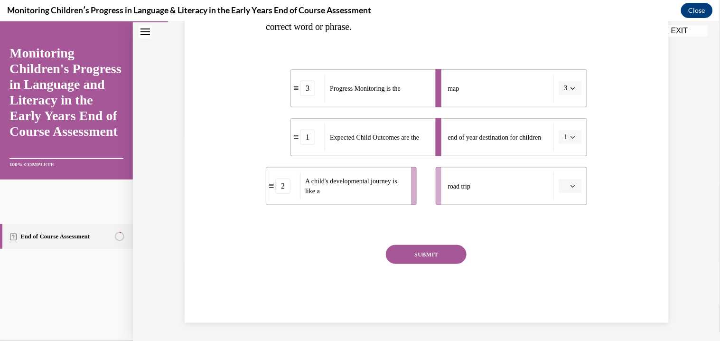
click at [571, 183] on icon "button" at bounding box center [573, 185] width 5 height 5
click at [565, 239] on div "2" at bounding box center [569, 244] width 24 height 19
click at [432, 258] on button "SUBMIT" at bounding box center [426, 253] width 81 height 19
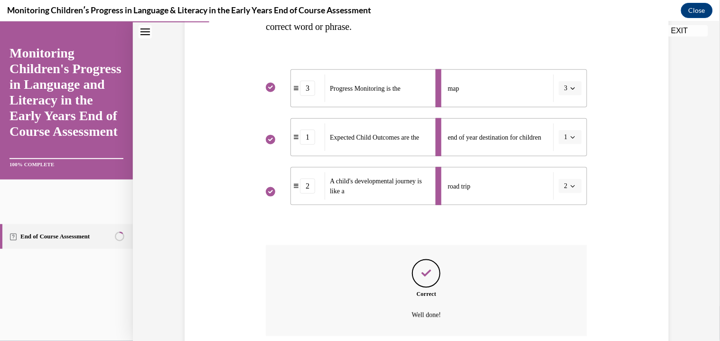
click at [432, 258] on div "Question 02/16 In the course, we presented a metaphor to help explain progress …" at bounding box center [426, 164] width 321 height 469
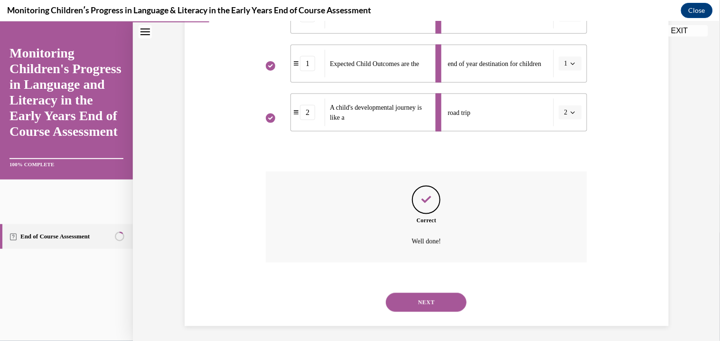
scroll to position [279, 0]
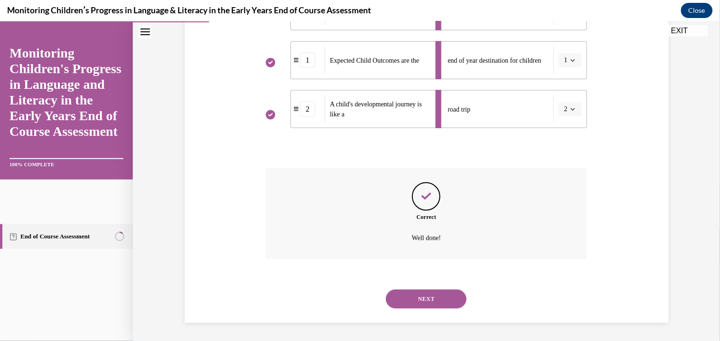
click at [431, 300] on button "NEXT" at bounding box center [426, 298] width 81 height 19
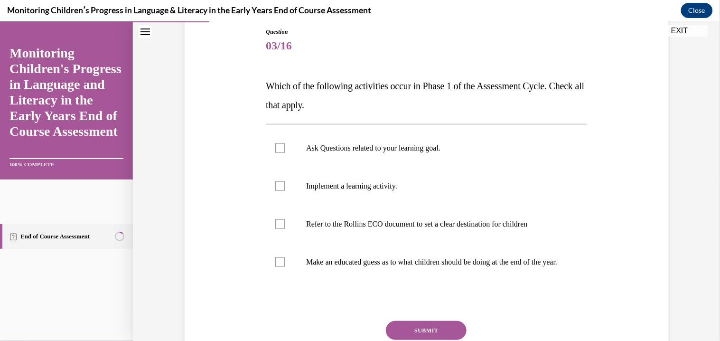
scroll to position [106, 0]
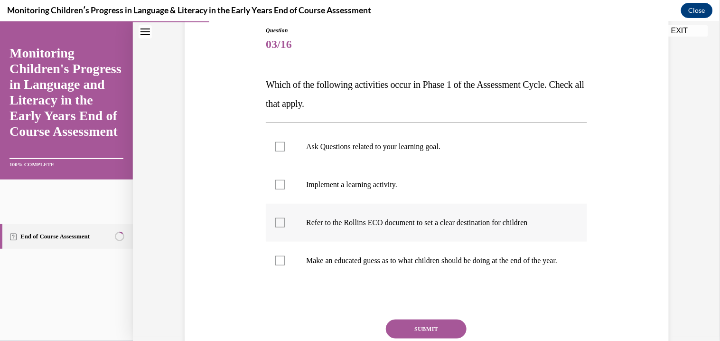
click at [385, 218] on p "Refer to the Rollins ECO document to set a clear destination for children" at bounding box center [434, 221] width 257 height 9
click at [285, 218] on input "Refer to the Rollins ECO document to set a clear destination for children" at bounding box center [279, 221] width 9 height 9
checkbox input "true"
click at [365, 183] on p "Implement a learning activity." at bounding box center [434, 183] width 257 height 9
click at [285, 183] on input "Implement a learning activity." at bounding box center [279, 183] width 9 height 9
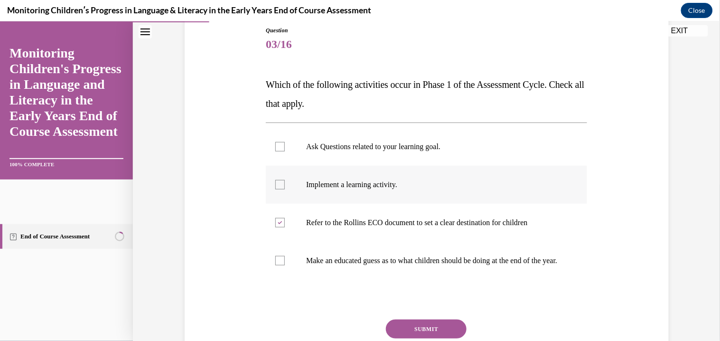
checkbox input "true"
click at [365, 154] on label "Ask Questions related to your learning goal." at bounding box center [426, 146] width 321 height 38
click at [285, 151] on input "Ask Questions related to your learning goal." at bounding box center [279, 145] width 9 height 9
checkbox input "true"
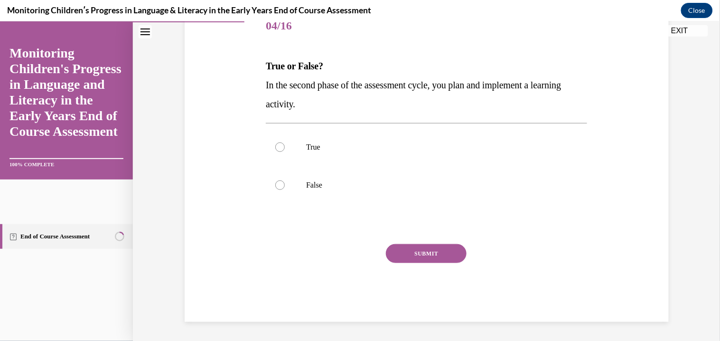
scroll to position [119, 0]
